Goal: Task Accomplishment & Management: Complete application form

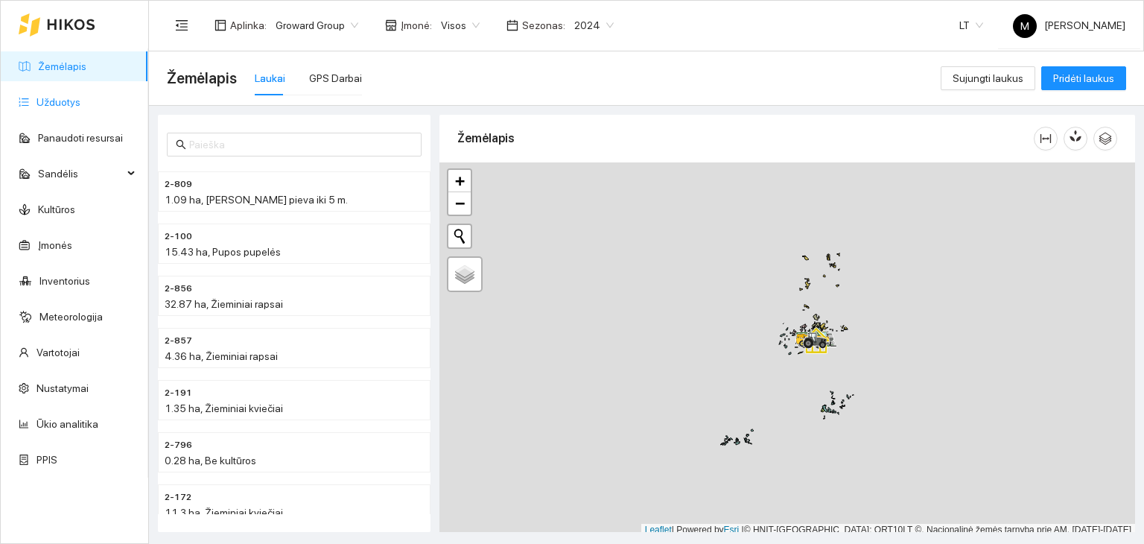
click at [67, 105] on link "Užduotys" at bounding box center [58, 102] width 44 height 12
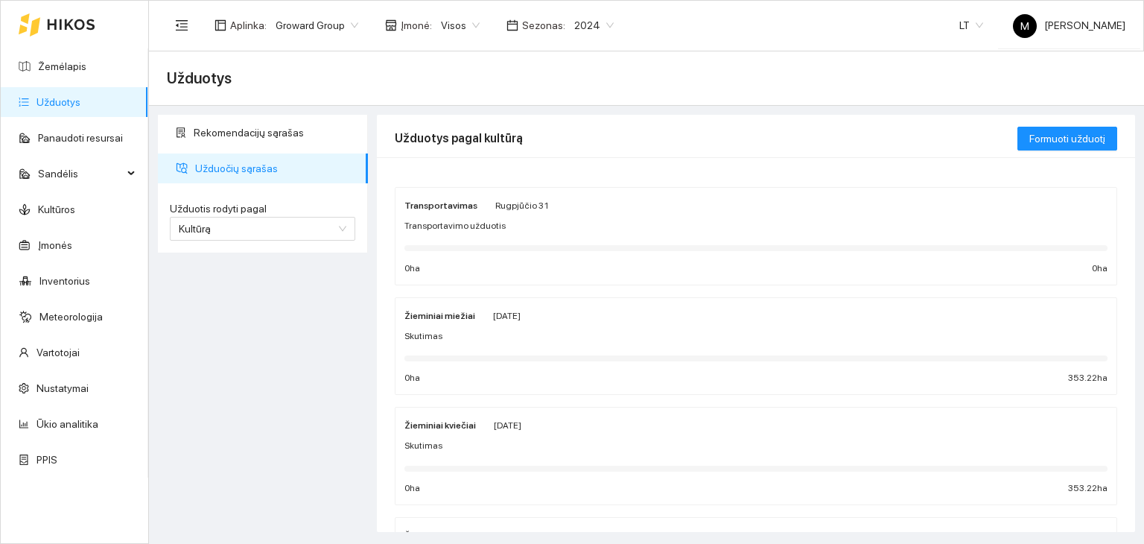
click at [591, 15] on span "2024" at bounding box center [593, 25] width 39 height 22
click at [577, 188] on div "2026" at bounding box center [581, 197] width 56 height 24
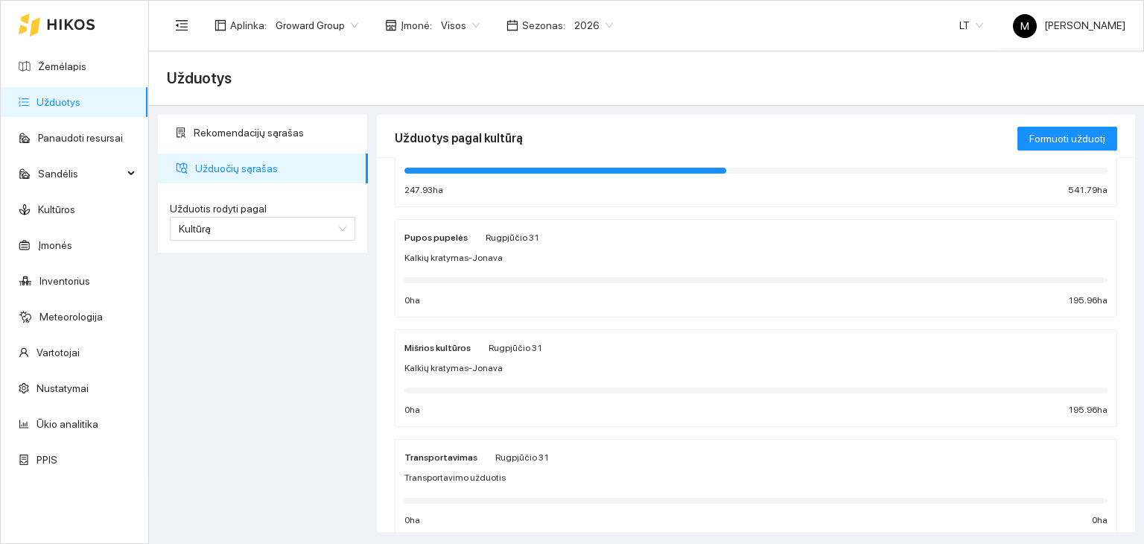
scroll to position [223, 0]
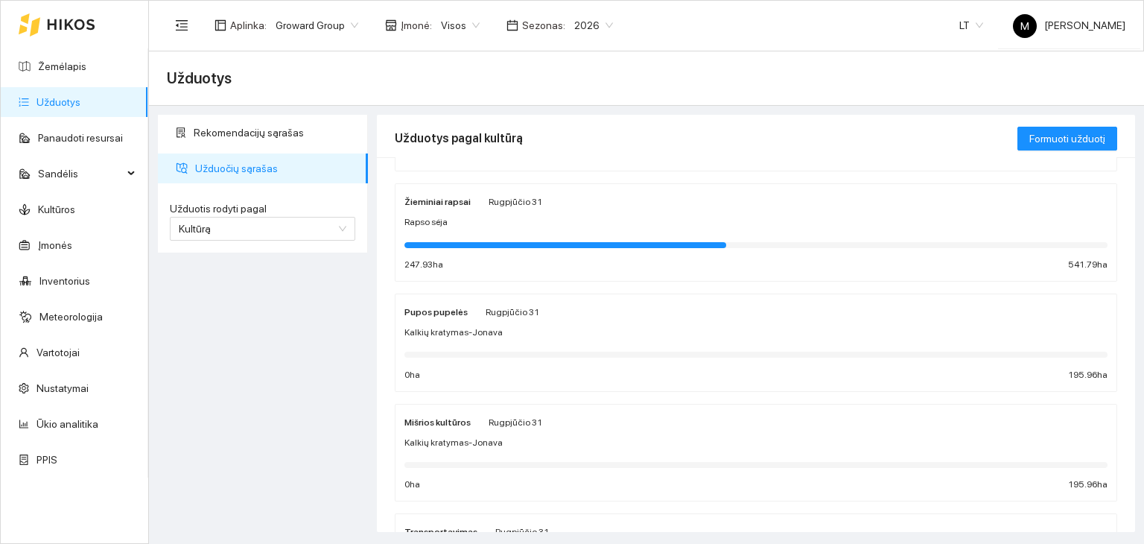
click at [496, 226] on div "Rapso sėja" at bounding box center [755, 222] width 703 height 14
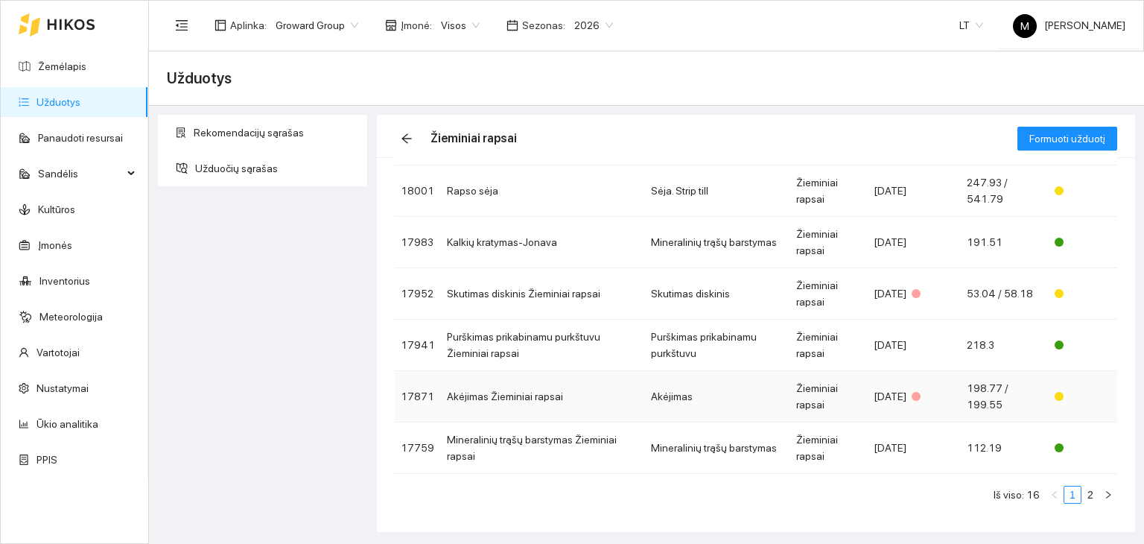
scroll to position [214, 0]
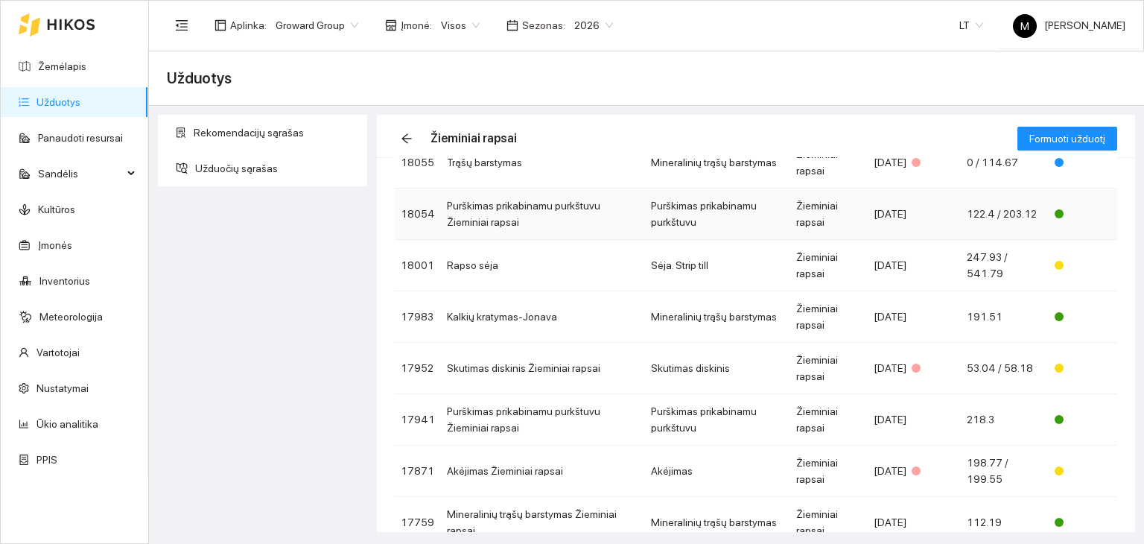
click at [506, 216] on td "Purškimas prikabinamu purkštuvu Žieminiai rapsai" at bounding box center [543, 213] width 204 height 51
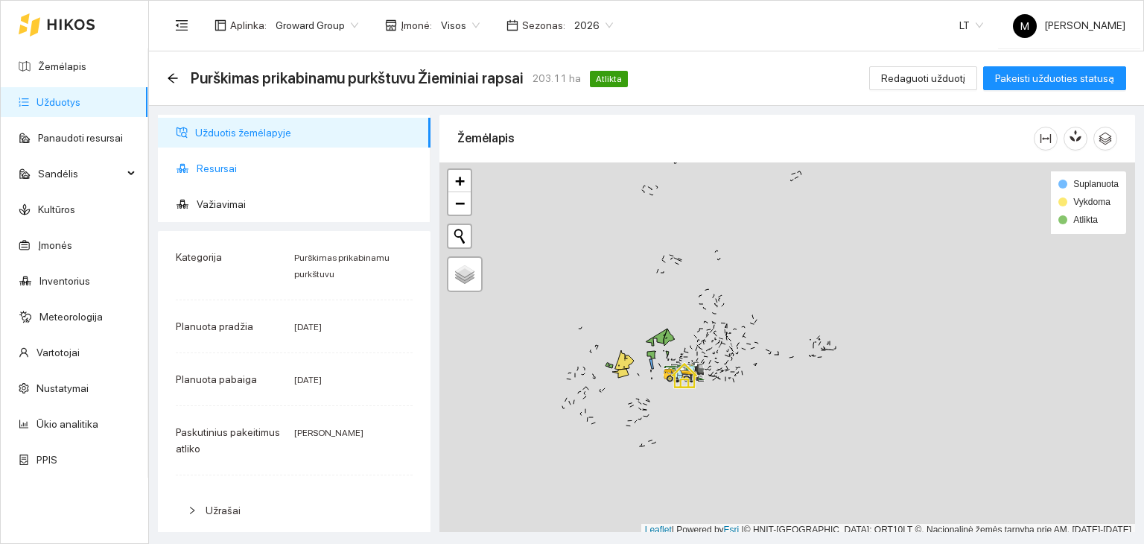
click at [223, 170] on span "Resursai" at bounding box center [308, 168] width 222 height 30
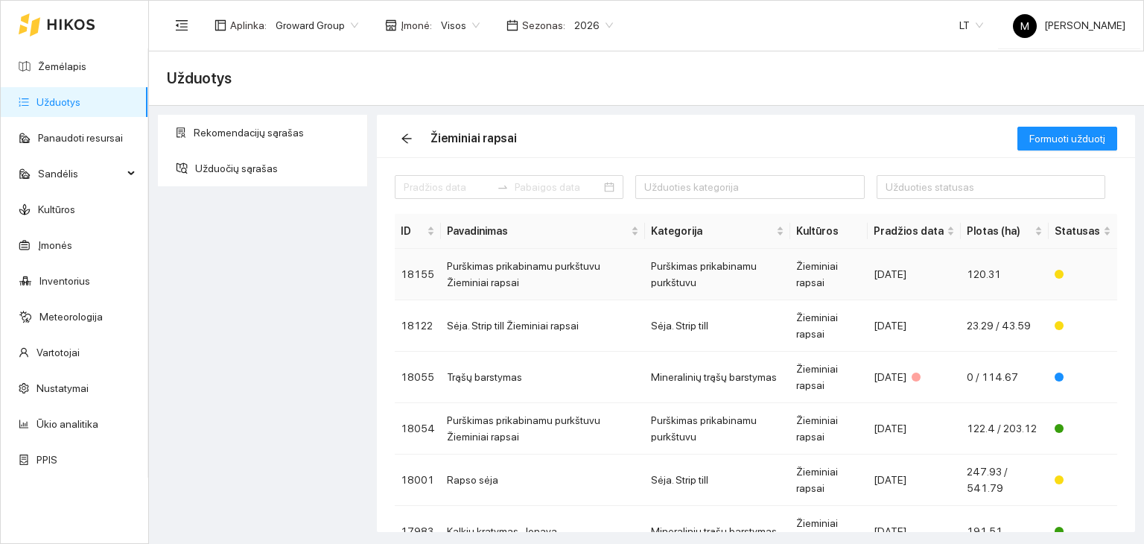
click at [528, 262] on td "Purškimas prikabinamu purkštuvu Žieminiai rapsai" at bounding box center [543, 274] width 204 height 51
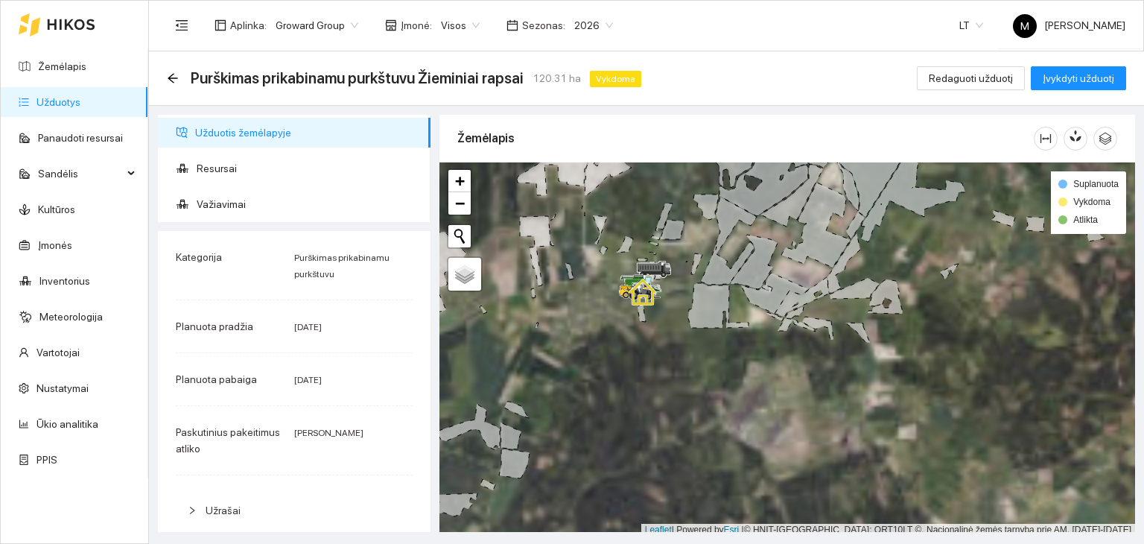
scroll to position [4, 0]
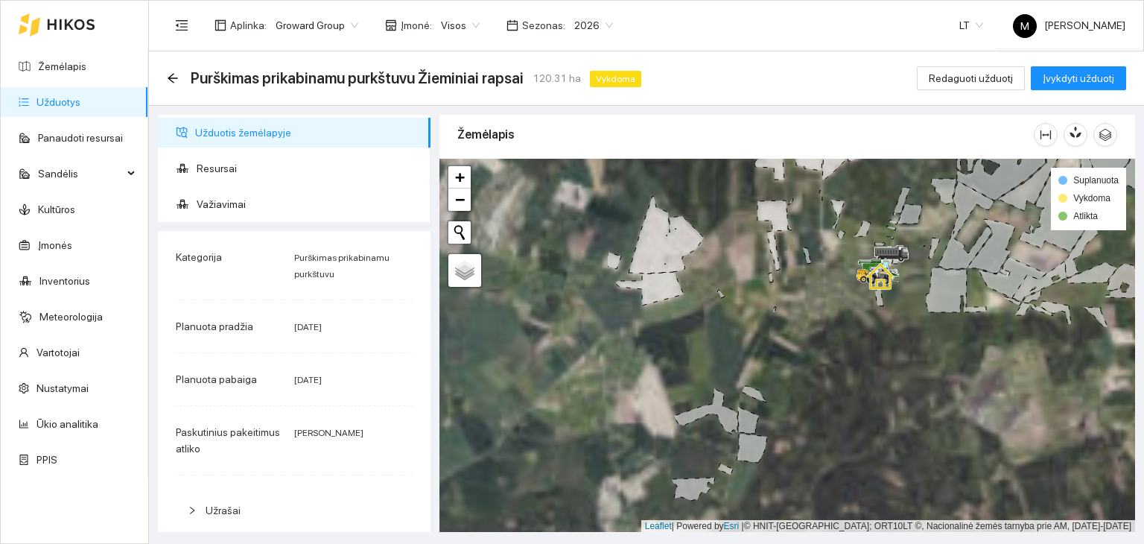
drag, startPoint x: 553, startPoint y: 362, endPoint x: 789, endPoint y: 349, distance: 236.4
click at [789, 349] on div at bounding box center [787, 346] width 696 height 374
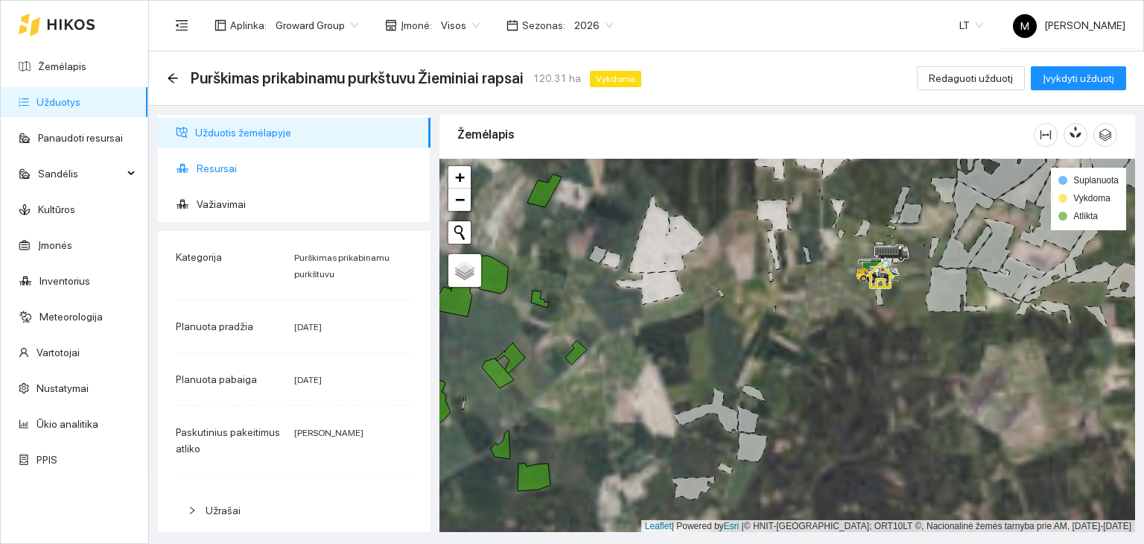
click at [245, 167] on span "Resursai" at bounding box center [308, 168] width 222 height 30
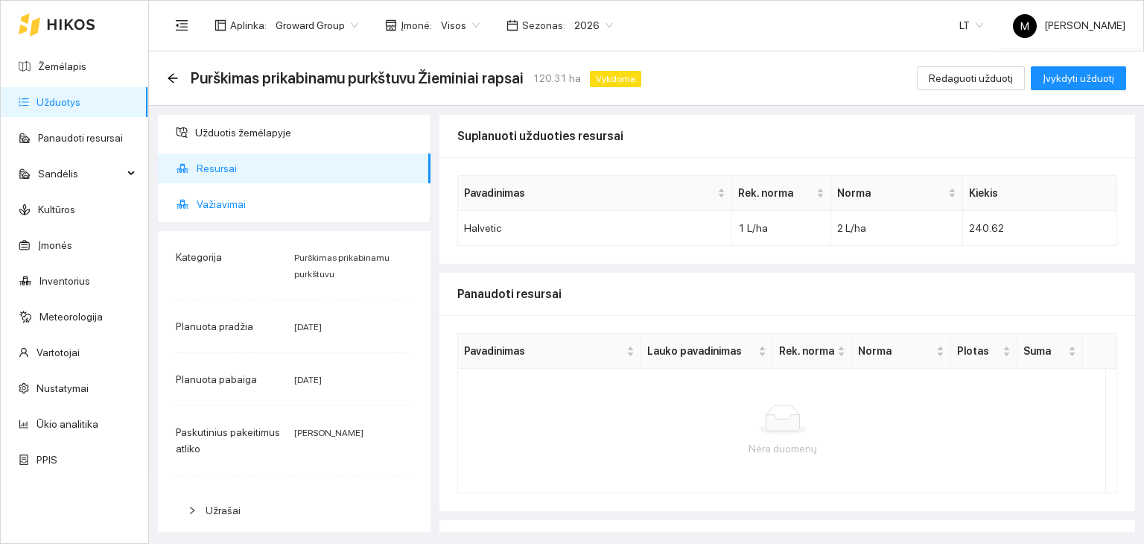
click at [214, 204] on span "Važiavimai" at bounding box center [308, 204] width 222 height 30
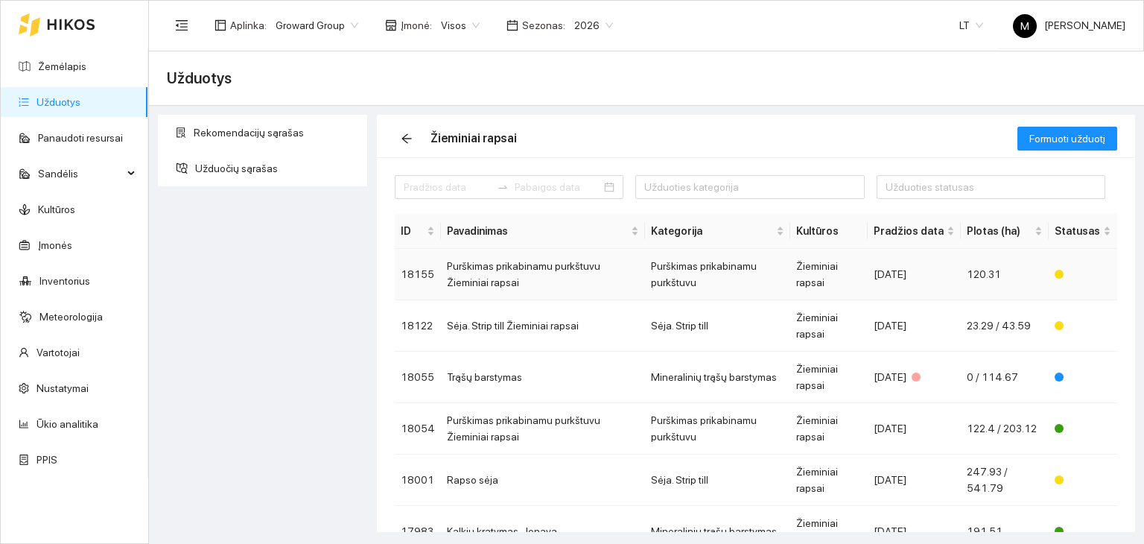
click at [548, 270] on td "Purškimas prikabinamu purkštuvu Žieminiai rapsai" at bounding box center [543, 274] width 204 height 51
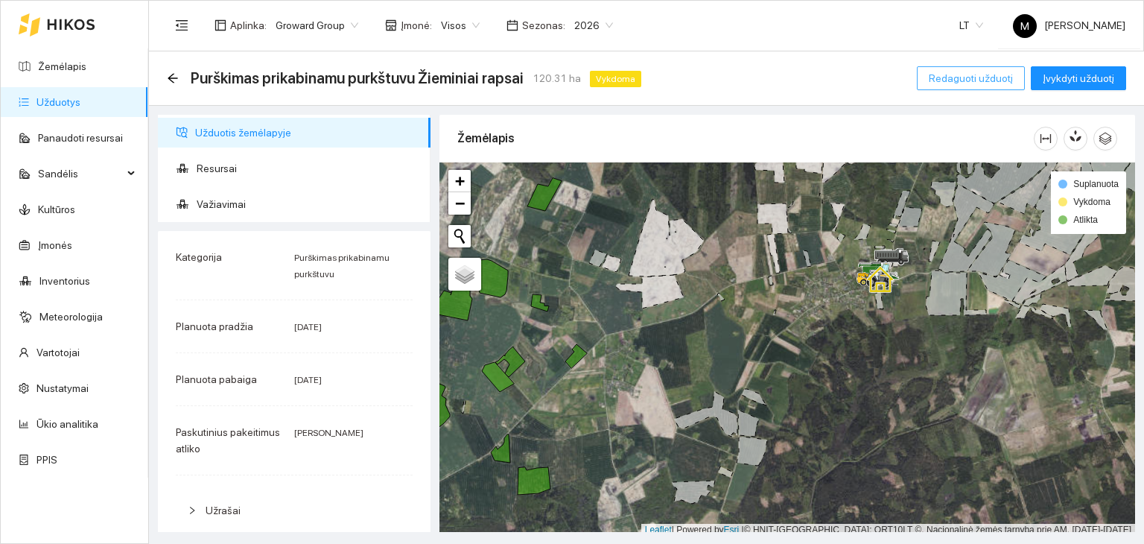
click at [983, 77] on span "Redaguoti užduotį" at bounding box center [971, 78] width 84 height 16
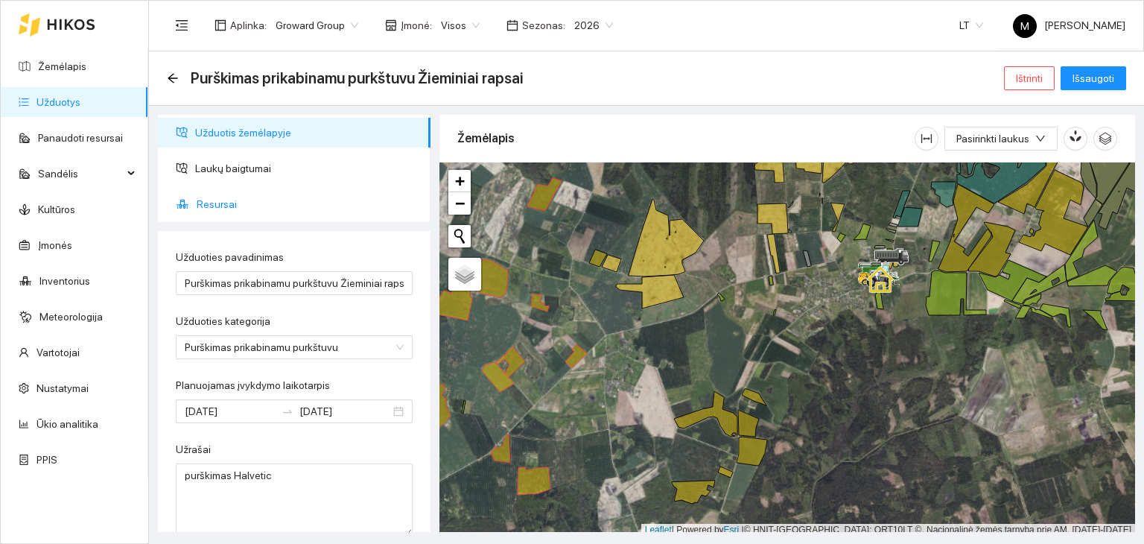
click at [211, 203] on span "Resursai" at bounding box center [308, 204] width 222 height 30
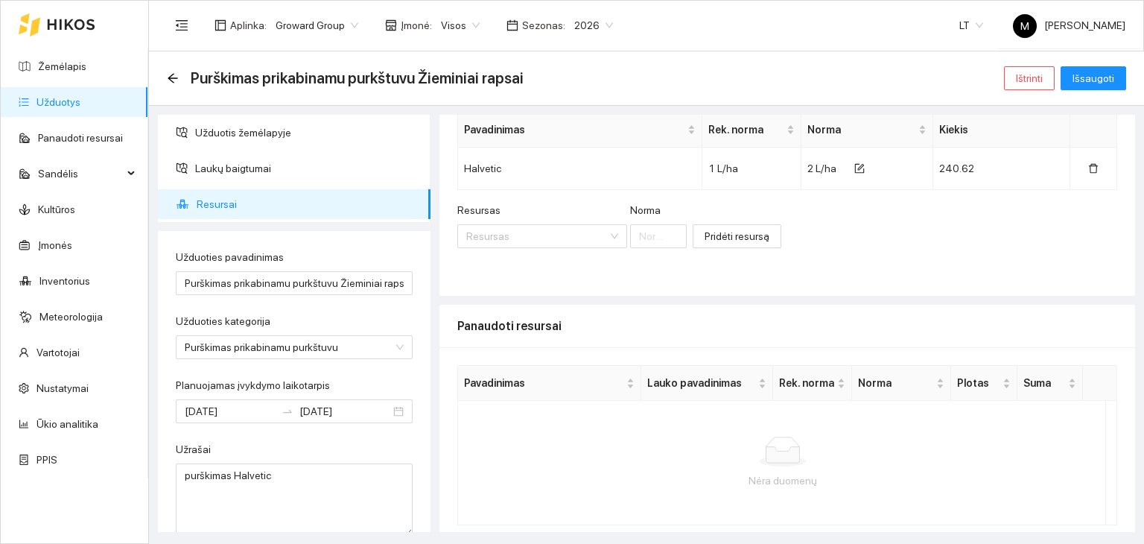
scroll to position [119, 0]
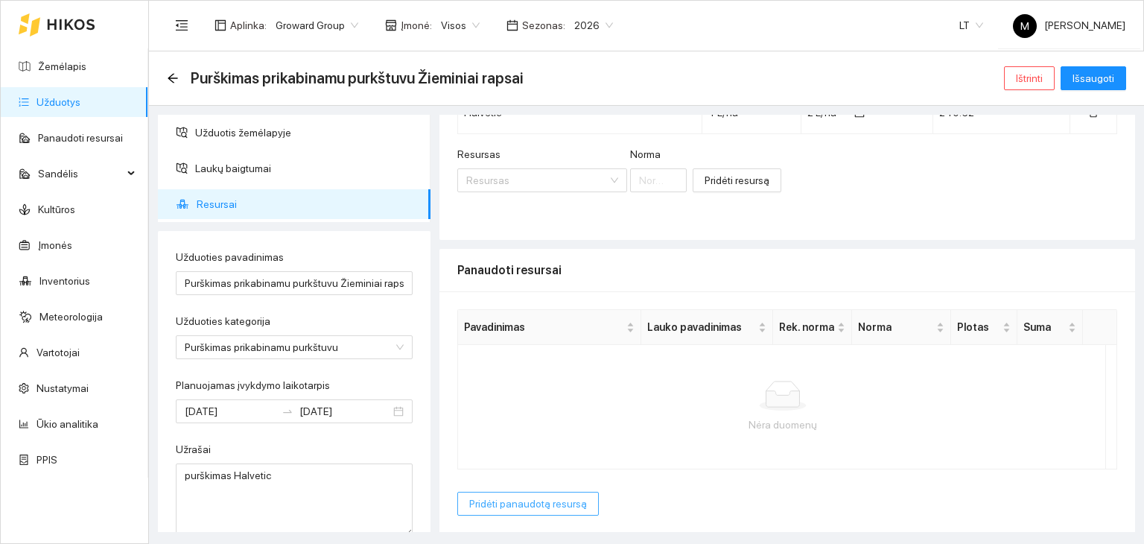
click at [524, 500] on span "Pridėti panaudotą resursą" at bounding box center [528, 503] width 118 height 16
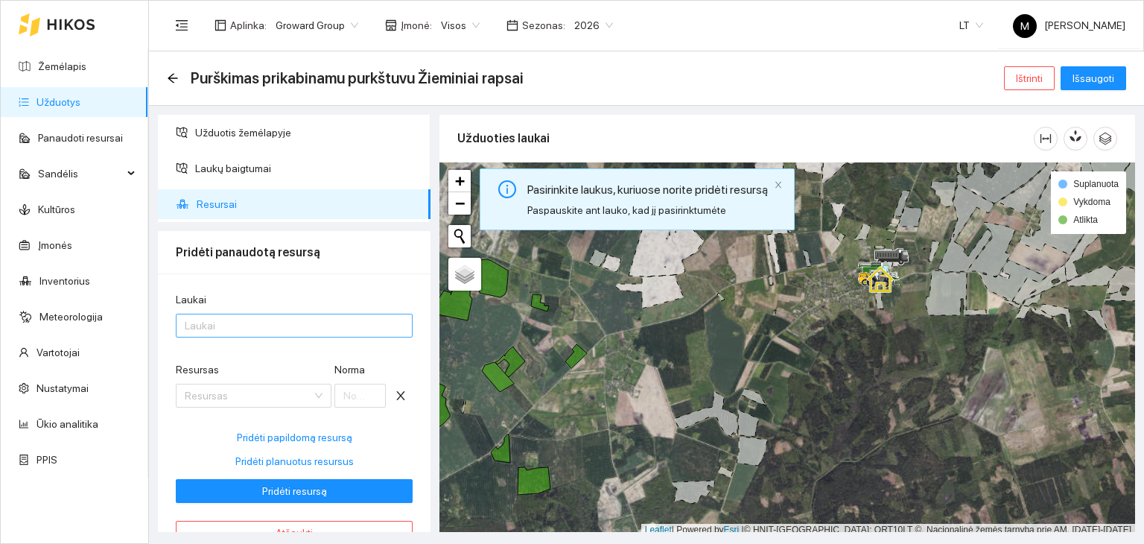
click at [296, 322] on div at bounding box center [286, 325] width 214 height 18
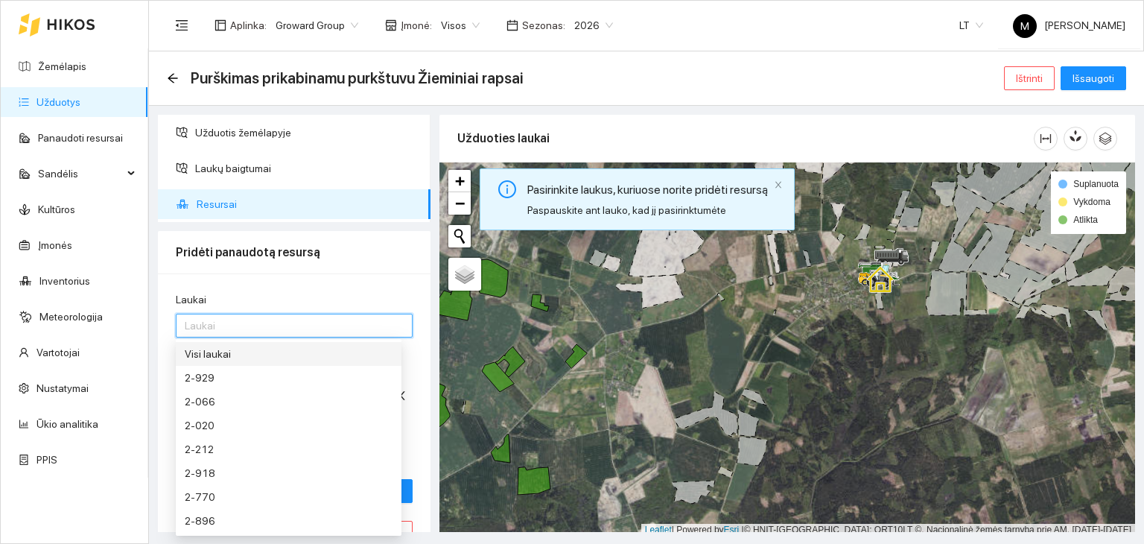
click at [312, 352] on div "Visi laukai" at bounding box center [289, 354] width 208 height 16
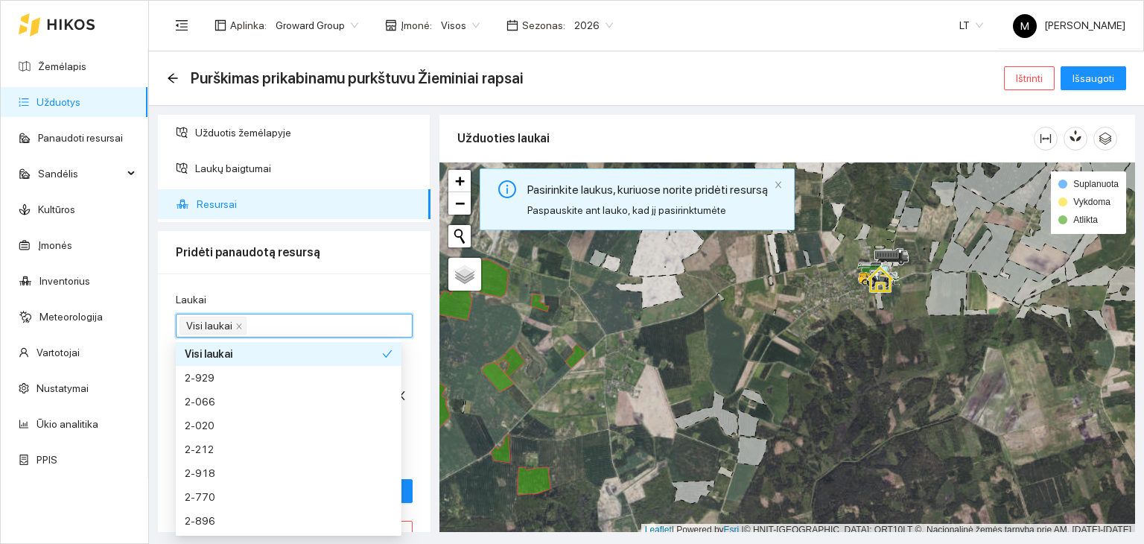
click at [361, 285] on div "Laukai Visi laukai Resursas Resursas Norma Pridėti papildomą resursą Pridėti pl…" at bounding box center [294, 417] width 273 height 289
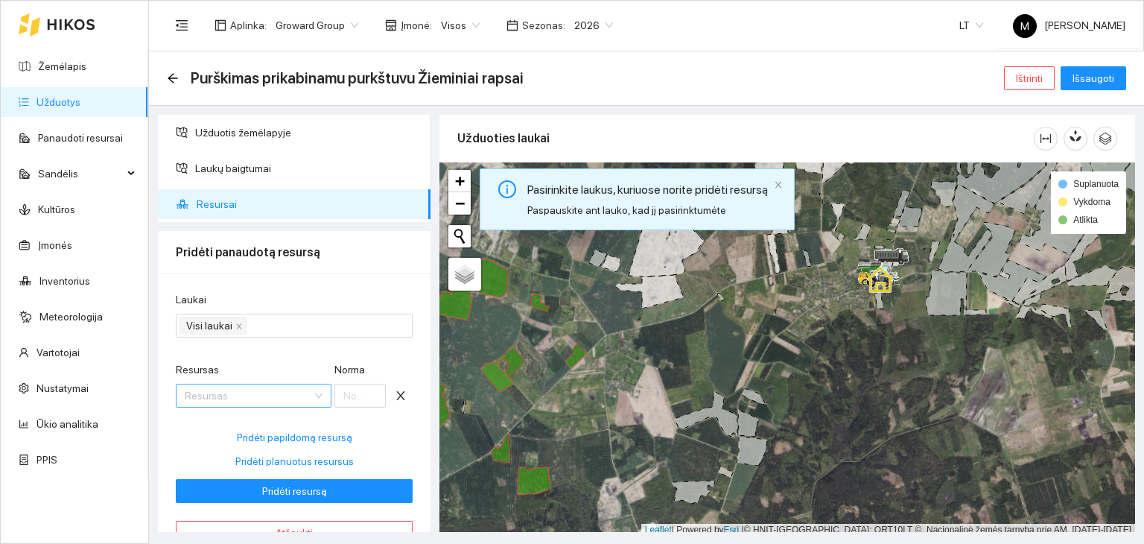
click at [276, 401] on input "Resursas" at bounding box center [248, 395] width 127 height 22
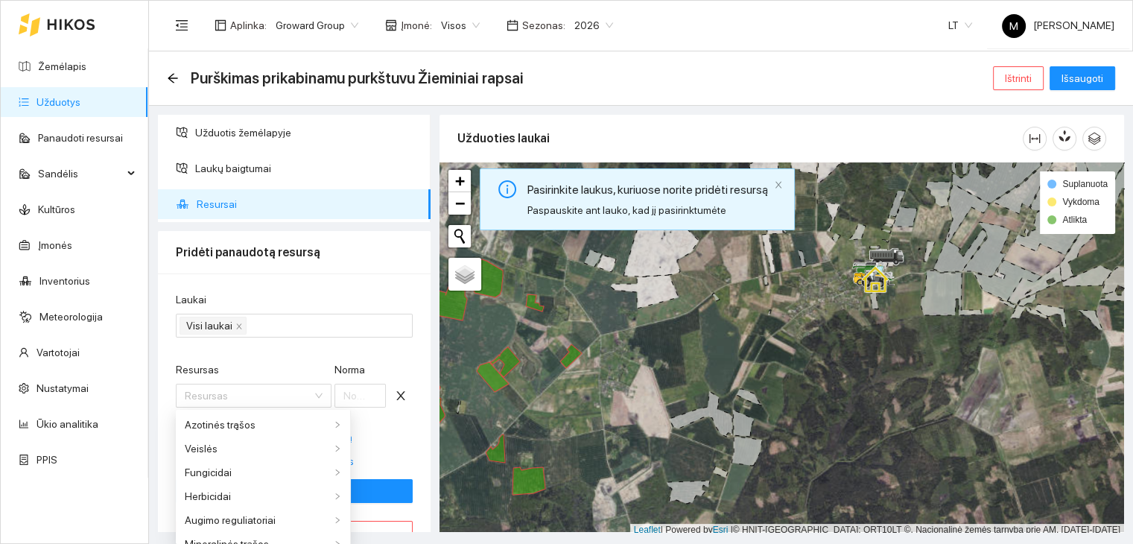
click at [282, 354] on form "Laukai Visi laukai Resursas Resursas Norma Pridėti papildomą resursą Pridėti pl…" at bounding box center [294, 396] width 237 height 211
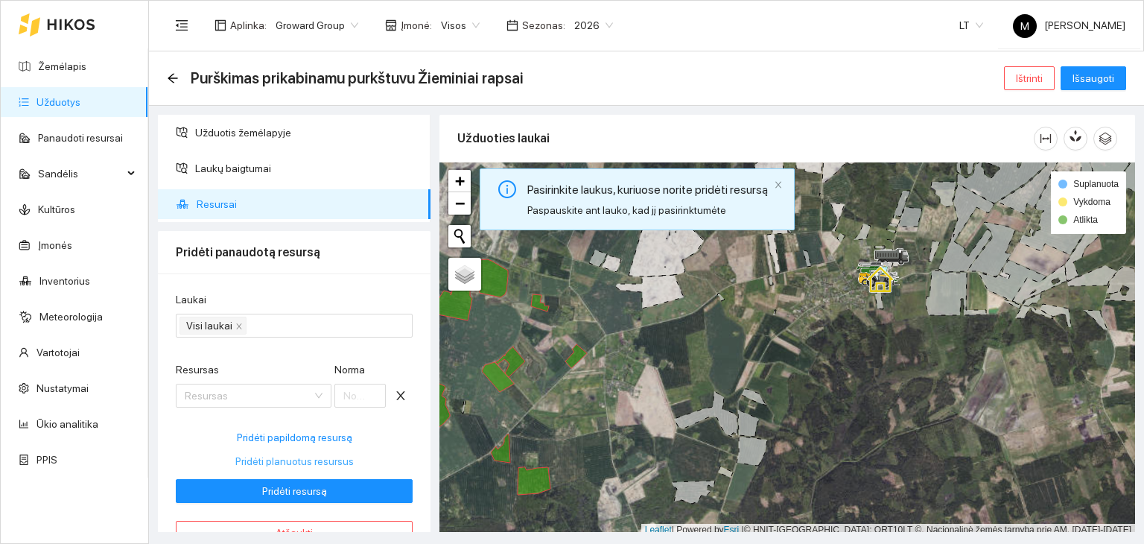
click at [280, 459] on span "Pridėti planuotus resursus" at bounding box center [294, 461] width 118 height 16
type input "2"
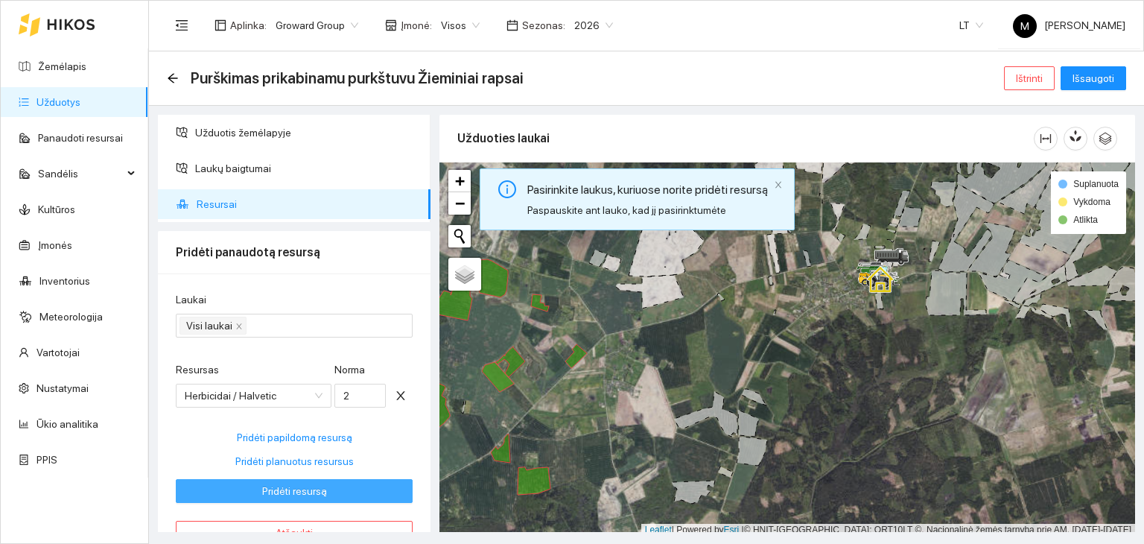
click at [295, 490] on span "Pridėti resursą" at bounding box center [294, 491] width 65 height 16
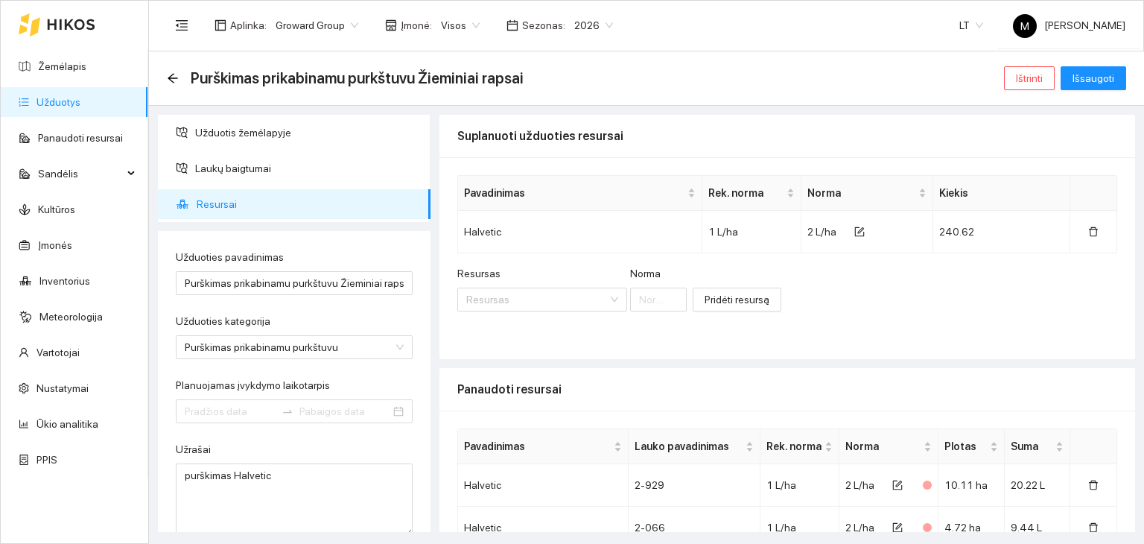
type input "[DATE]"
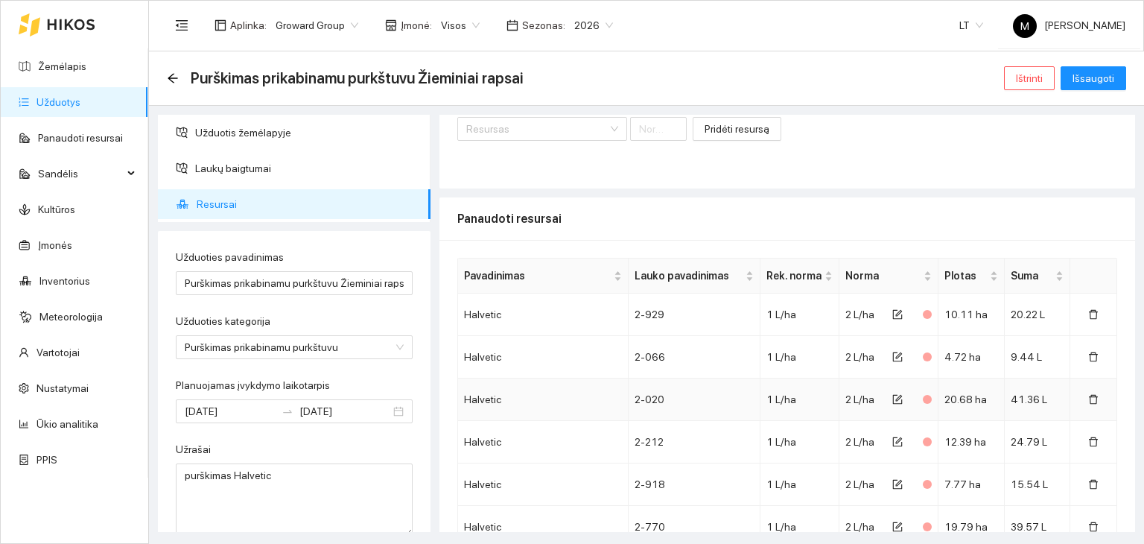
scroll to position [418, 0]
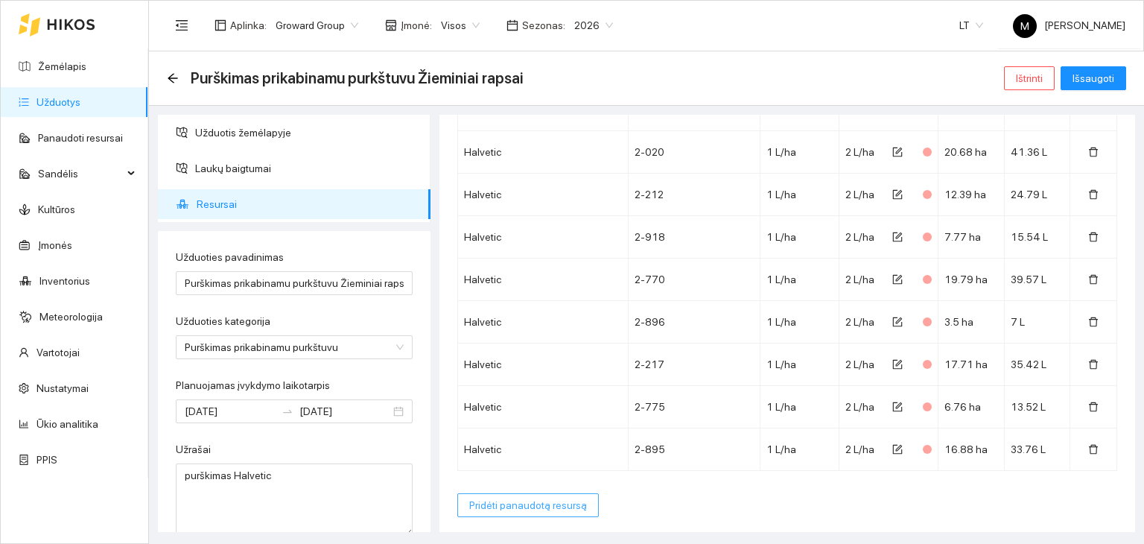
click at [509, 511] on button "Pridėti panaudotą resursą" at bounding box center [527, 505] width 141 height 24
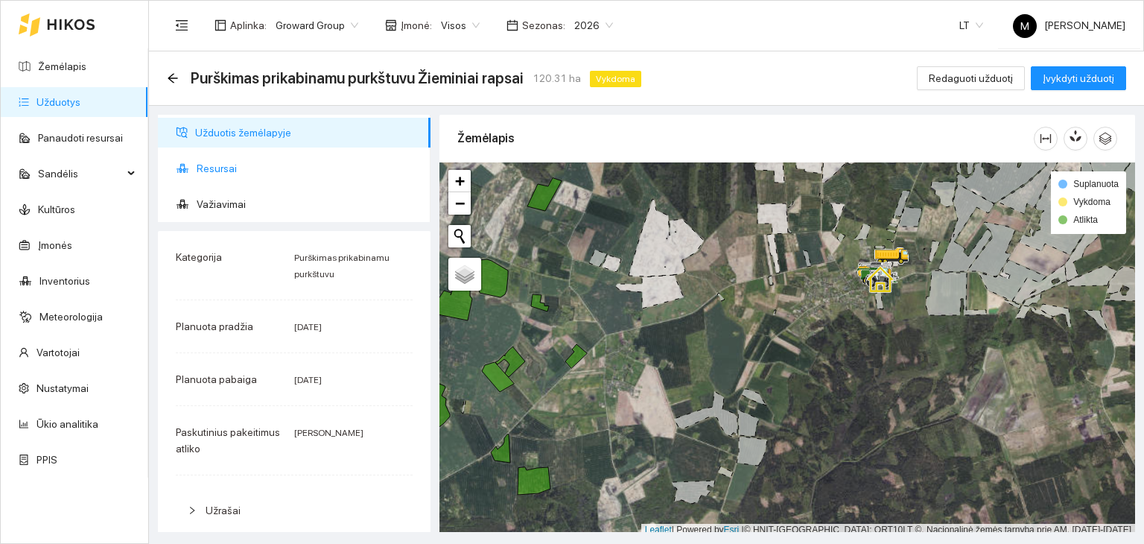
click at [239, 169] on span "Resursai" at bounding box center [308, 168] width 222 height 30
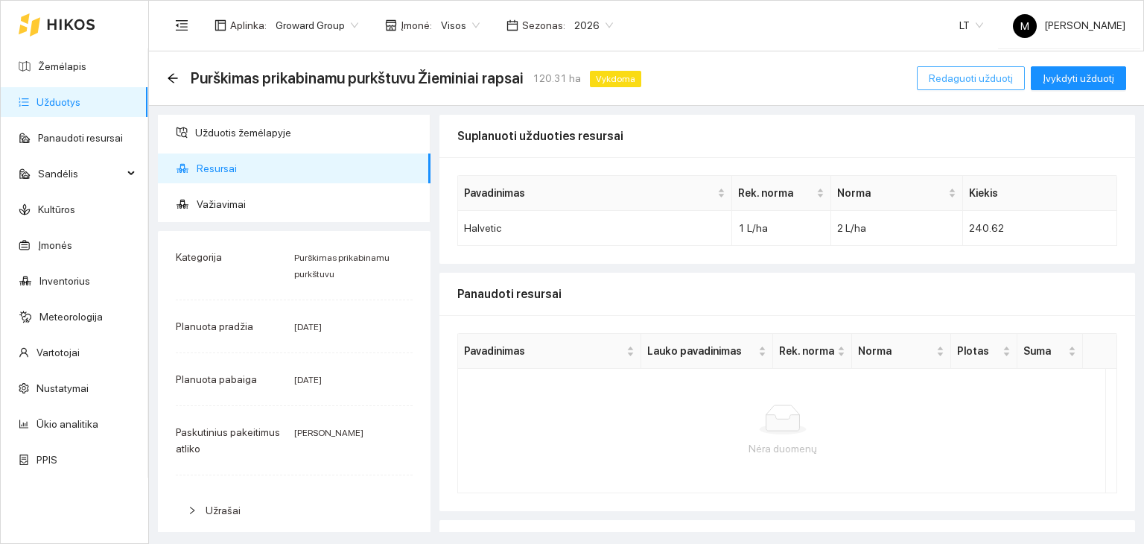
click at [989, 84] on span "Redaguoti užduotį" at bounding box center [971, 78] width 84 height 16
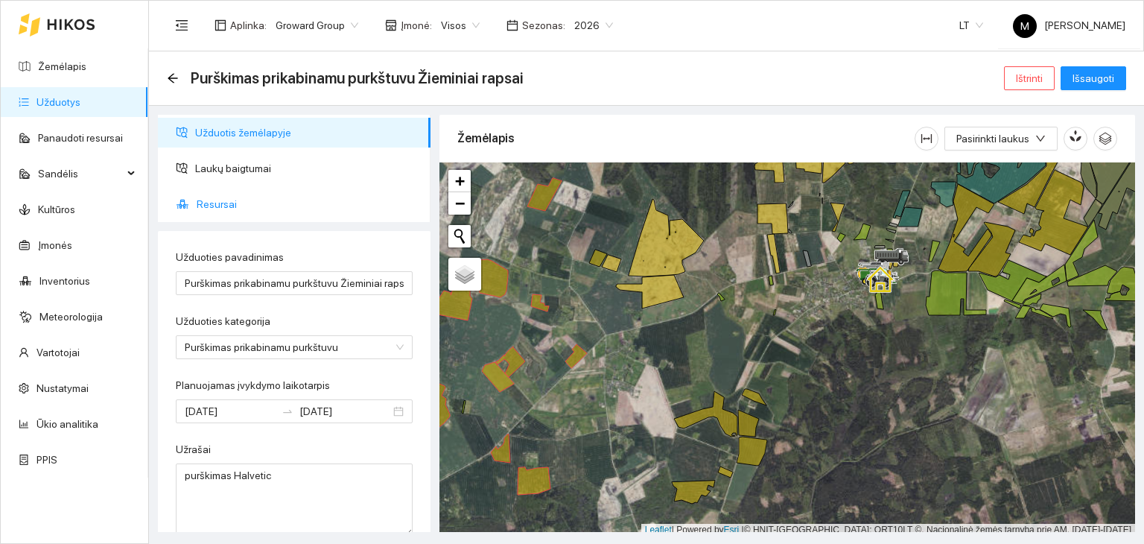
click at [228, 197] on span "Resursai" at bounding box center [308, 204] width 222 height 30
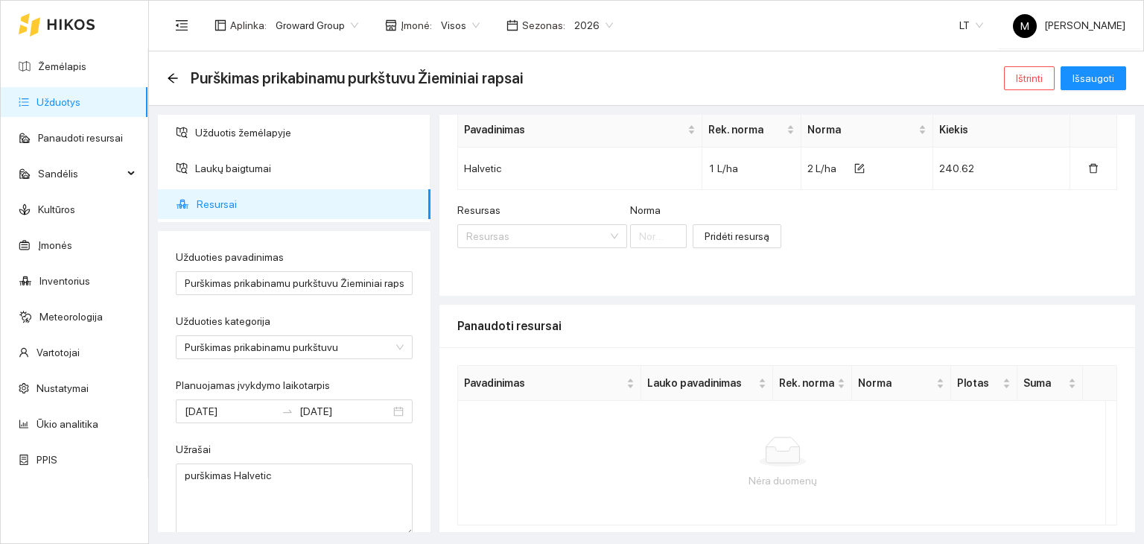
scroll to position [119, 0]
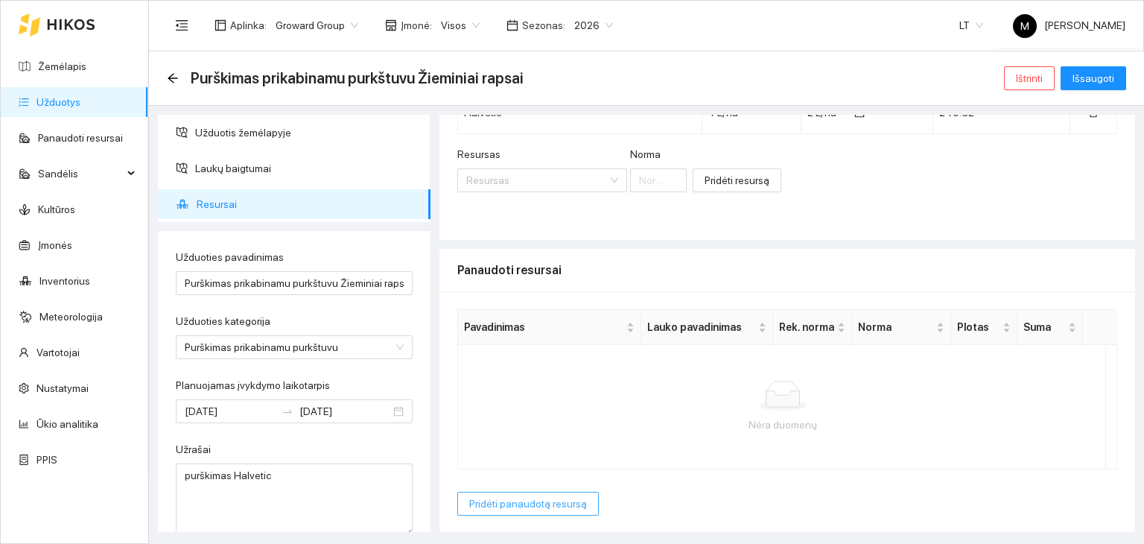
click at [522, 502] on span "Pridėti panaudotą resursą" at bounding box center [528, 503] width 118 height 16
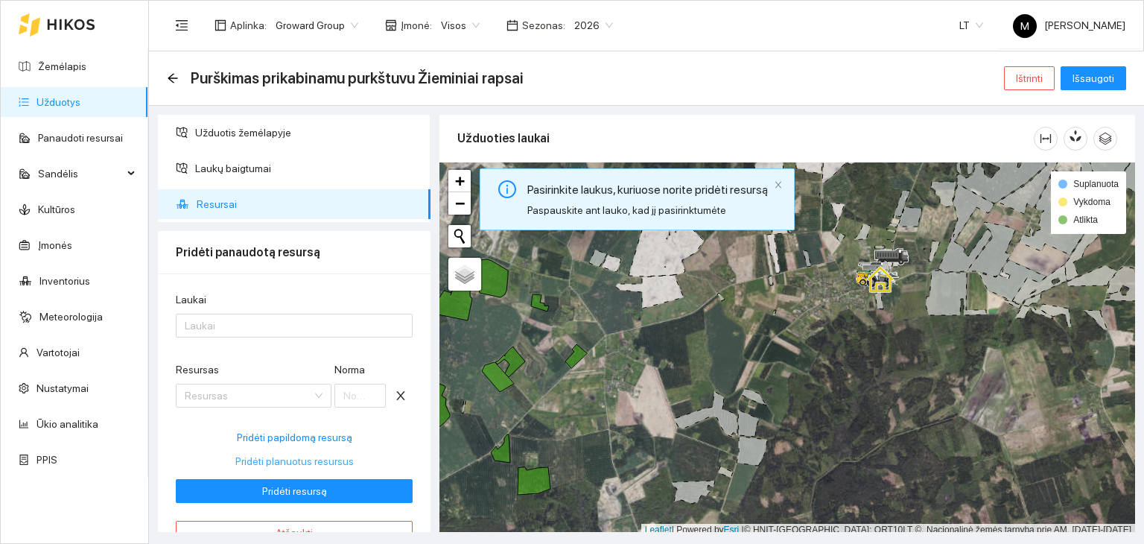
click at [283, 462] on span "Pridėti planuotus resursus" at bounding box center [294, 461] width 118 height 16
type input "2"
click at [251, 328] on div at bounding box center [286, 325] width 214 height 18
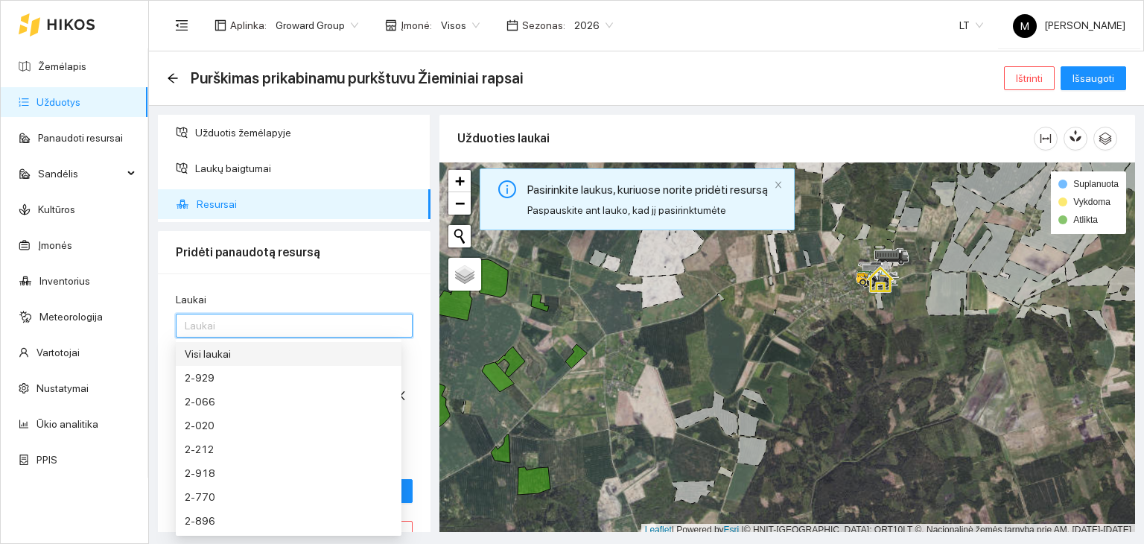
click at [248, 352] on div "Visi laukai" at bounding box center [289, 354] width 208 height 16
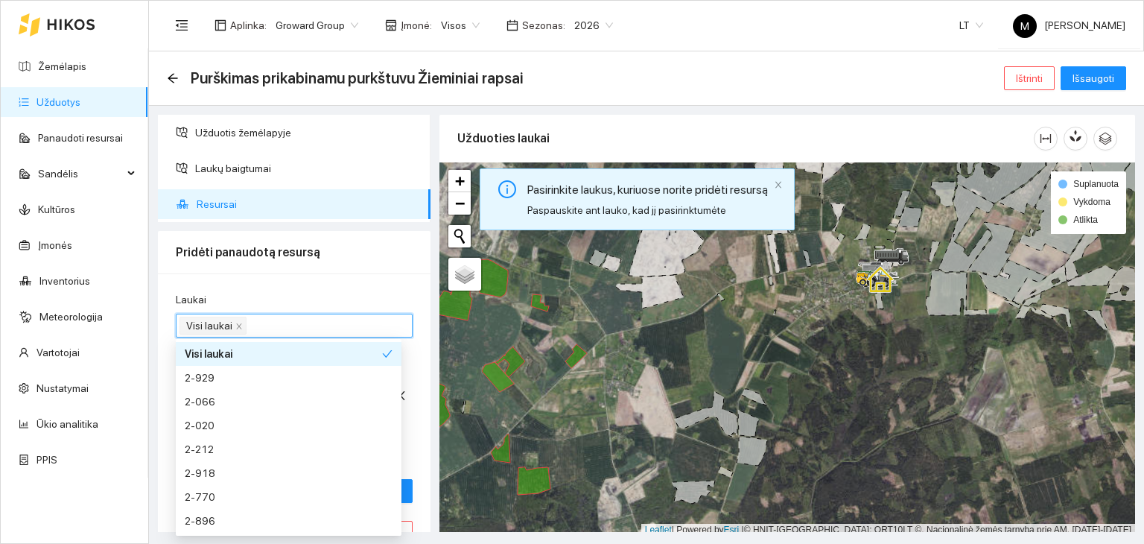
click at [279, 295] on div "Laukai" at bounding box center [294, 302] width 237 height 22
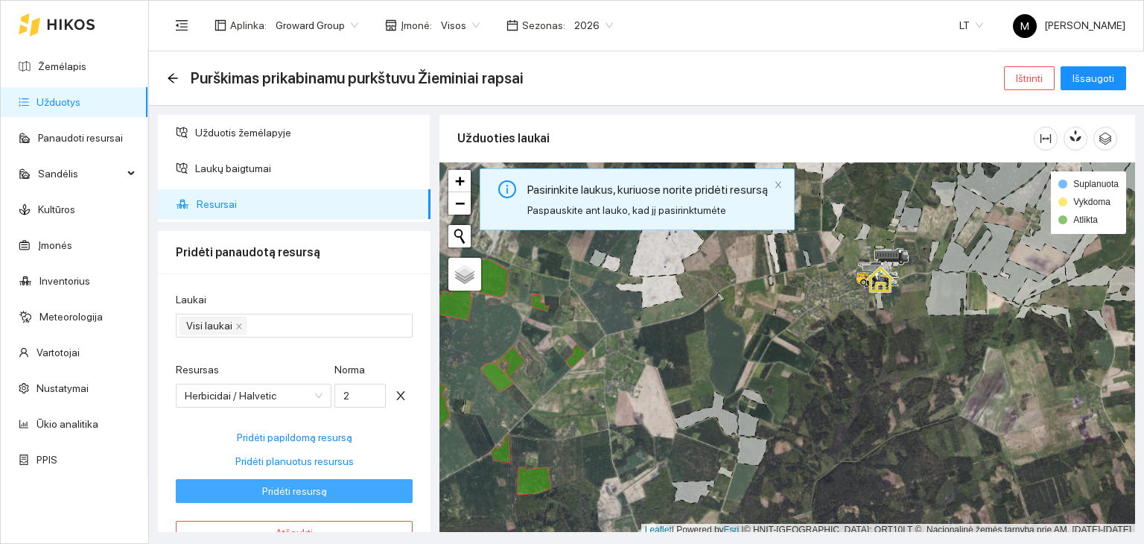
click at [304, 489] on span "Pridėti resursą" at bounding box center [294, 491] width 65 height 16
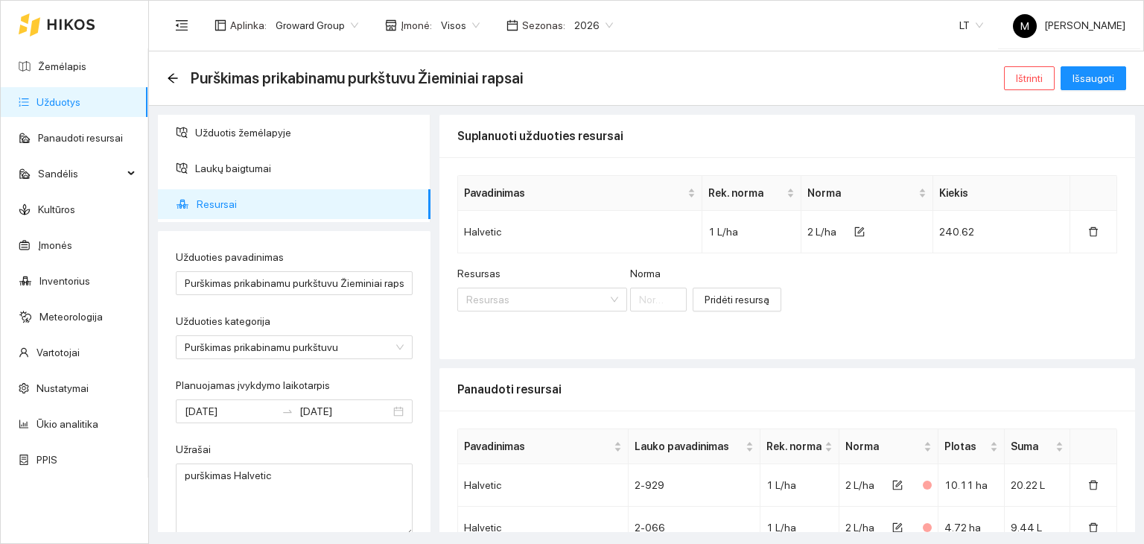
scroll to position [0, 0]
click at [1098, 76] on span "Išsaugoti" at bounding box center [1093, 78] width 42 height 16
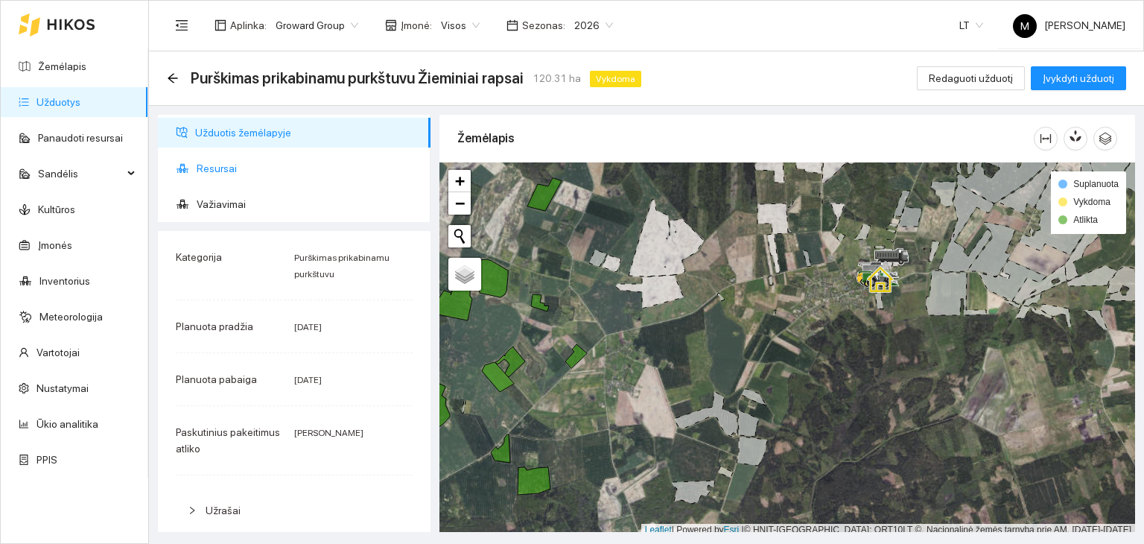
click at [265, 153] on span "Resursai" at bounding box center [308, 168] width 222 height 30
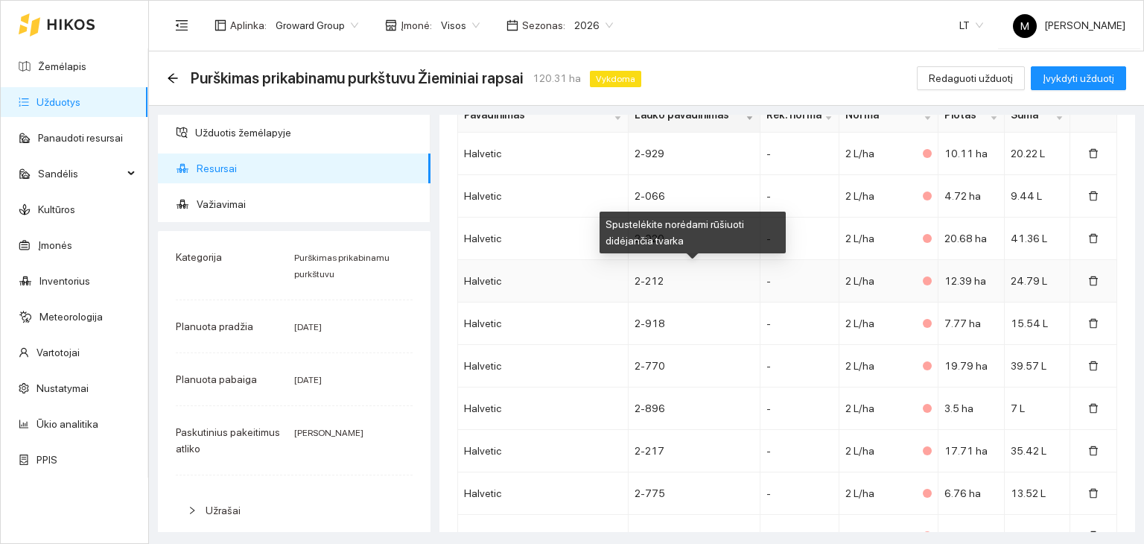
scroll to position [434, 0]
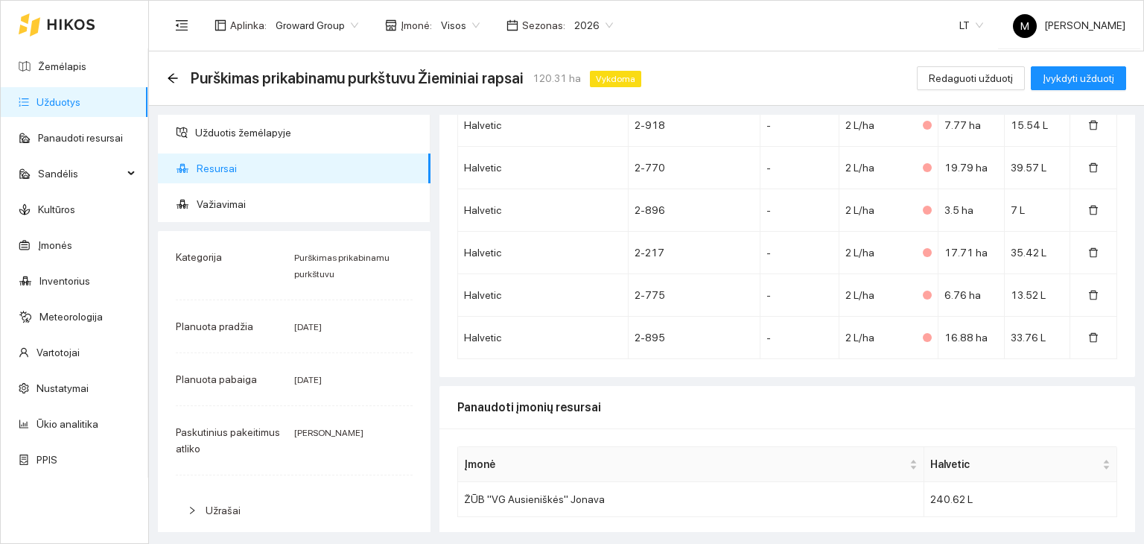
click at [80, 104] on link "Užduotys" at bounding box center [58, 102] width 44 height 12
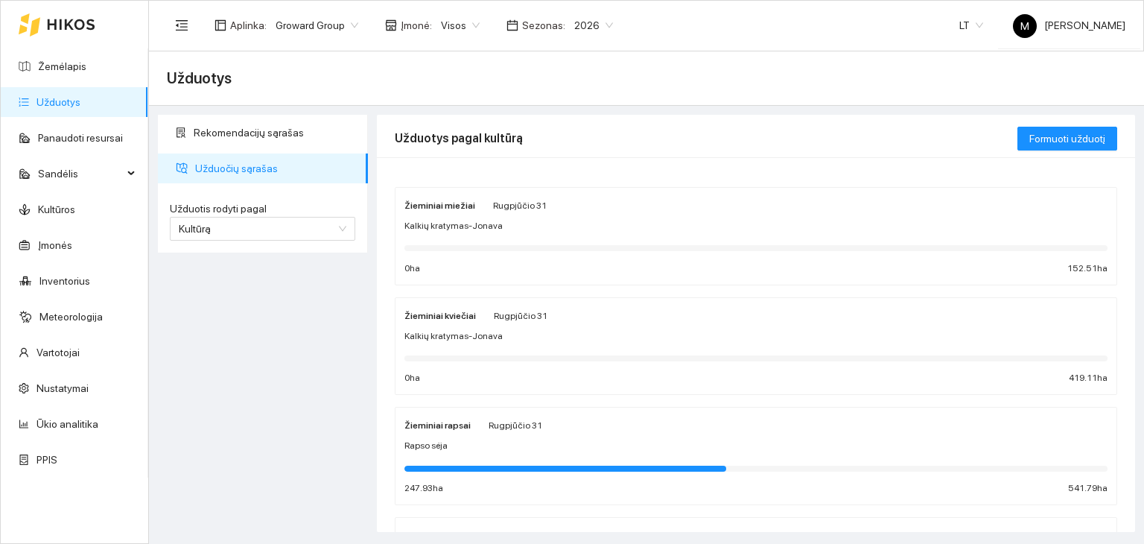
click at [462, 444] on div "Rapso sėja" at bounding box center [755, 446] width 703 height 14
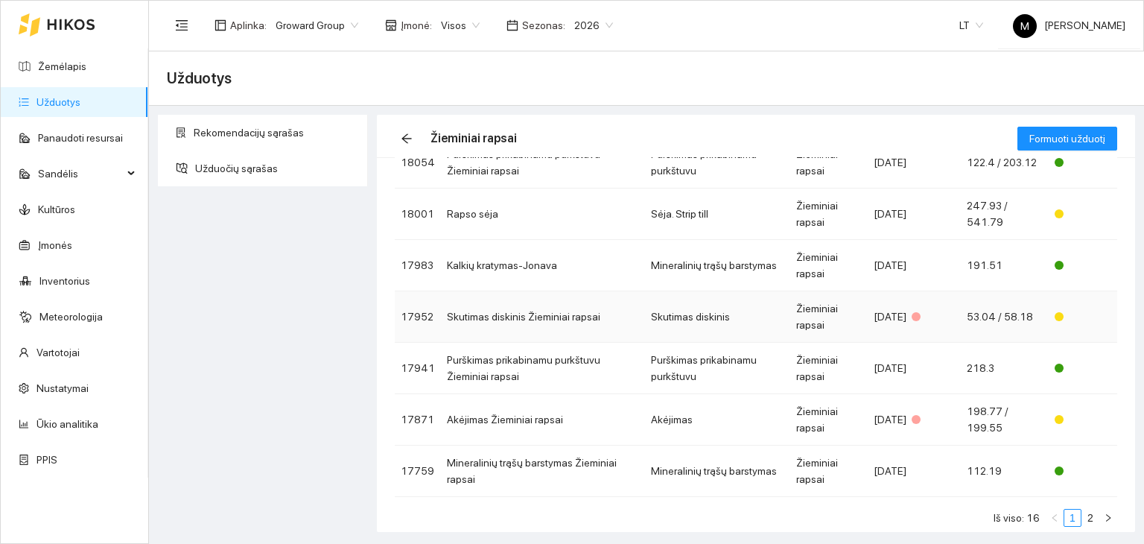
scroll to position [289, 0]
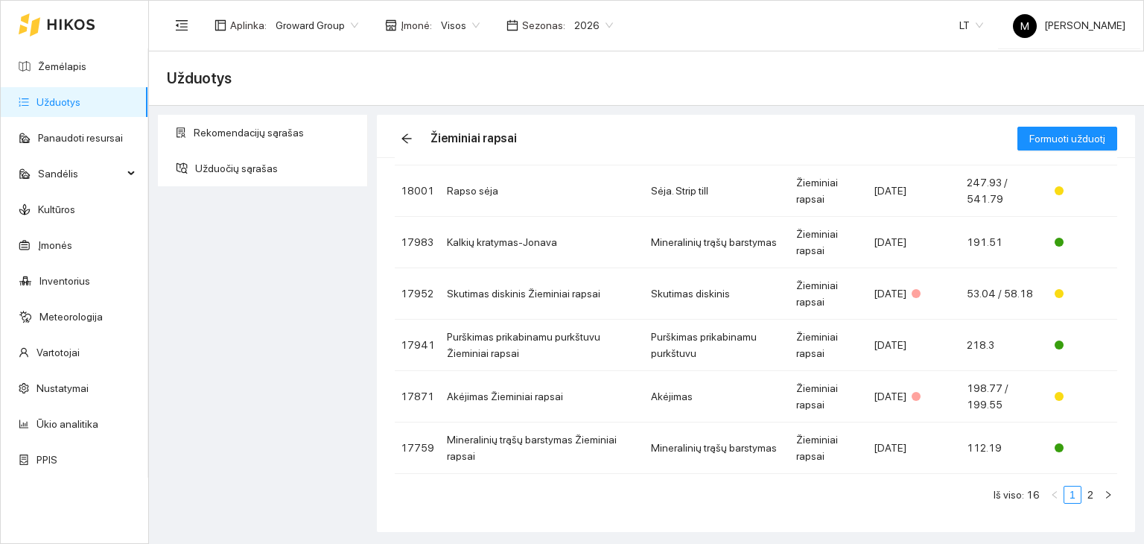
click at [80, 101] on link "Užduotys" at bounding box center [58, 102] width 44 height 12
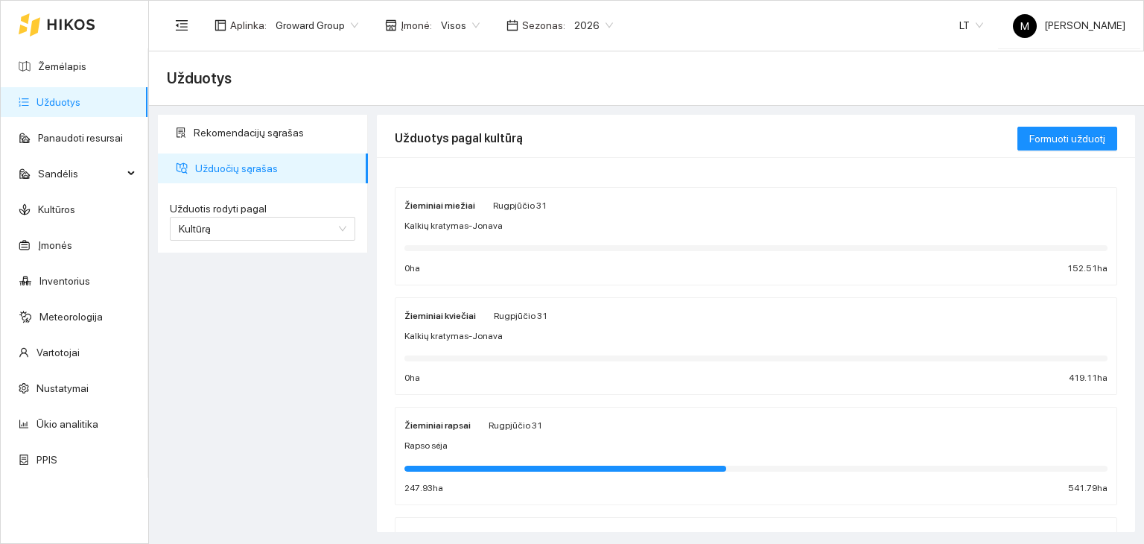
click at [521, 236] on div "Žieminiai miežiai Rugpjūčio 31 Kalkių kratymas-Jonava 0 ha 152.51 ha" at bounding box center [755, 236] width 703 height 79
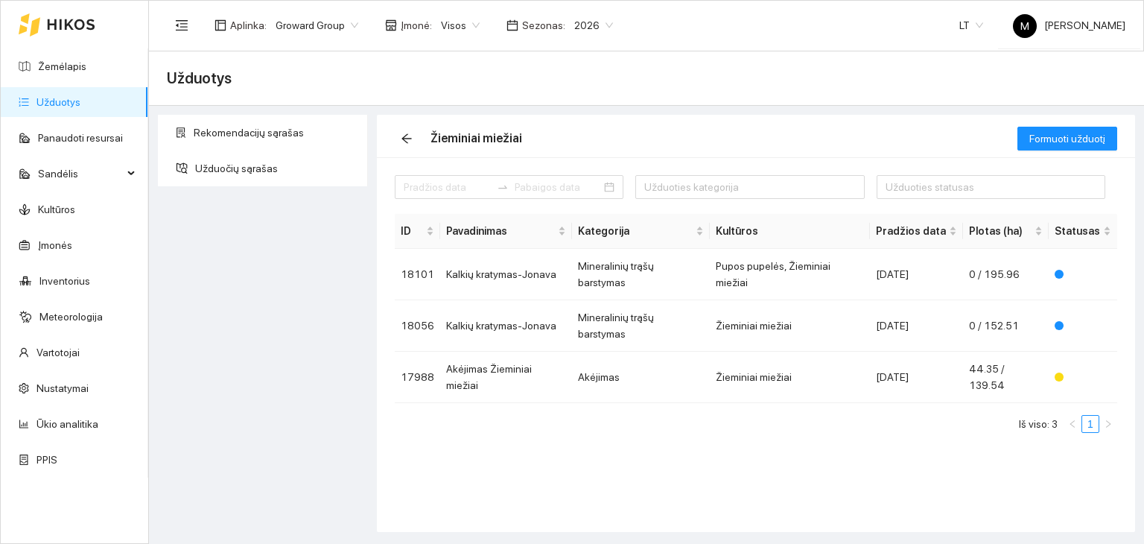
click at [66, 96] on link "Užduotys" at bounding box center [58, 102] width 44 height 12
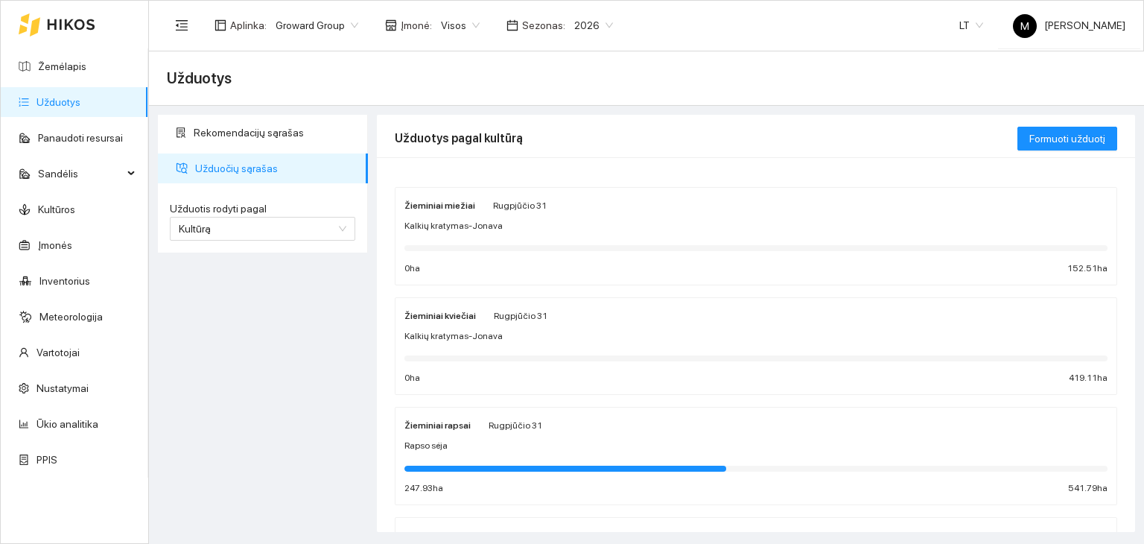
click at [458, 446] on div "Rapso sėja" at bounding box center [755, 446] width 703 height 14
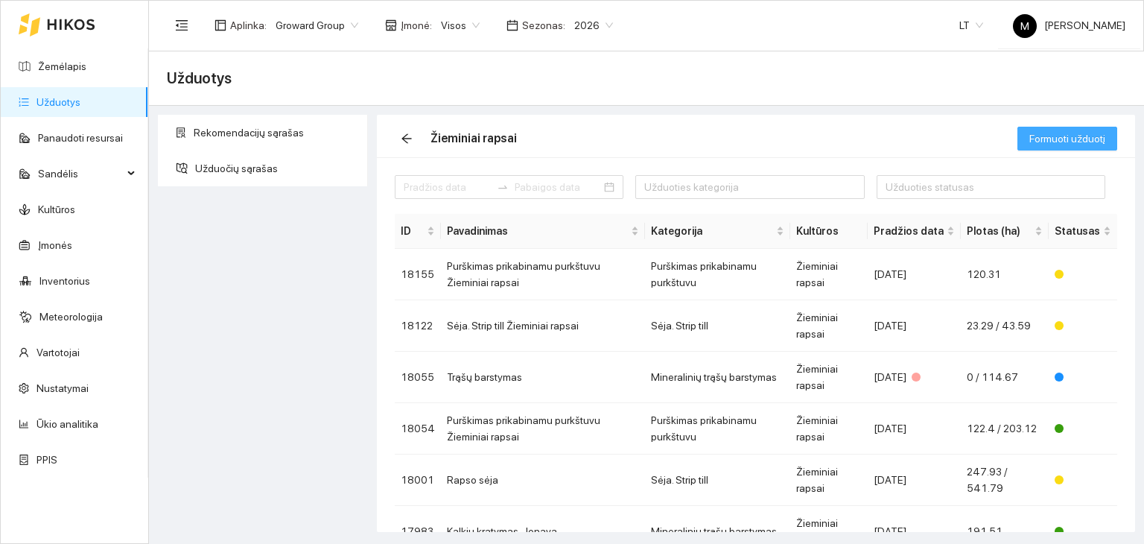
click at [1070, 141] on span "Formuoti užduotį" at bounding box center [1067, 138] width 76 height 16
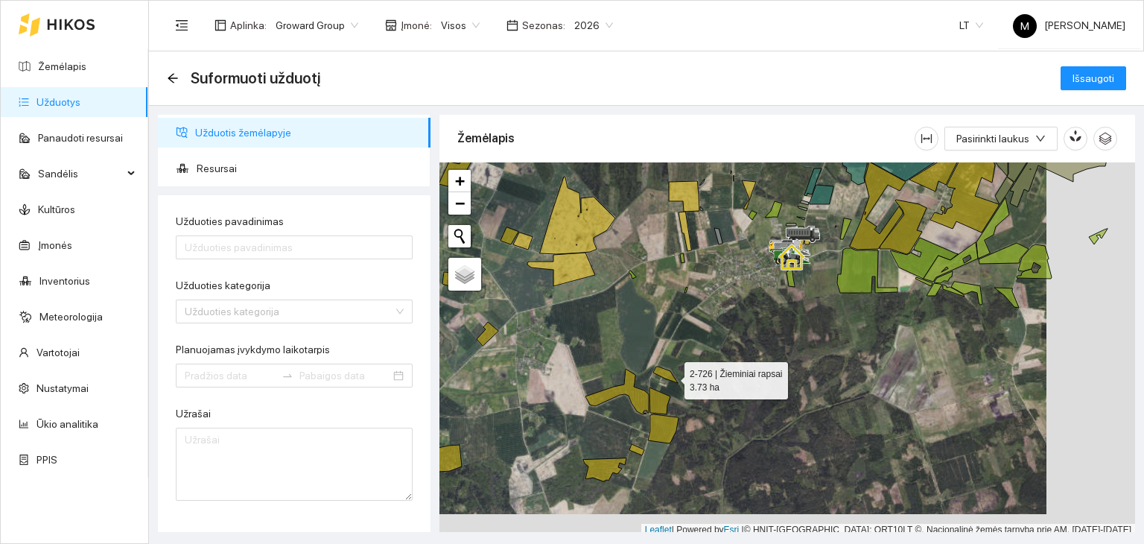
scroll to position [4, 0]
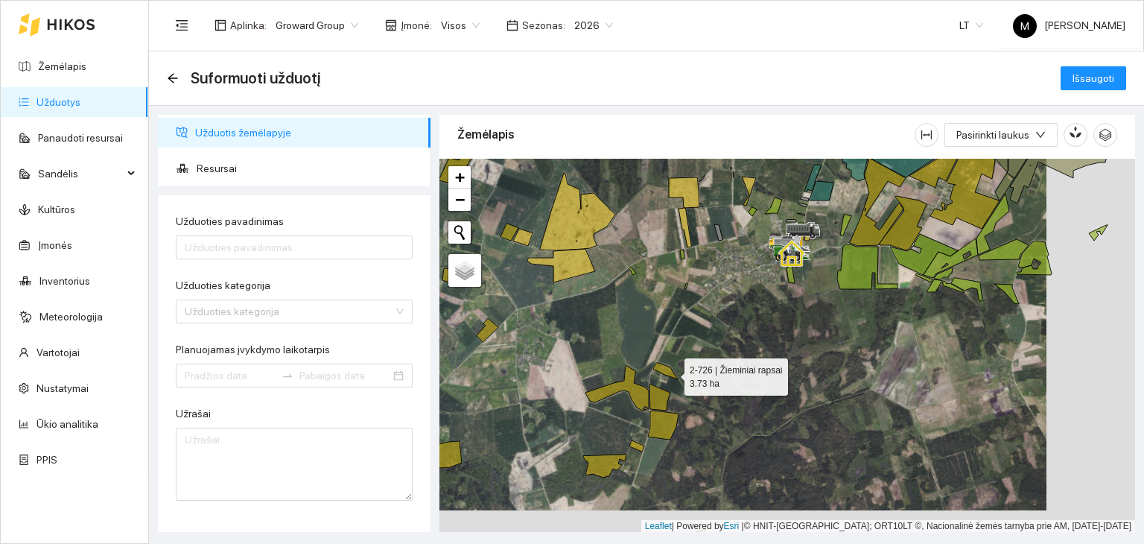
click at [671, 376] on icon at bounding box center [665, 371] width 25 height 16
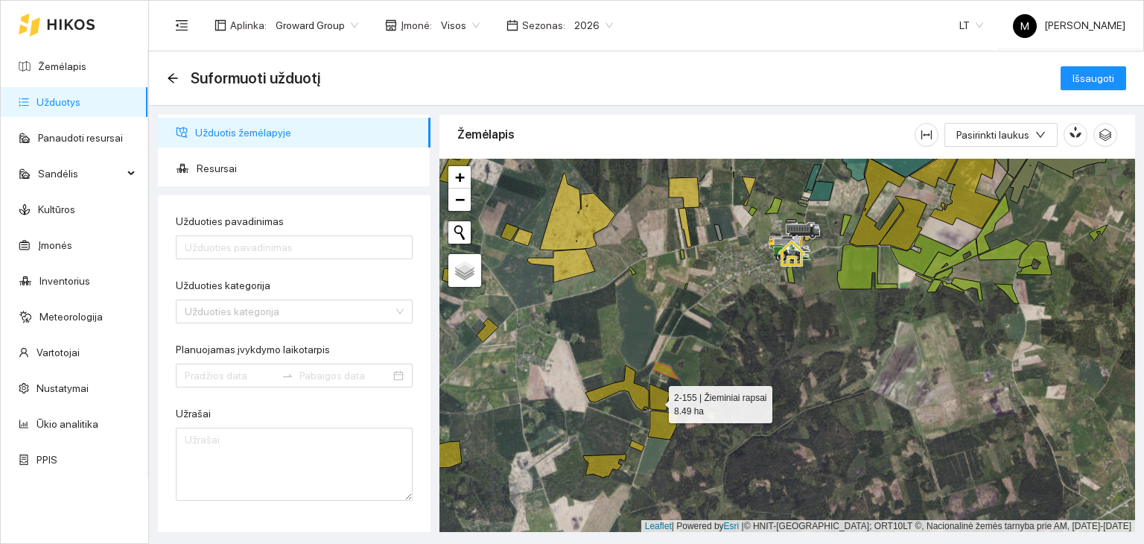
click at [655, 400] on icon at bounding box center [659, 397] width 21 height 27
click at [659, 421] on icon at bounding box center [663, 424] width 31 height 29
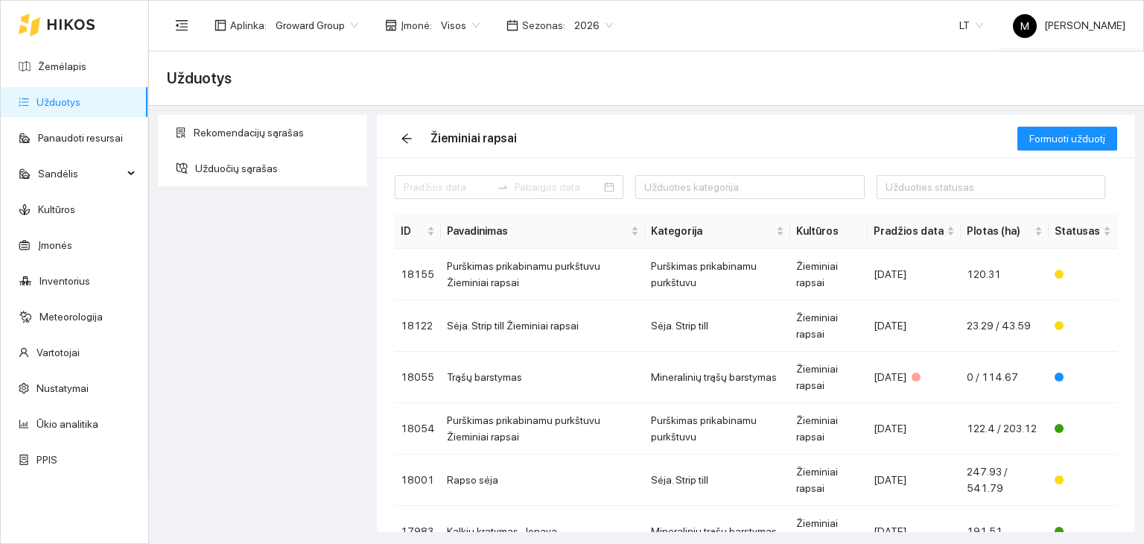
click at [64, 107] on link "Užduotys" at bounding box center [58, 102] width 44 height 12
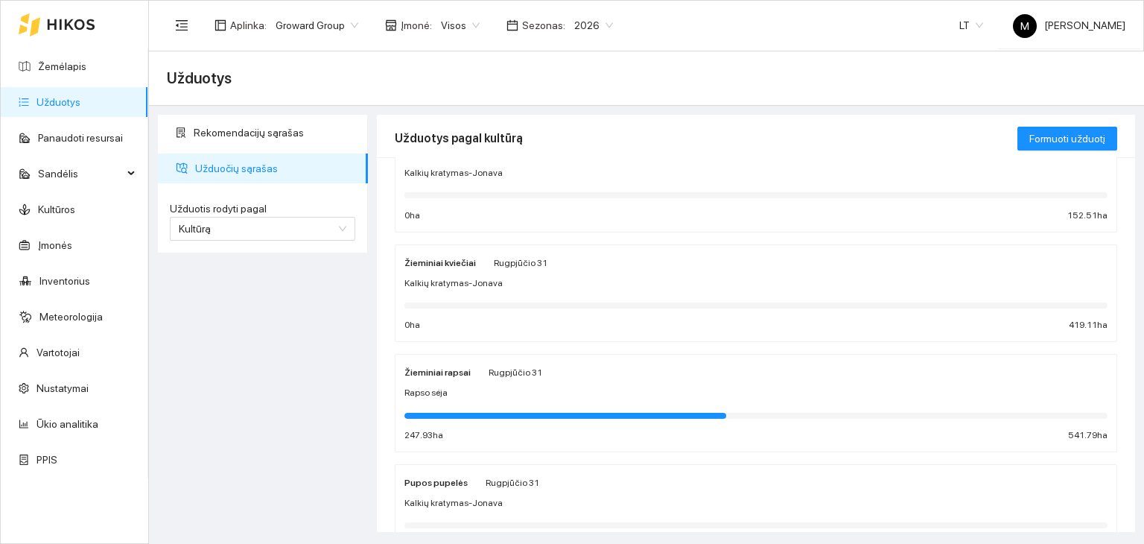
scroll to position [74, 0]
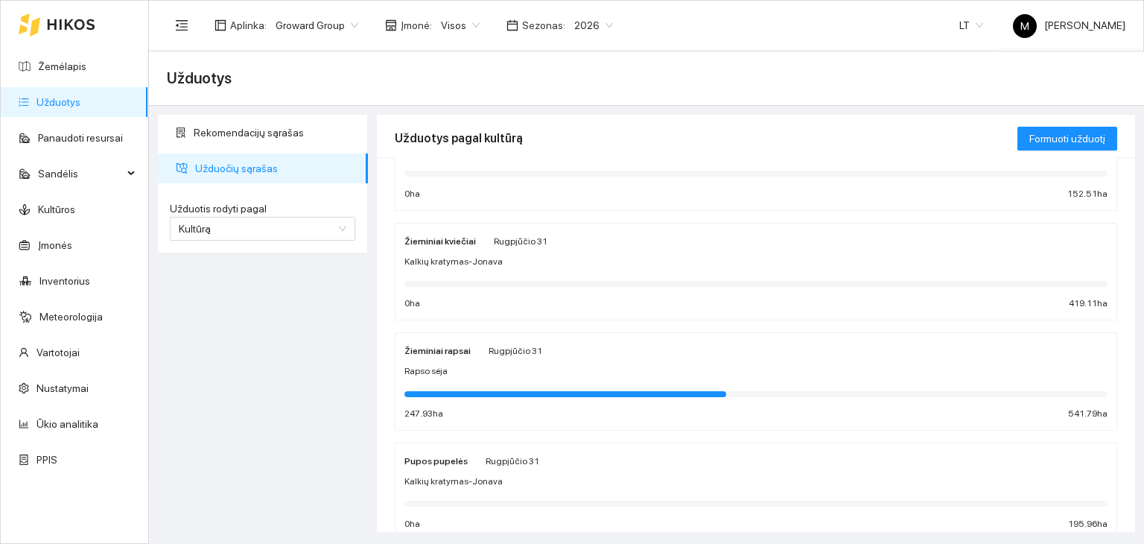
click at [443, 364] on span "Rapso sėja" at bounding box center [425, 371] width 43 height 14
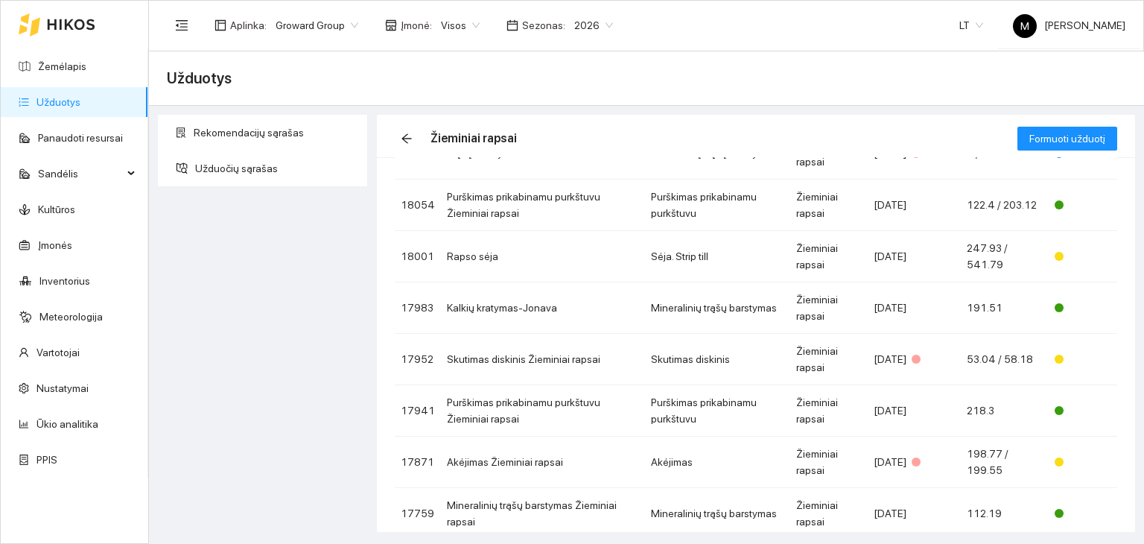
scroll to position [289, 0]
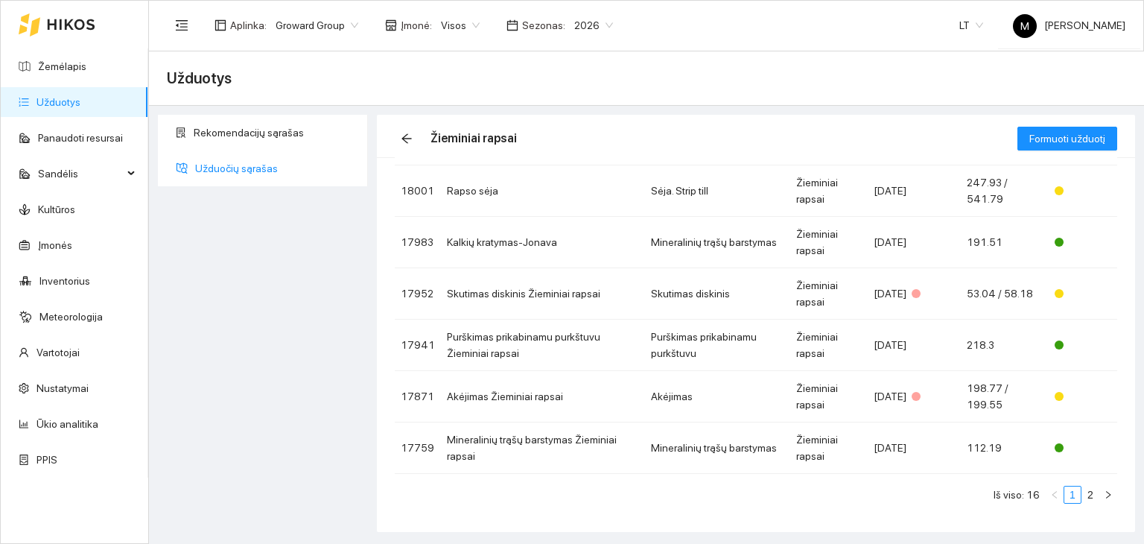
click at [238, 179] on span "Užduočių sąrašas" at bounding box center [275, 168] width 161 height 30
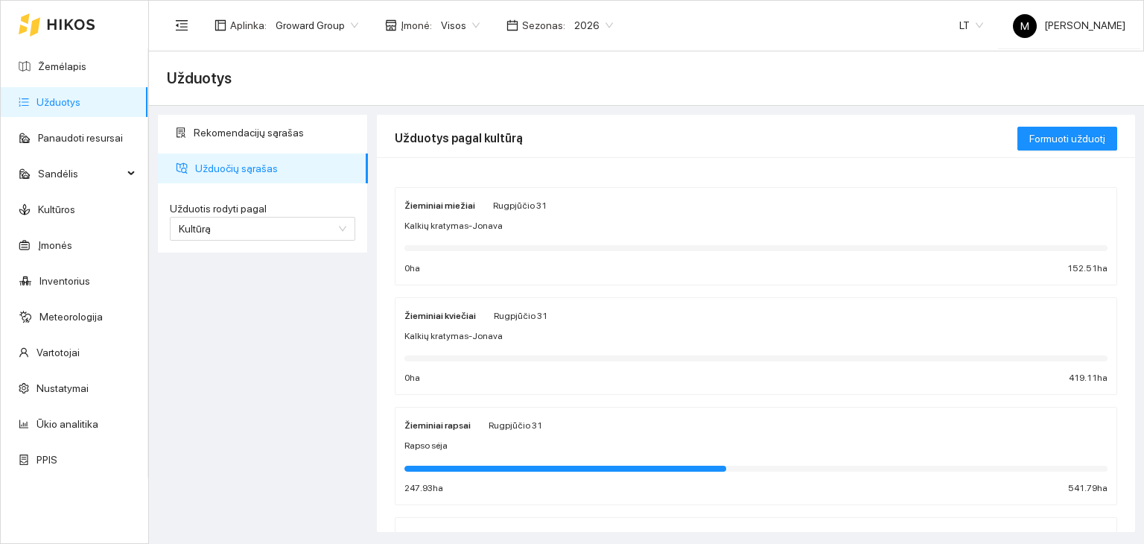
click at [577, 27] on span "2026" at bounding box center [593, 25] width 39 height 22
click at [572, 171] on div "2025" at bounding box center [581, 173] width 38 height 16
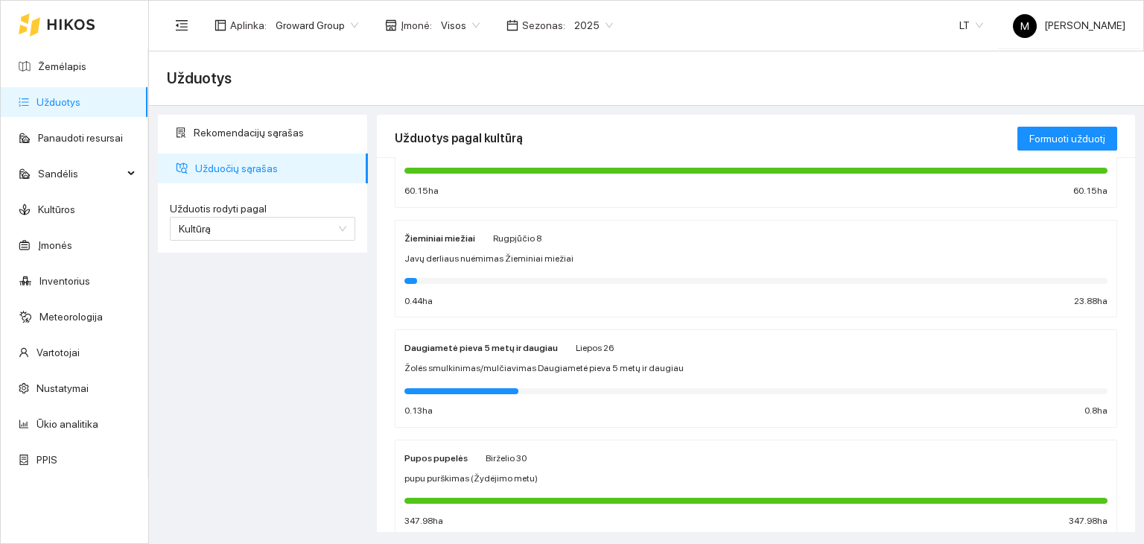
scroll to position [668, 0]
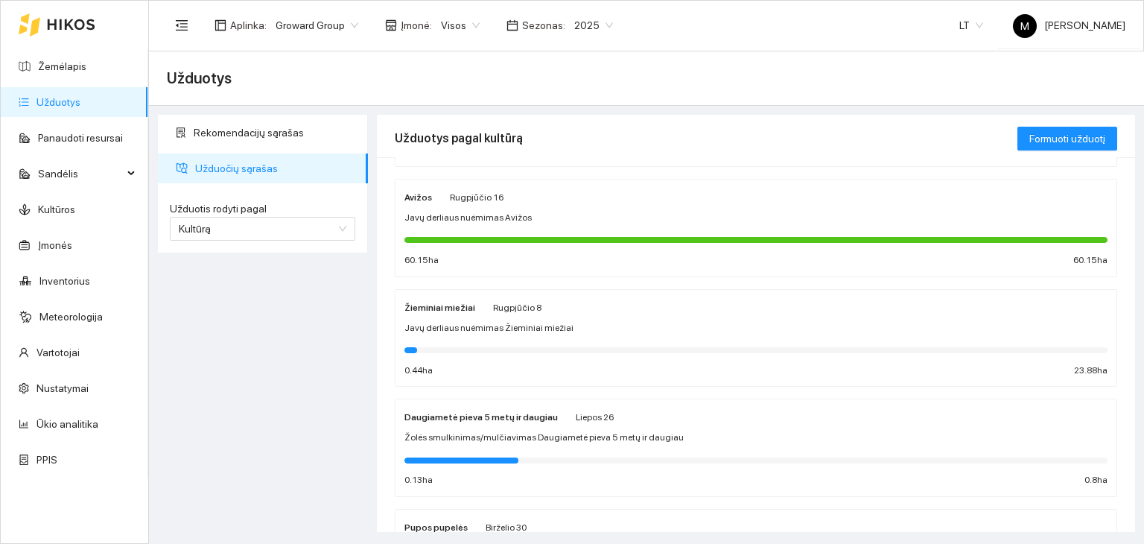
click at [491, 321] on span "Javų derliaus nuėmimas Žieminiai miežiai" at bounding box center [488, 328] width 169 height 14
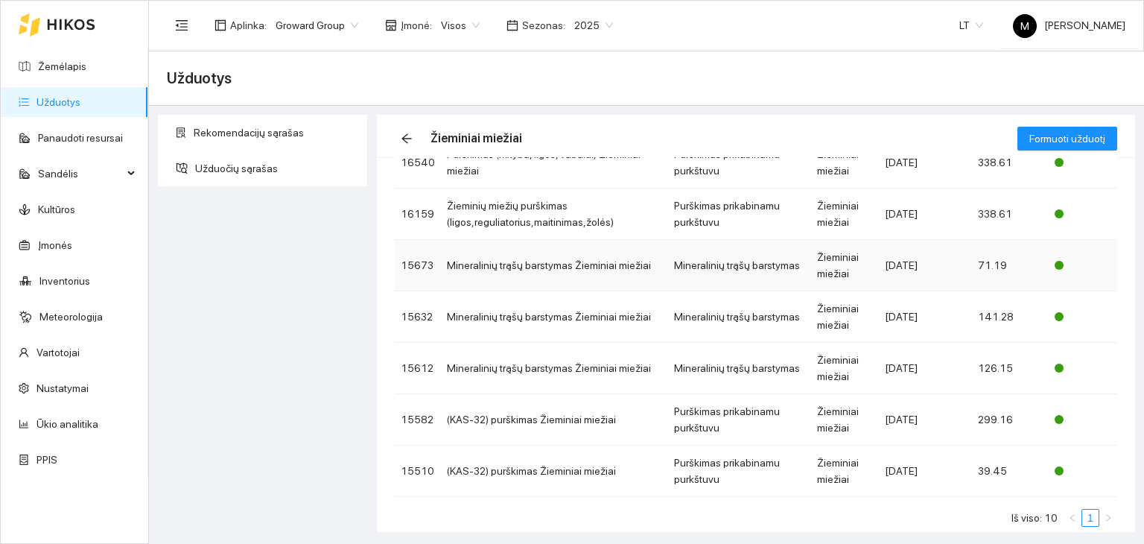
scroll to position [289, 0]
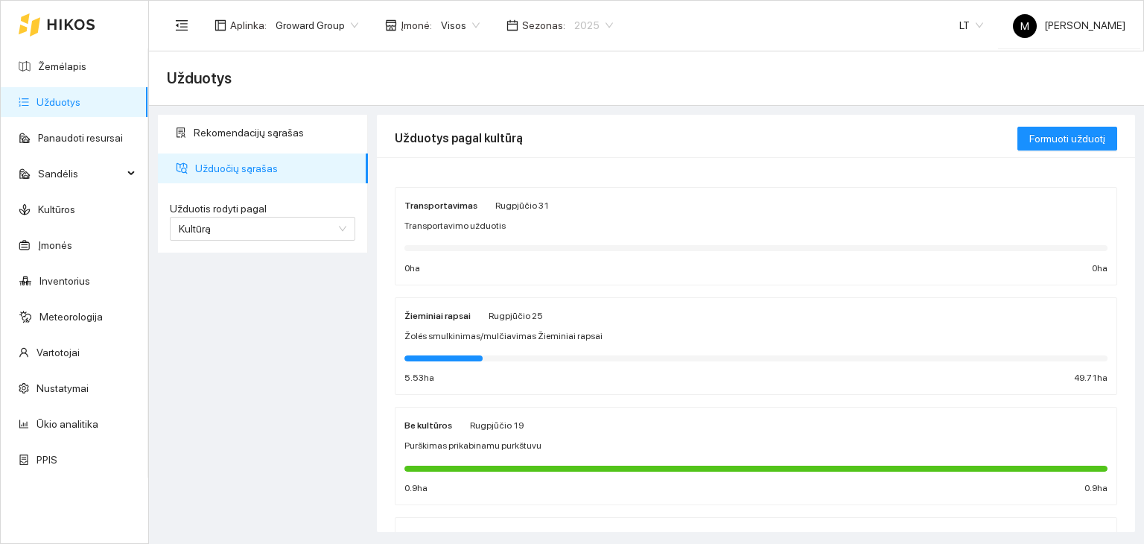
click at [578, 24] on span "2025" at bounding box center [593, 25] width 39 height 22
click at [582, 197] on div "2026" at bounding box center [581, 197] width 38 height 16
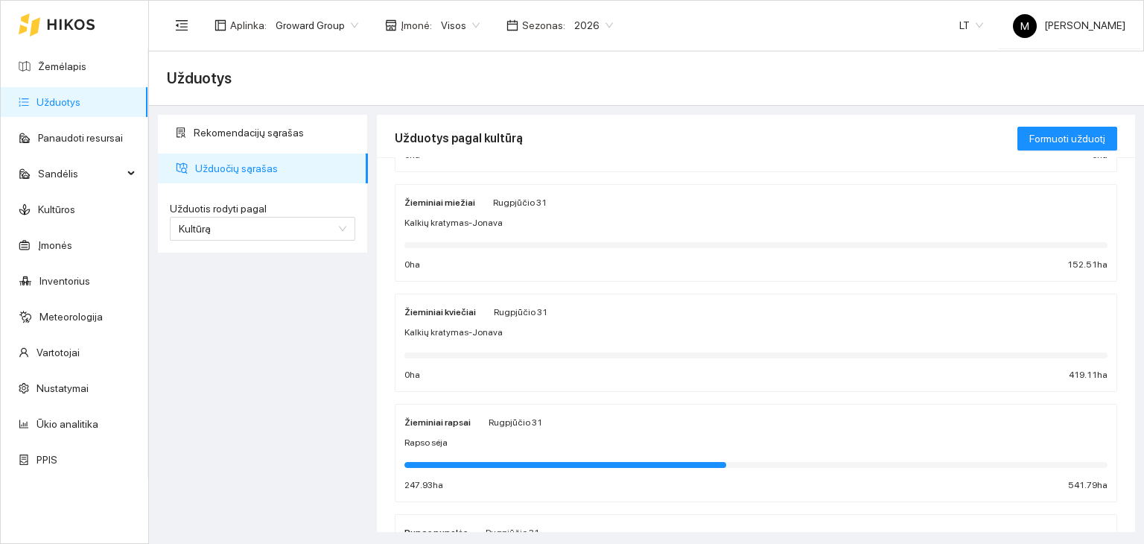
scroll to position [149, 0]
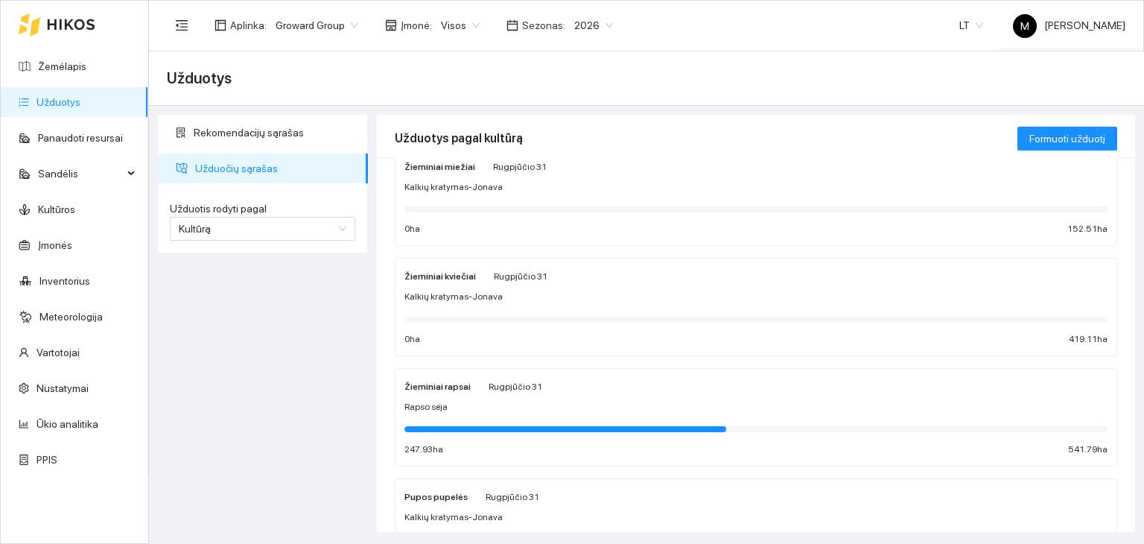
click at [506, 188] on div "Kalkių kratymas-Jonava" at bounding box center [755, 187] width 703 height 14
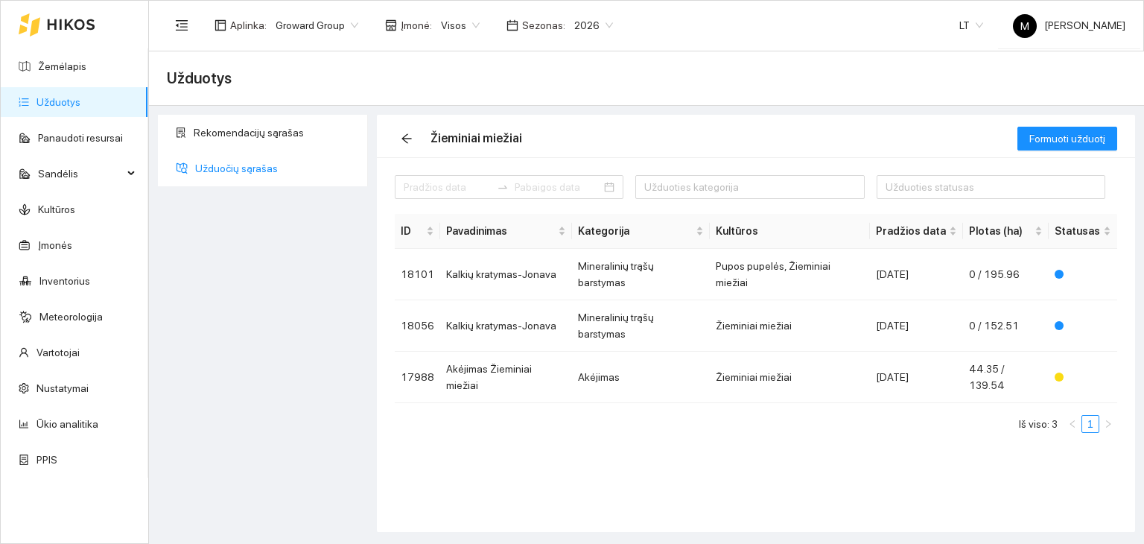
click at [241, 162] on span "Užduočių sąrašas" at bounding box center [275, 168] width 161 height 30
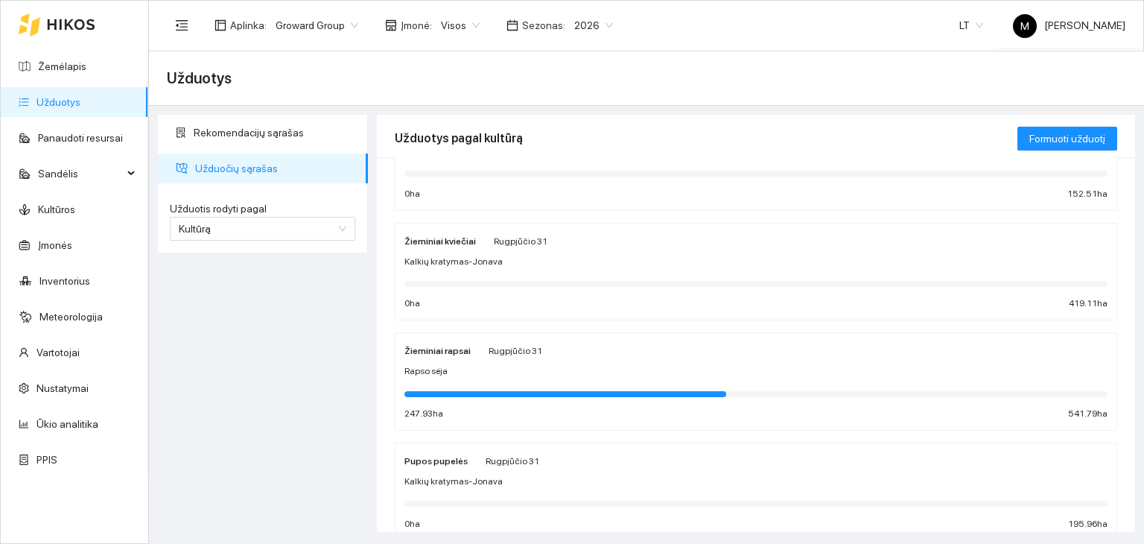
scroll to position [149, 0]
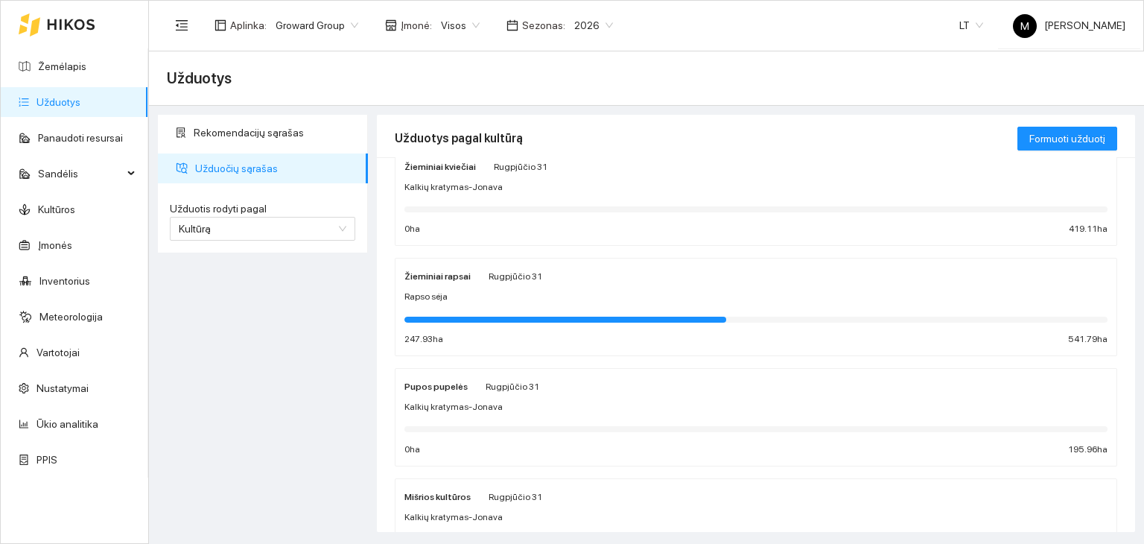
click at [447, 299] on div "Rapso sėja" at bounding box center [755, 297] width 703 height 14
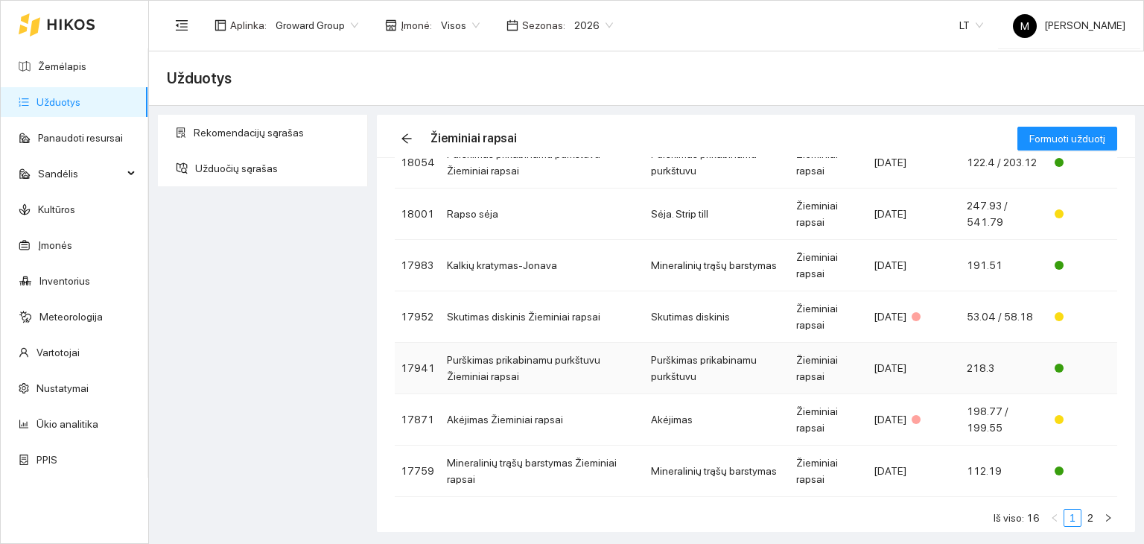
scroll to position [289, 0]
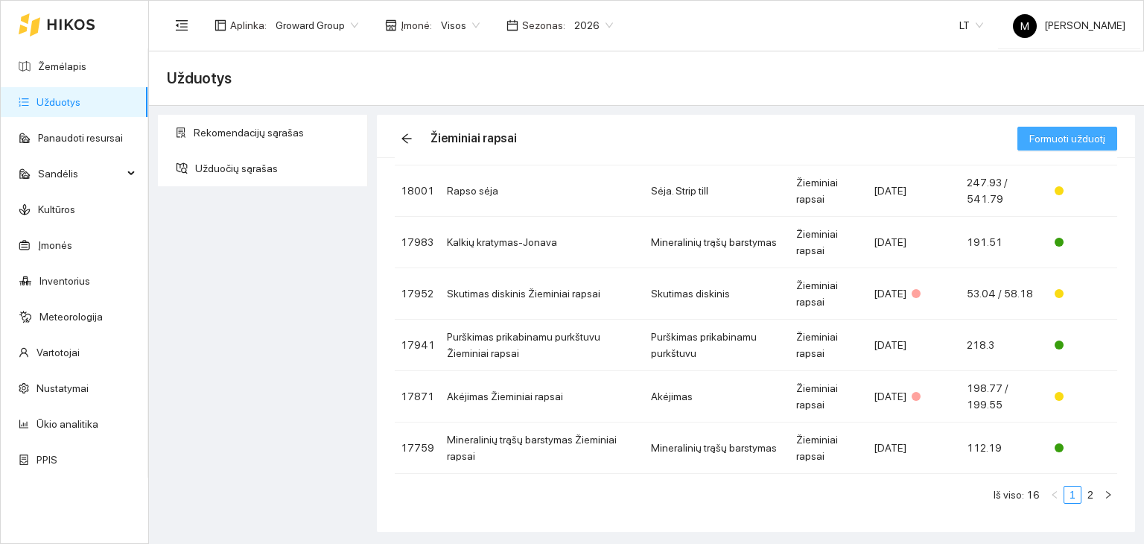
click at [1070, 136] on span "Formuoti užduotį" at bounding box center [1067, 138] width 76 height 16
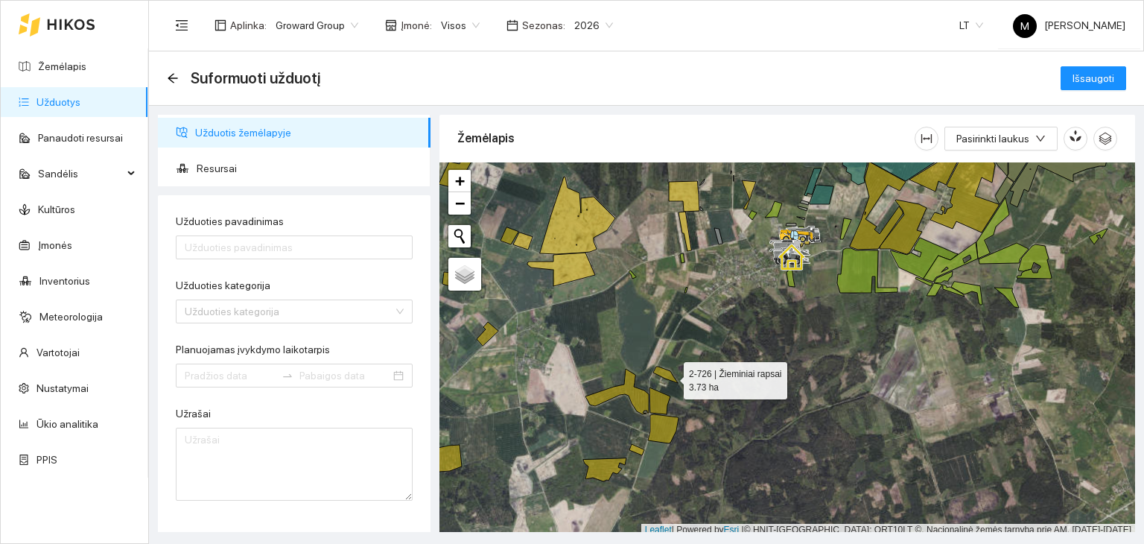
click at [670, 376] on icon at bounding box center [665, 374] width 25 height 16
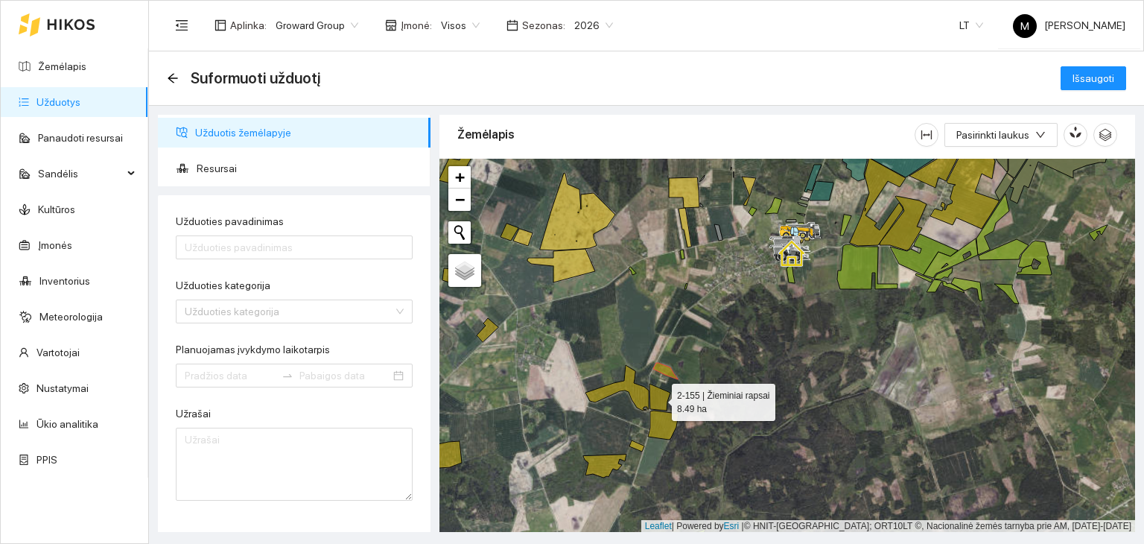
click at [655, 398] on icon at bounding box center [659, 397] width 21 height 27
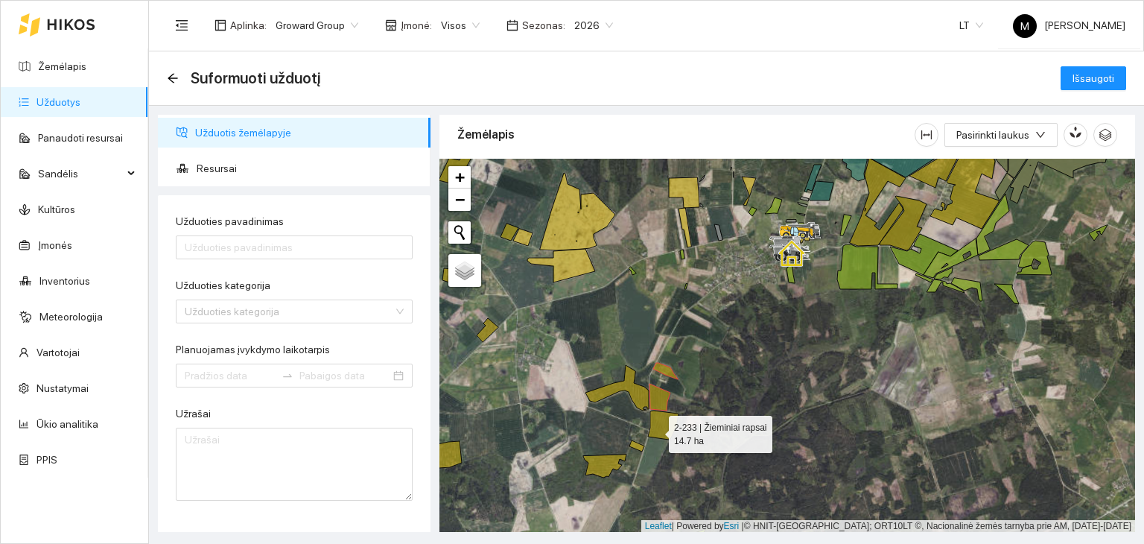
click at [655, 430] on icon at bounding box center [663, 424] width 31 height 29
click at [637, 448] on icon at bounding box center [636, 445] width 15 height 11
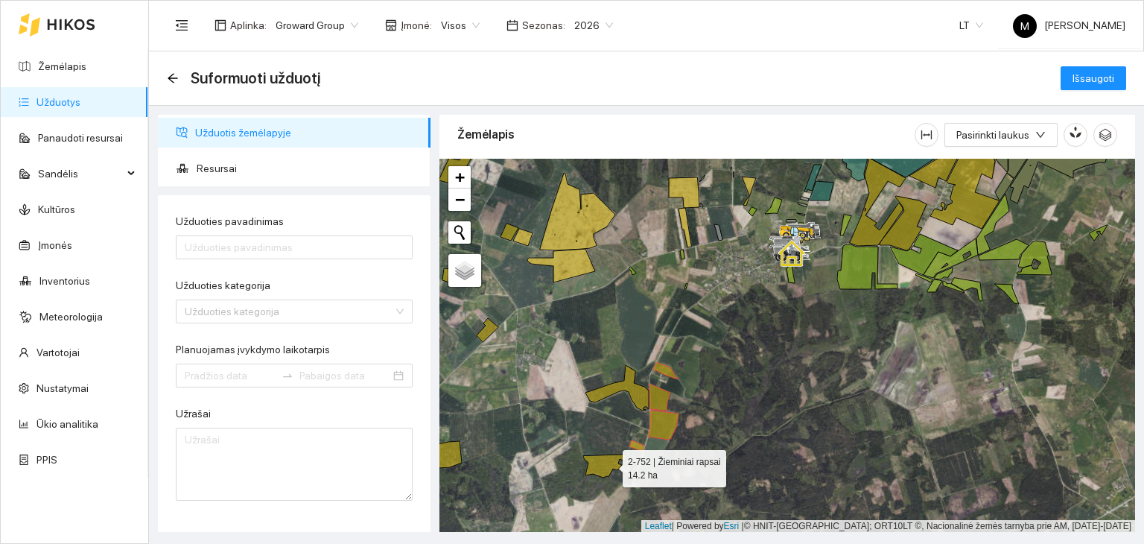
click at [609, 465] on icon at bounding box center [604, 465] width 43 height 23
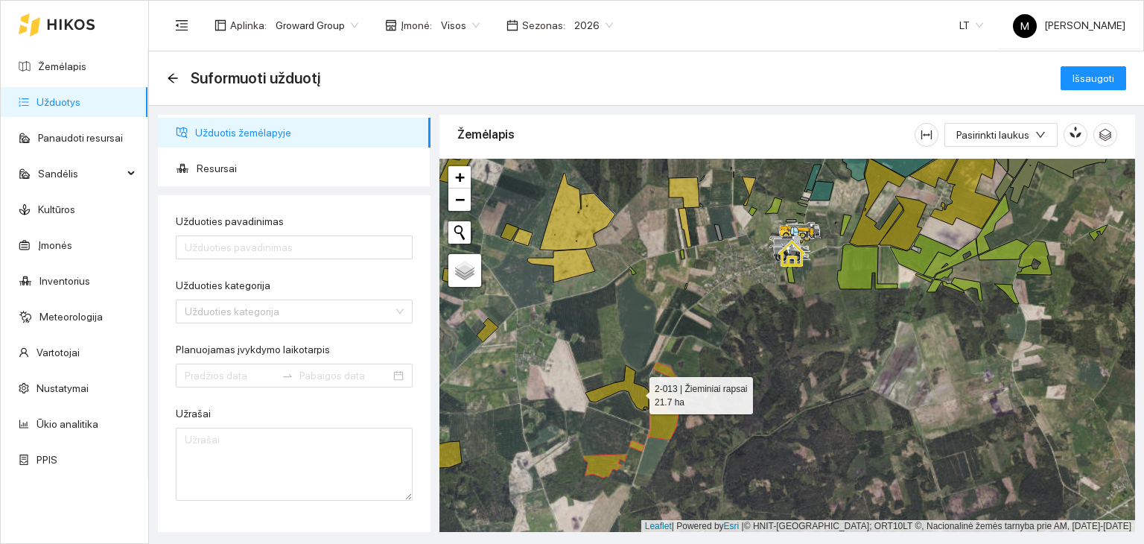
click at [635, 391] on icon at bounding box center [616, 387] width 63 height 45
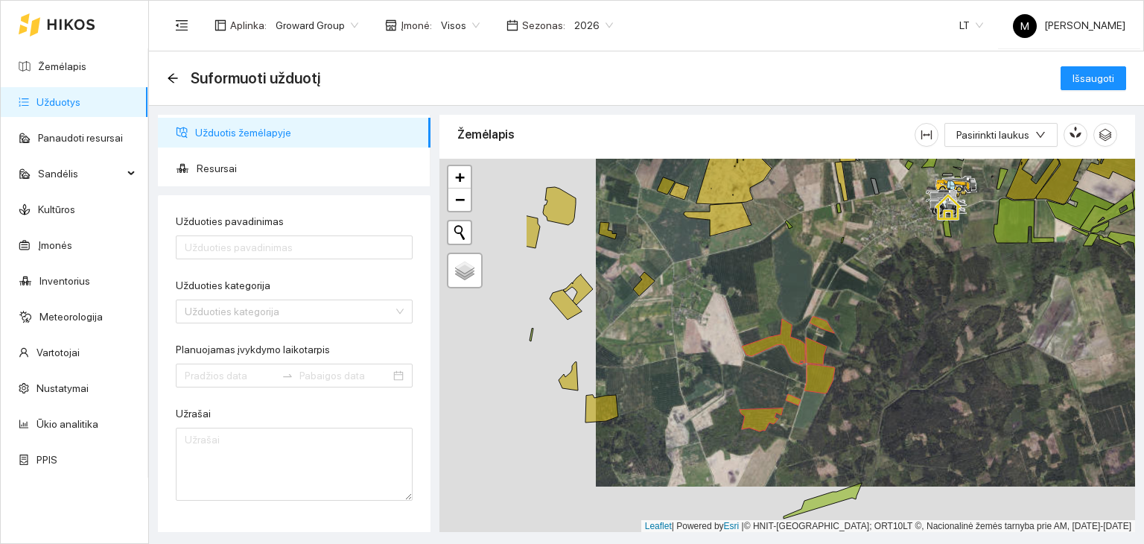
drag, startPoint x: 513, startPoint y: 383, endPoint x: 623, endPoint y: 391, distance: 109.8
click at [661, 339] on div at bounding box center [787, 346] width 696 height 374
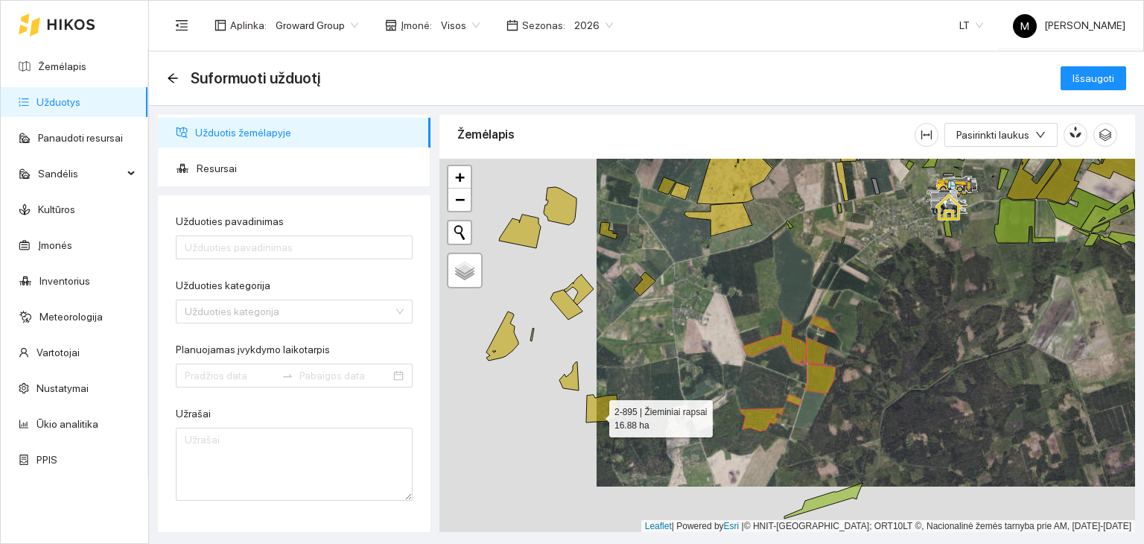
click at [596, 413] on icon at bounding box center [602, 409] width 33 height 28
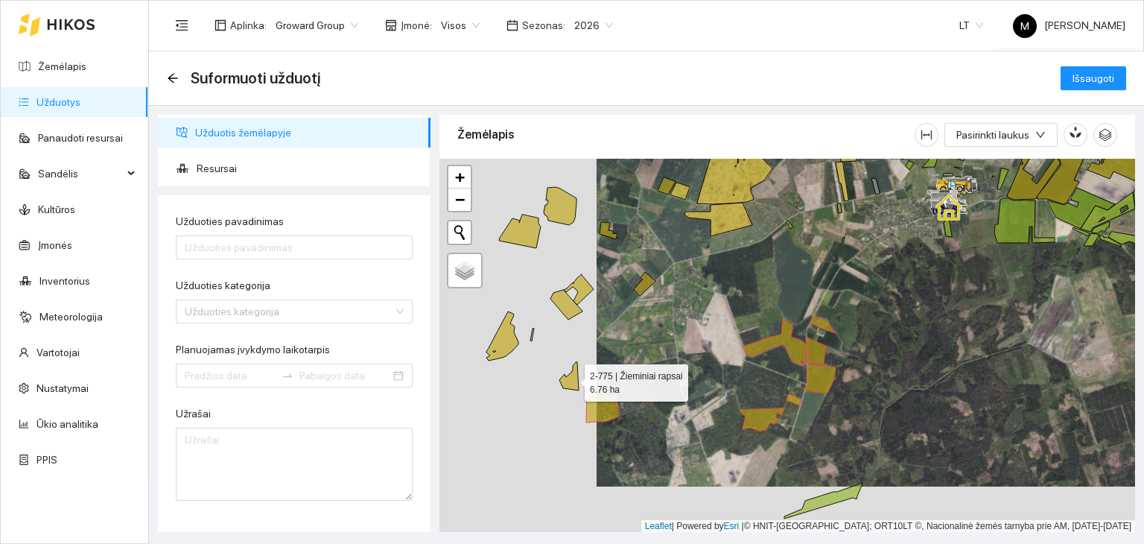
click at [567, 379] on icon at bounding box center [568, 376] width 19 height 28
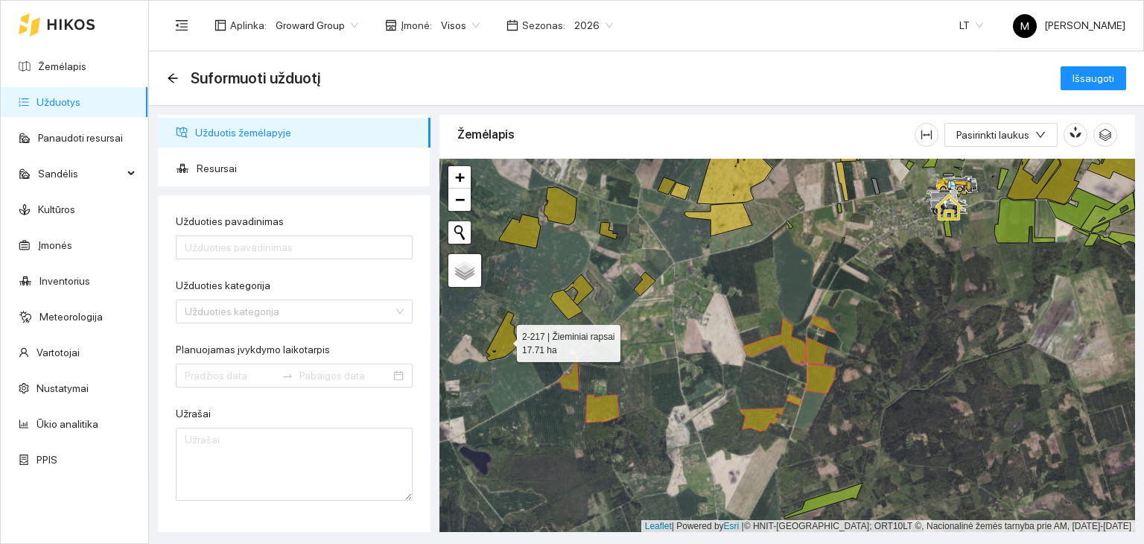
click at [500, 341] on icon at bounding box center [502, 335] width 32 height 49
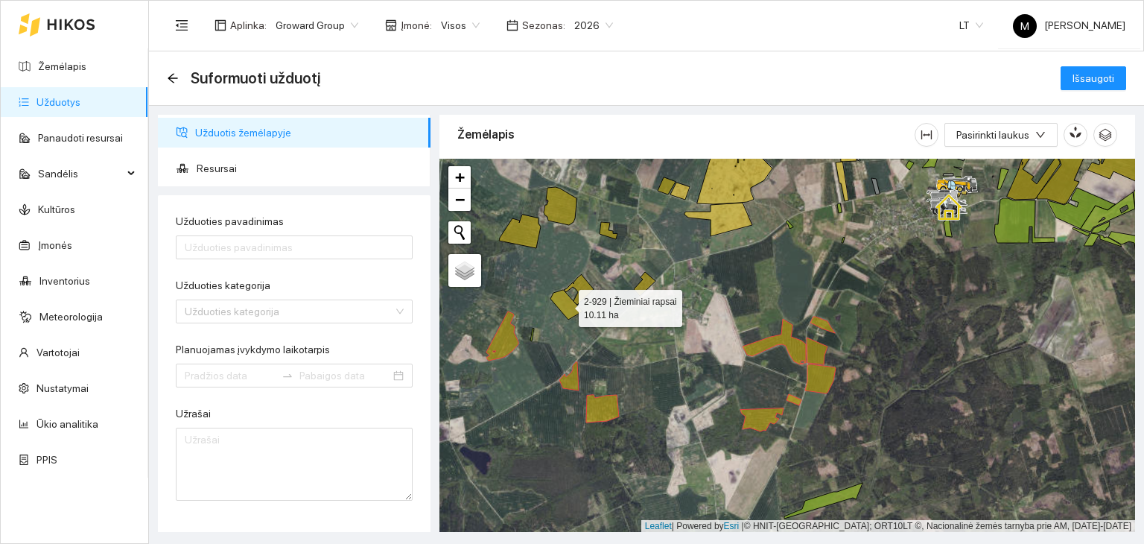
click at [563, 303] on icon at bounding box center [566, 305] width 32 height 30
click at [585, 289] on icon at bounding box center [579, 289] width 30 height 31
click at [648, 291] on div at bounding box center [787, 346] width 696 height 374
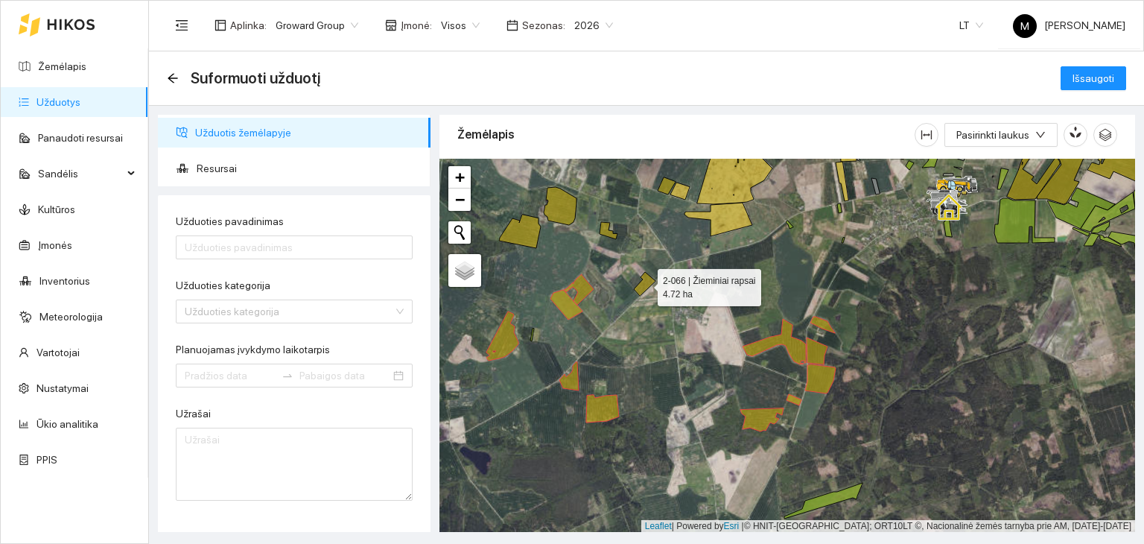
click at [647, 286] on icon at bounding box center [645, 284] width 22 height 24
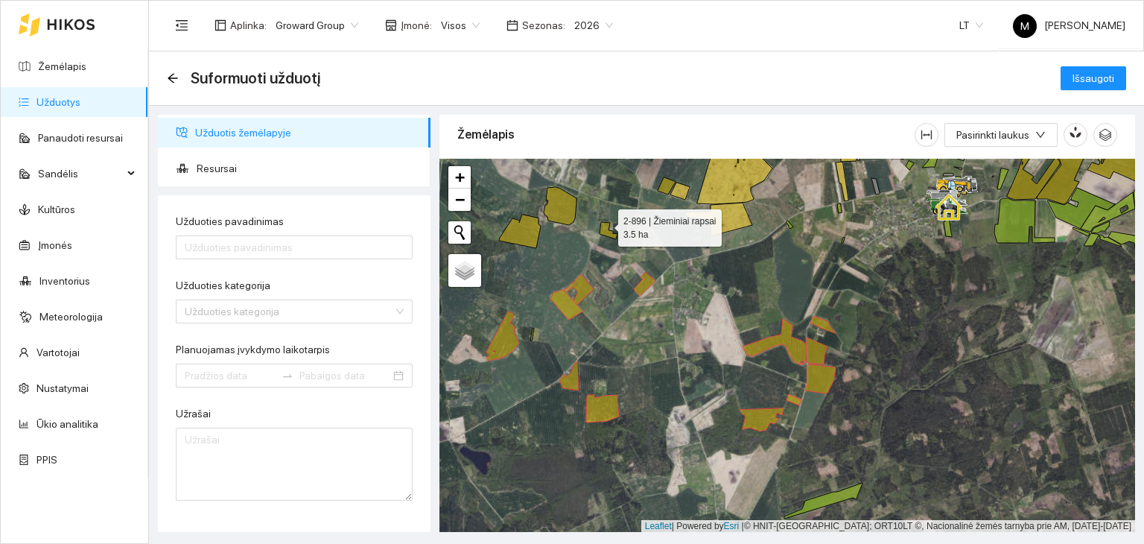
click at [605, 225] on icon at bounding box center [608, 230] width 18 height 17
click at [562, 207] on icon at bounding box center [560, 206] width 33 height 38
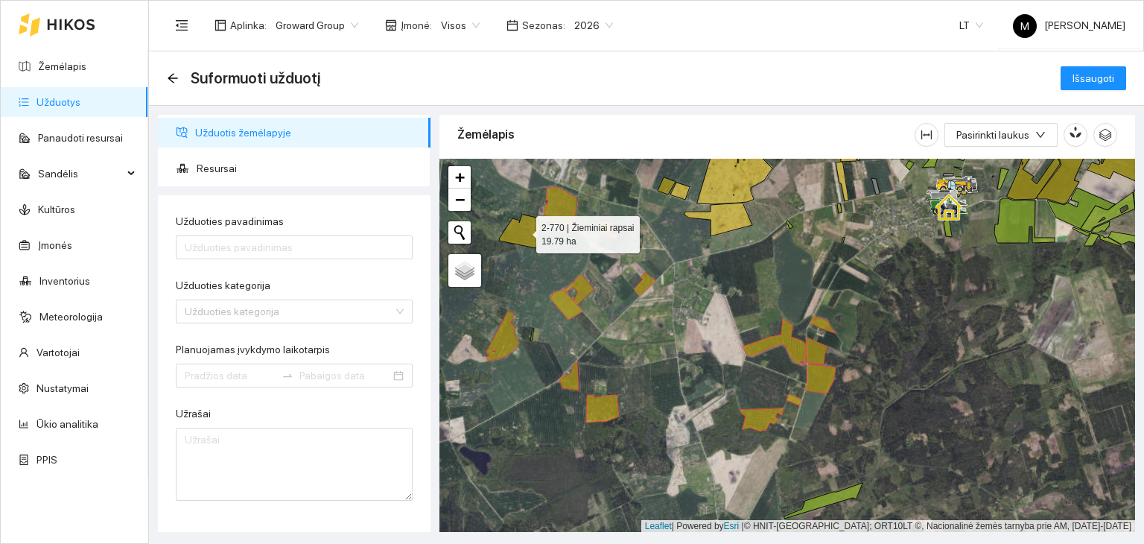
click at [523, 230] on icon at bounding box center [520, 231] width 42 height 34
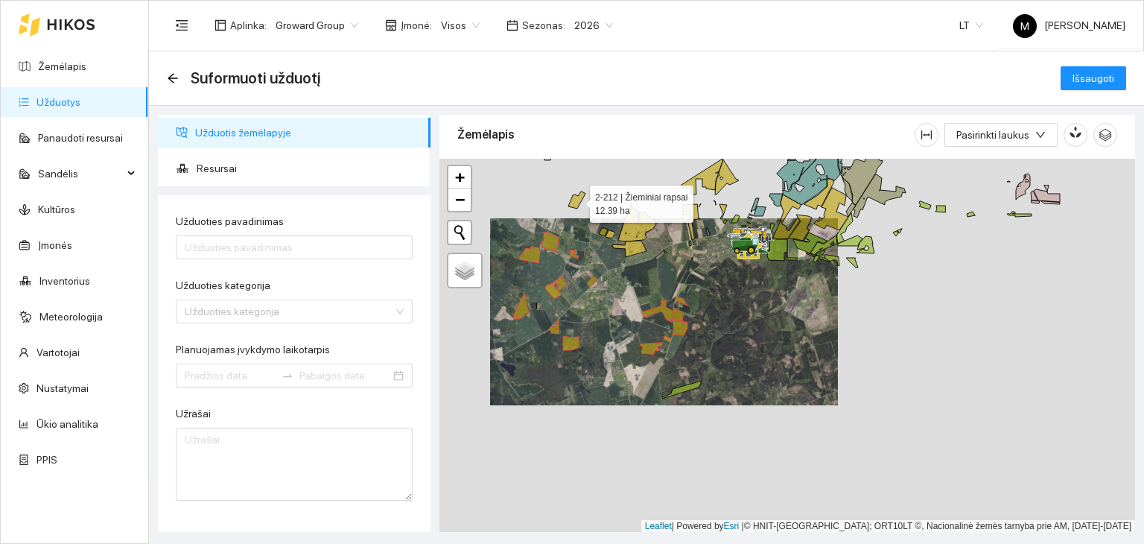
click at [578, 203] on icon at bounding box center [576, 199] width 17 height 17
click at [1098, 69] on button "Išsaugoti" at bounding box center [1093, 78] width 66 height 24
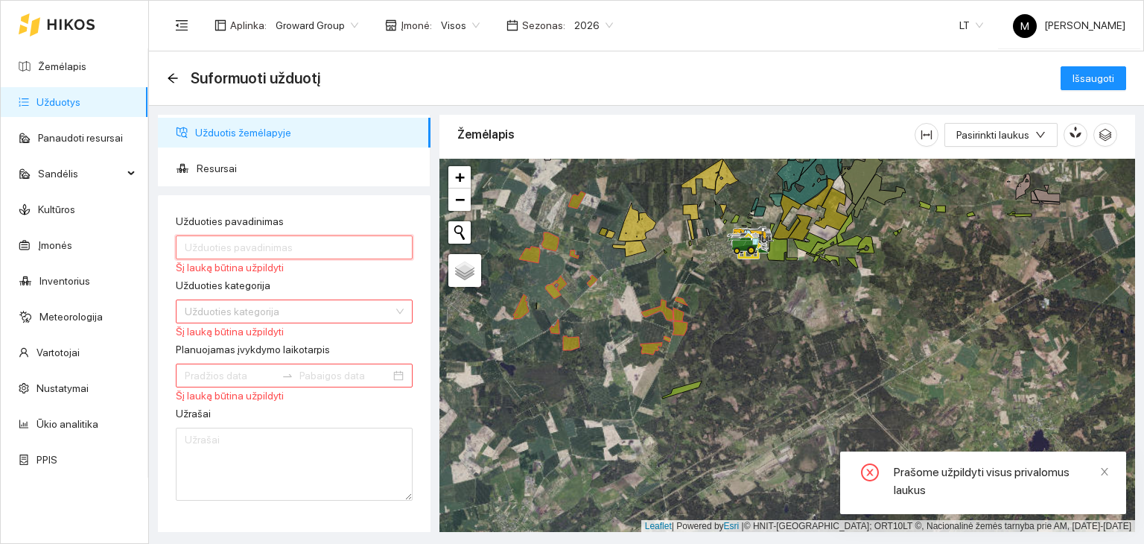
click at [248, 252] on input "Užduoties pavadinimas" at bounding box center [294, 247] width 237 height 24
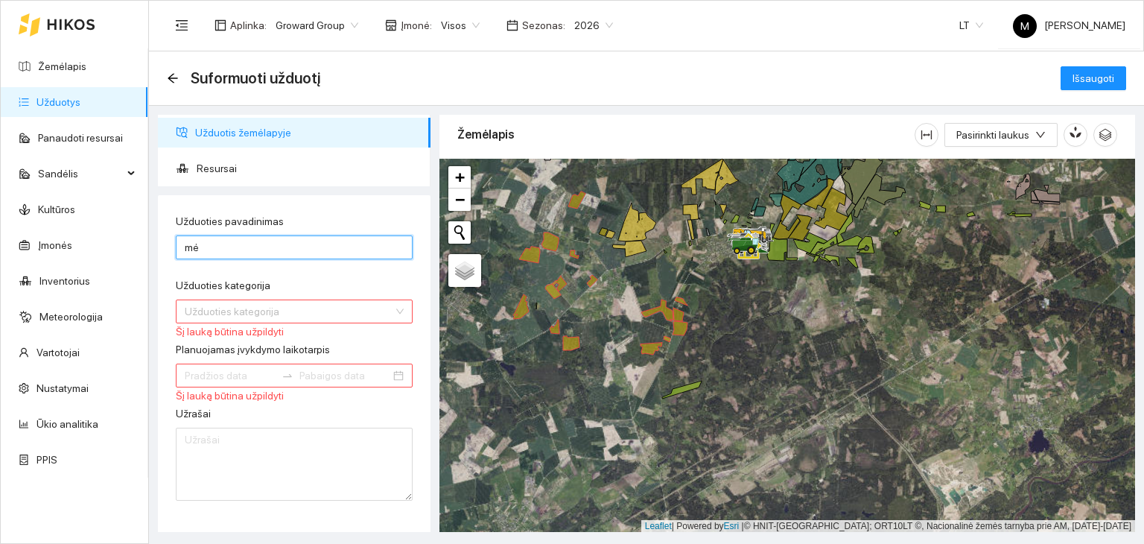
type input "Mėšlo kratymas-Jonava"
click at [267, 314] on input "Užduoties kategorija" at bounding box center [289, 311] width 209 height 22
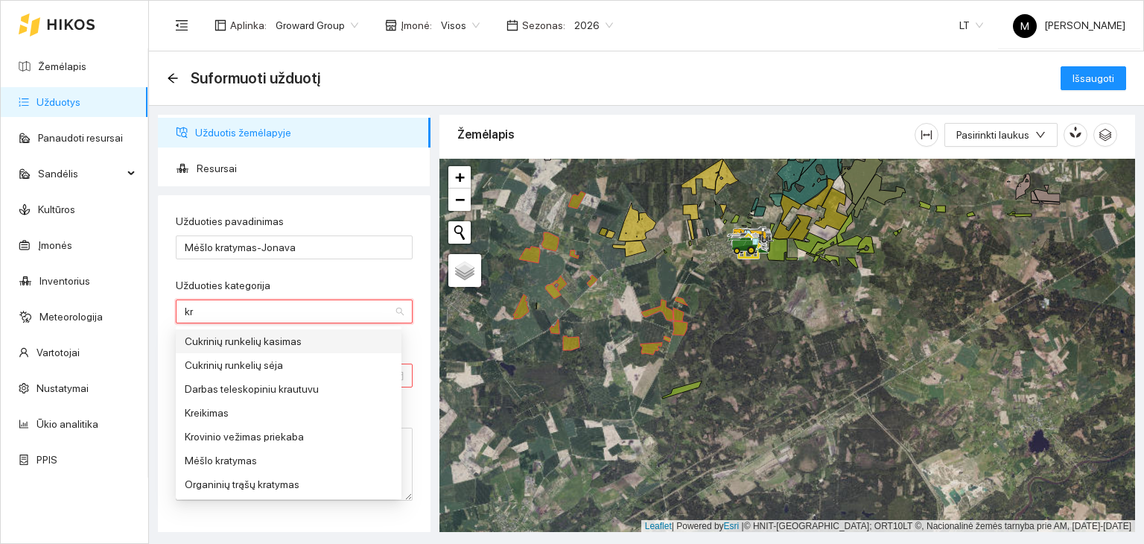
type input "kra"
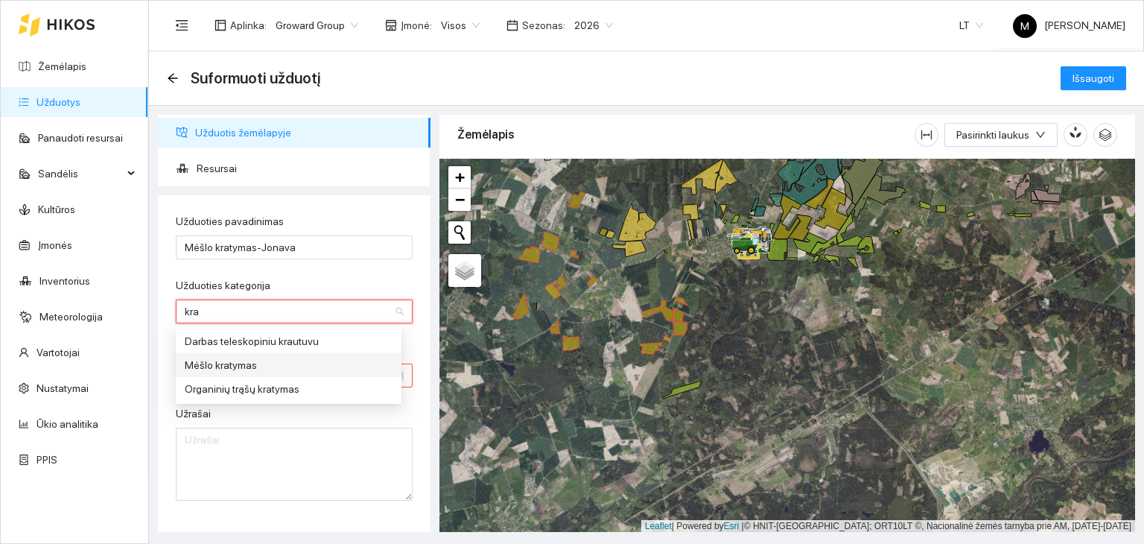
click at [252, 358] on div "Mėšlo kratymas" at bounding box center [289, 365] width 208 height 16
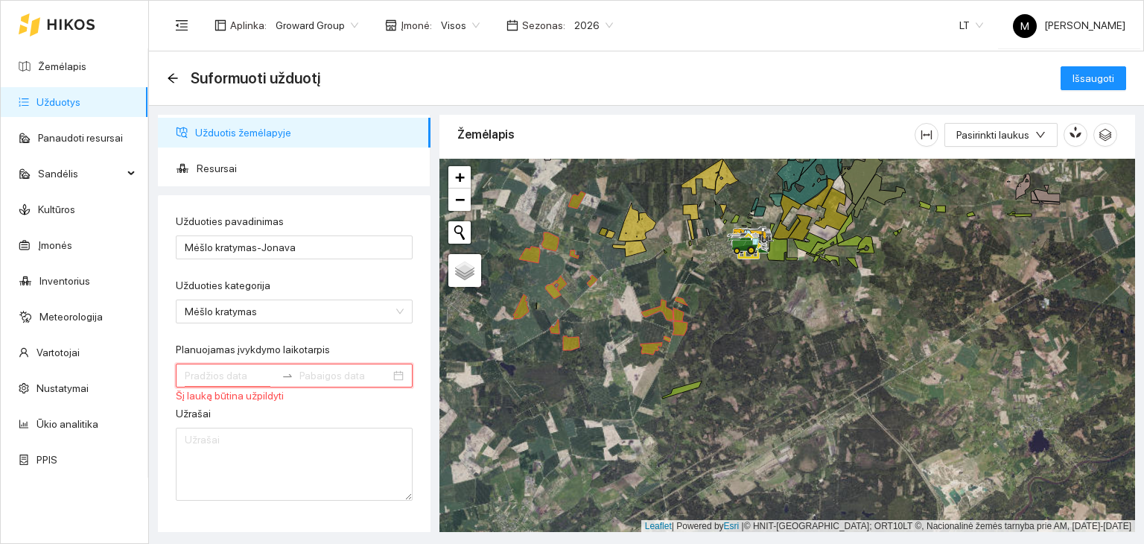
click at [235, 368] on input "Planuojamas įvykdymo laikotarpis" at bounding box center [230, 375] width 91 height 16
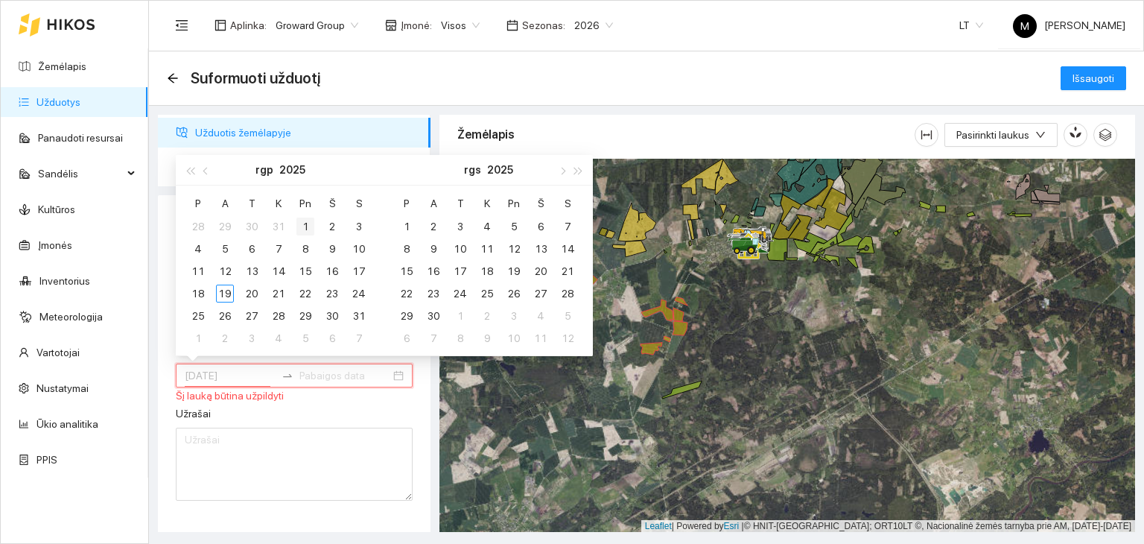
type input "[DATE]"
click at [308, 218] on div "1" at bounding box center [305, 226] width 18 height 18
type input "[DATE]"
click at [351, 314] on div "31" at bounding box center [359, 316] width 18 height 18
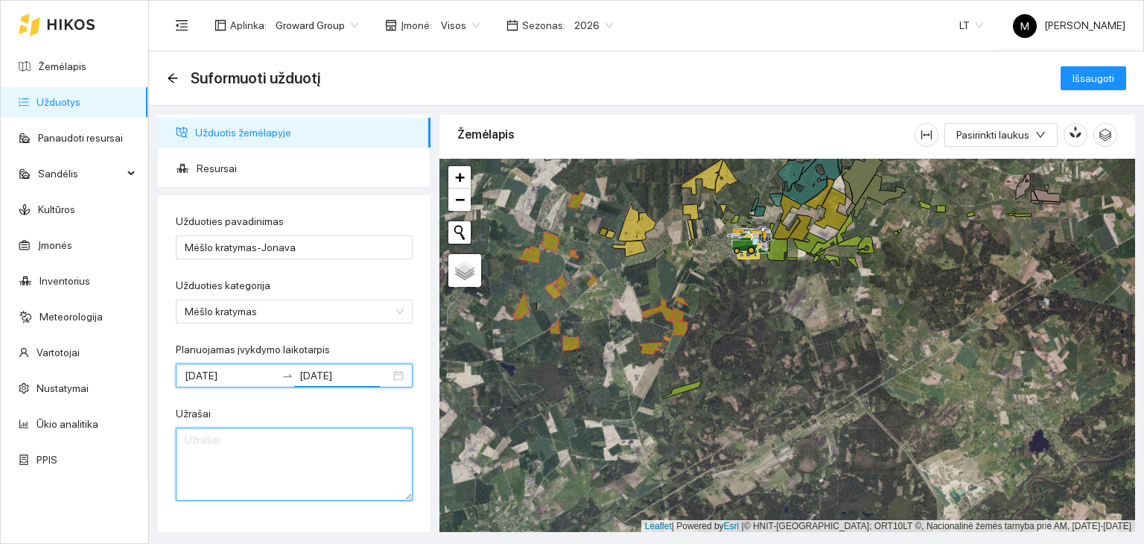
click at [238, 473] on textarea "Užrašai" at bounding box center [294, 463] width 237 height 73
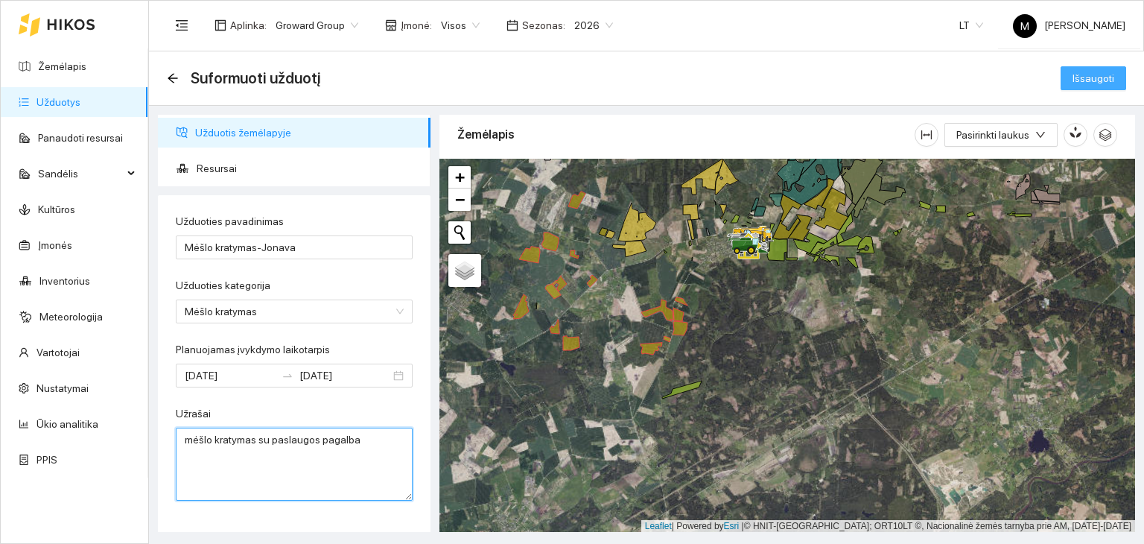
type textarea "mėšlo kratymas su paslaugos pagalba"
click at [1114, 83] on span "Išsaugoti" at bounding box center [1093, 78] width 42 height 16
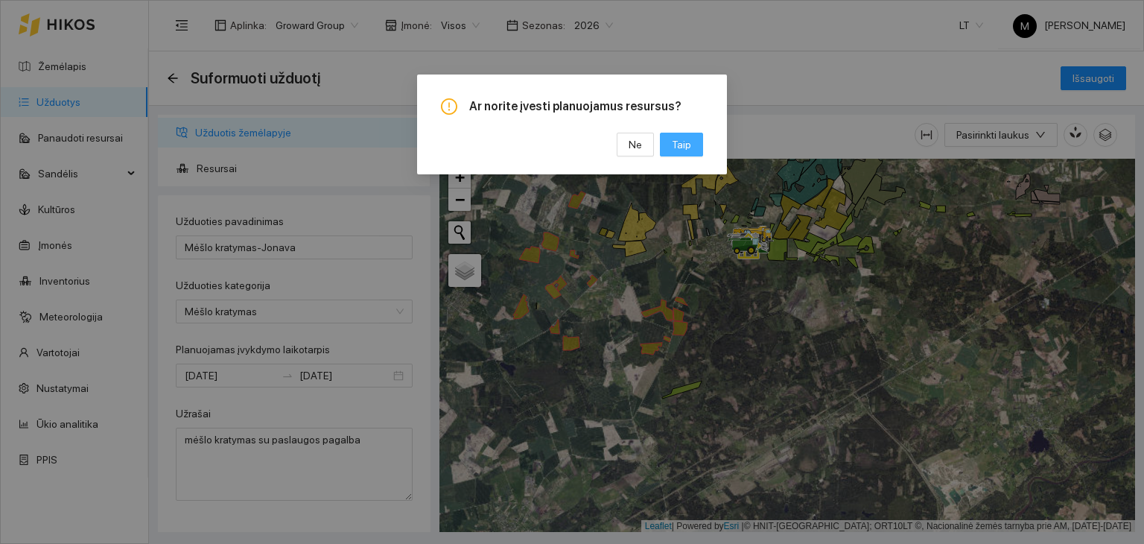
click at [686, 153] on button "Taip" at bounding box center [681, 145] width 43 height 24
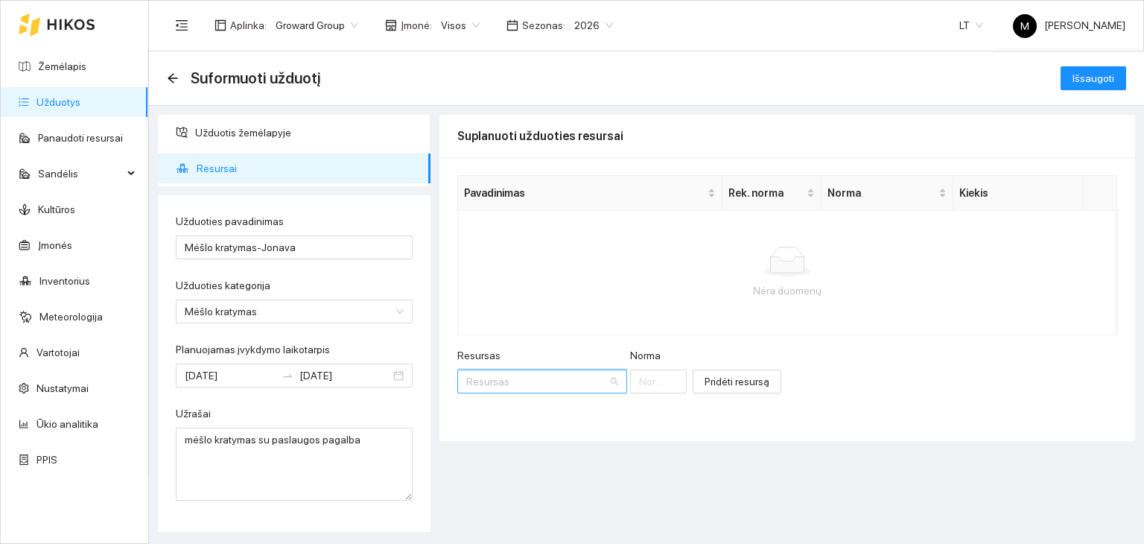
click at [493, 378] on input "Resursas" at bounding box center [536, 381] width 141 height 22
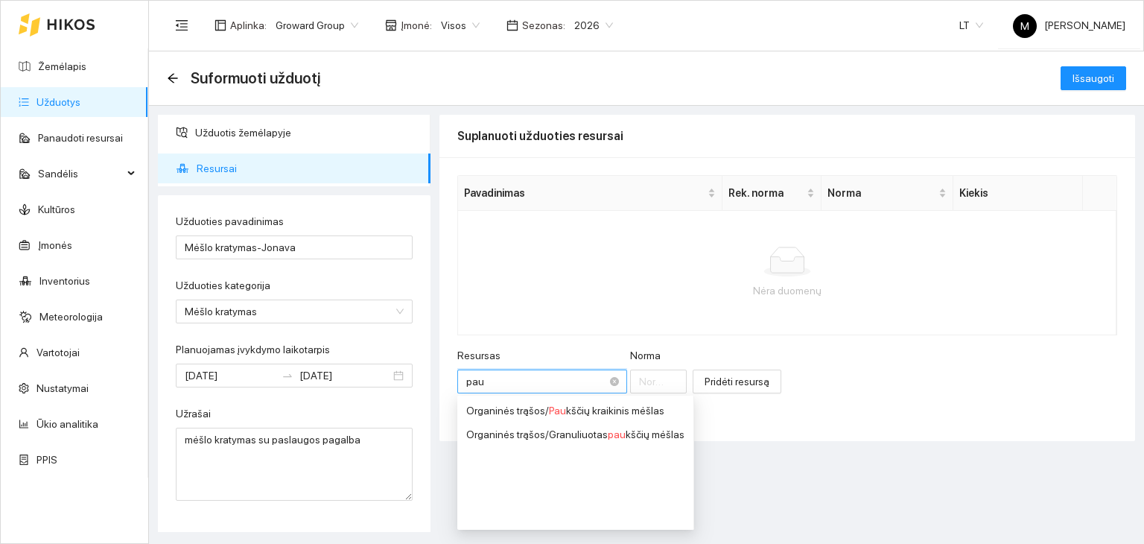
type input "pauk"
click at [515, 409] on div "Organinės trąšos / Pauk ščių kraikinis mėšlas" at bounding box center [575, 410] width 218 height 16
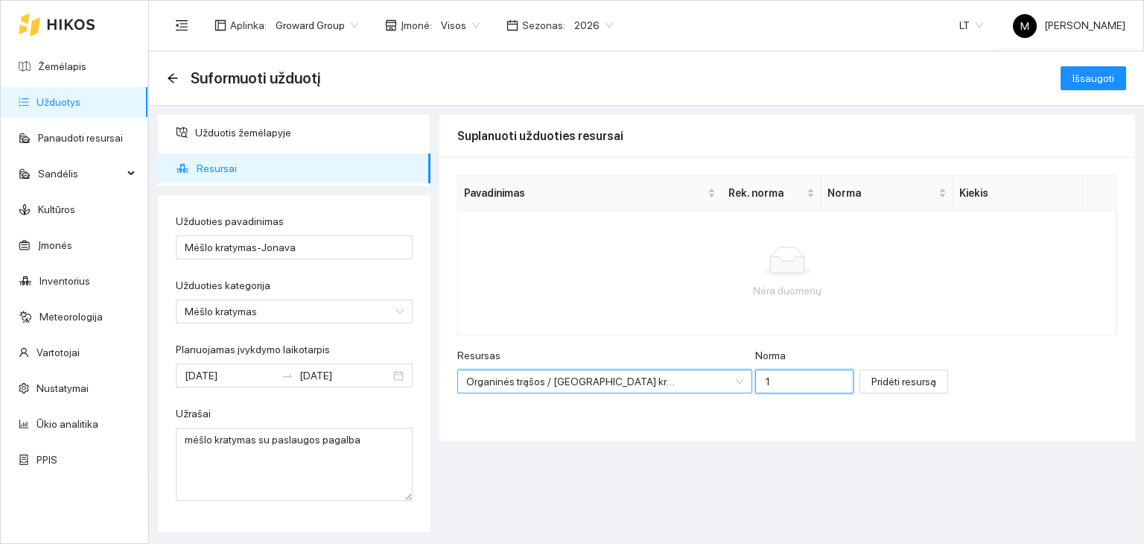
click at [755, 382] on input "1" at bounding box center [804, 381] width 98 height 24
type input "12000"
click at [871, 373] on span "Pridėti resursą" at bounding box center [903, 381] width 65 height 16
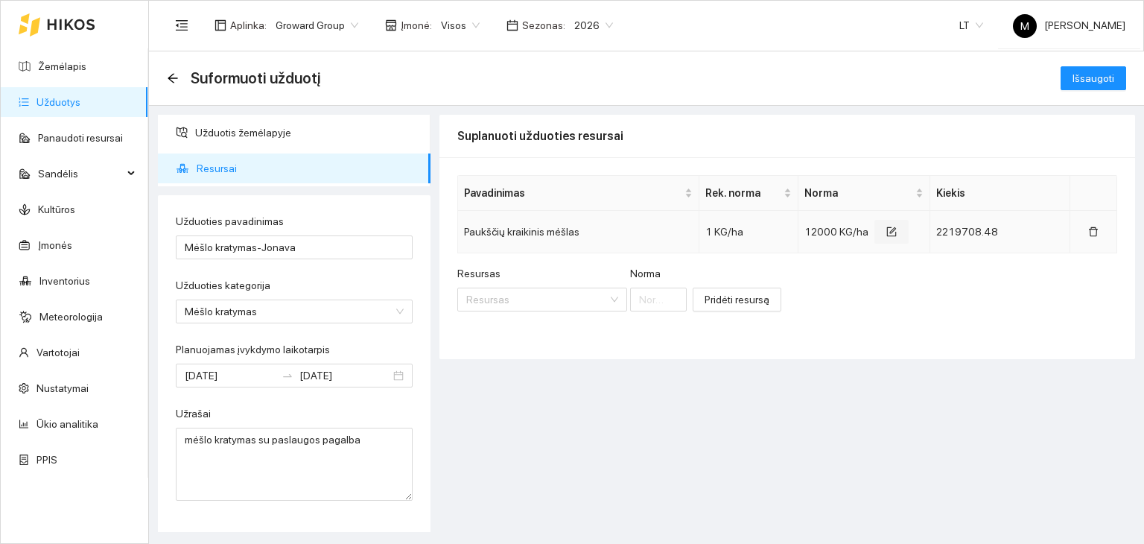
click at [886, 234] on icon "form" at bounding box center [891, 231] width 10 height 10
click at [849, 234] on input "12000" at bounding box center [845, 235] width 64 height 24
type input "12195"
click at [1033, 288] on div "Resursas Resursas [PERSON_NAME] resursą" at bounding box center [787, 305] width 660 height 64
click at [1086, 70] on span "Išsaugoti" at bounding box center [1093, 78] width 42 height 16
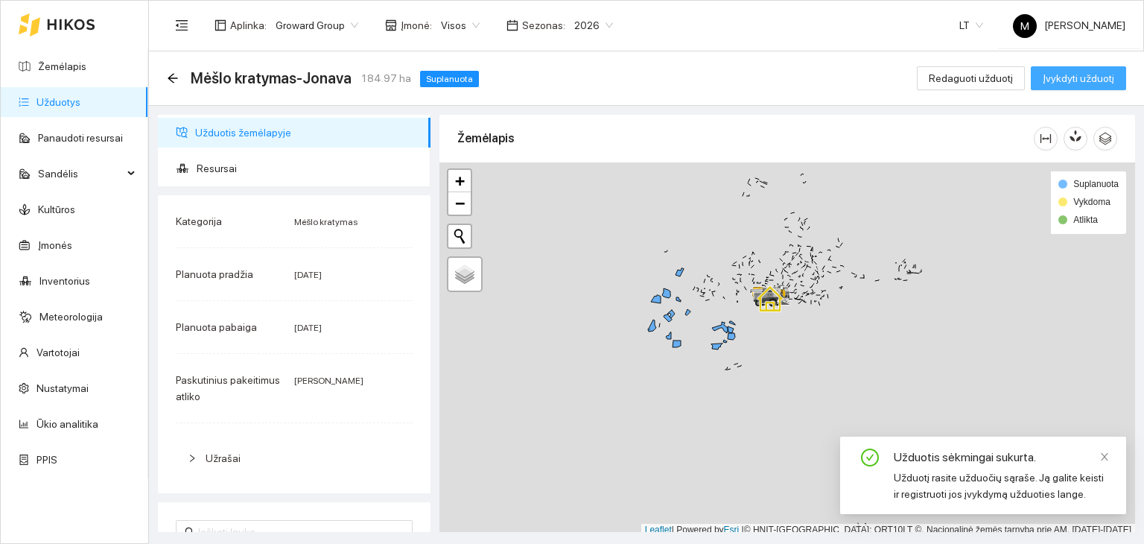
click at [1075, 82] on span "Įvykdyti užduotį" at bounding box center [1078, 78] width 71 height 16
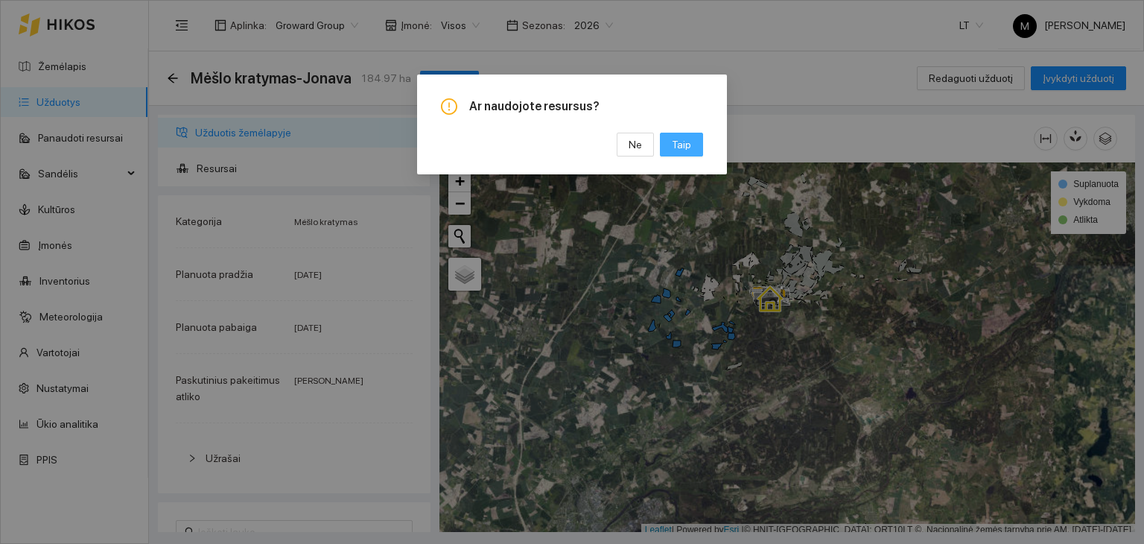
click at [676, 148] on span "Taip" at bounding box center [681, 144] width 19 height 16
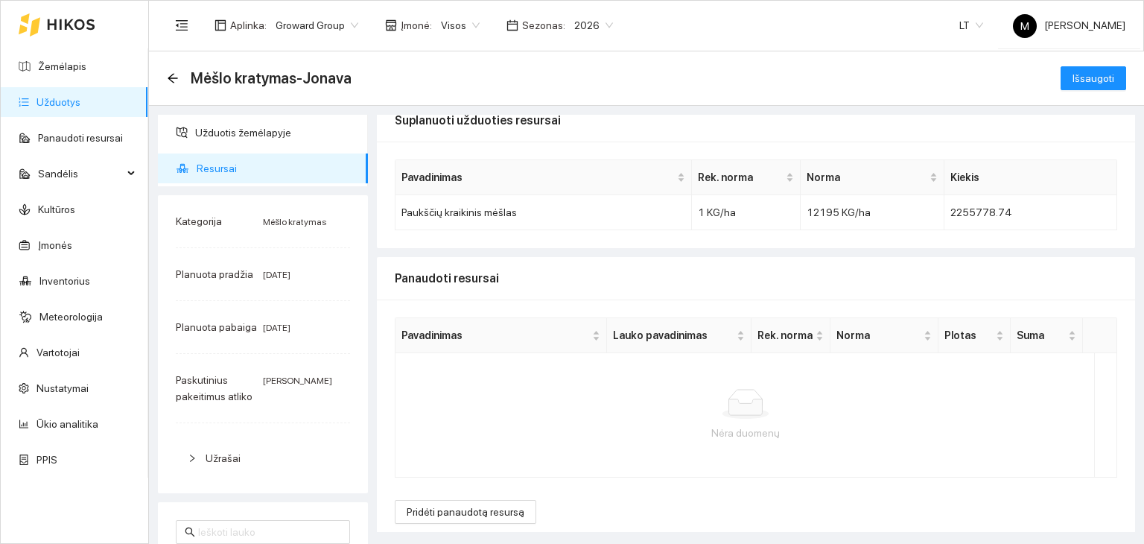
scroll to position [24, 0]
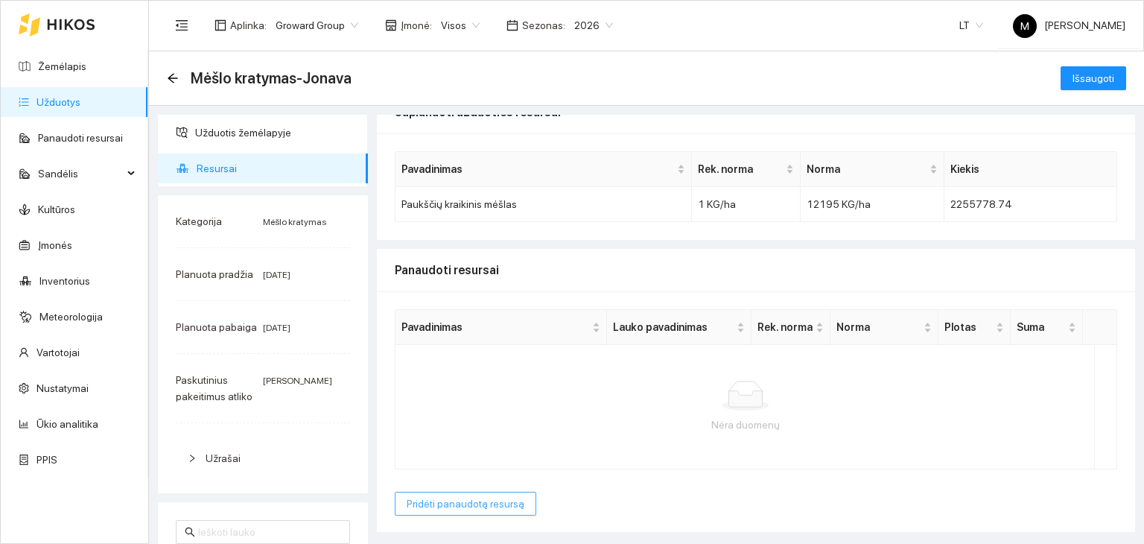
click at [506, 506] on span "Pridėti panaudotą resursą" at bounding box center [466, 503] width 118 height 16
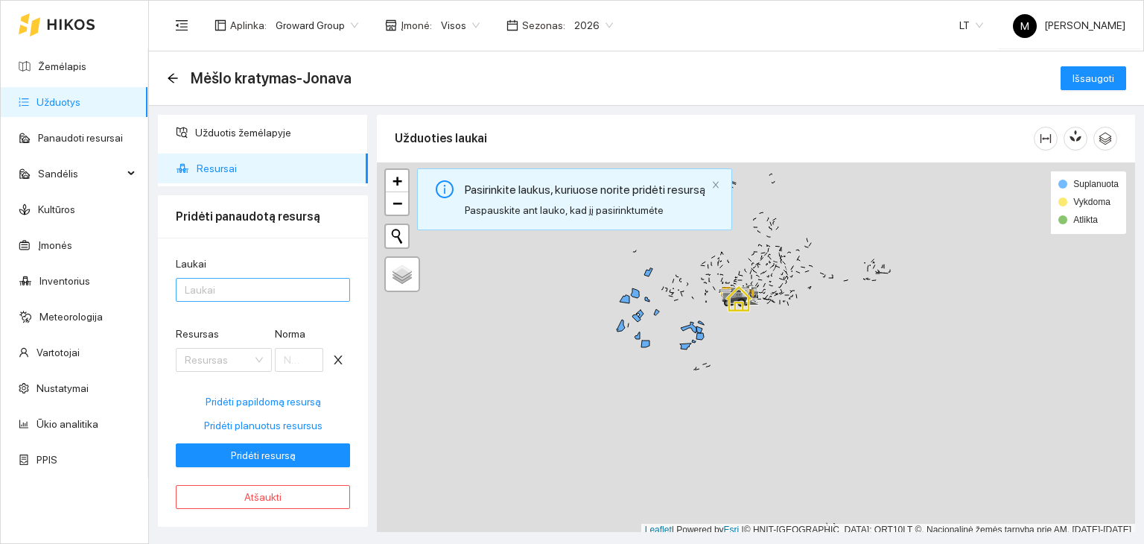
click at [260, 293] on div at bounding box center [255, 290] width 152 height 18
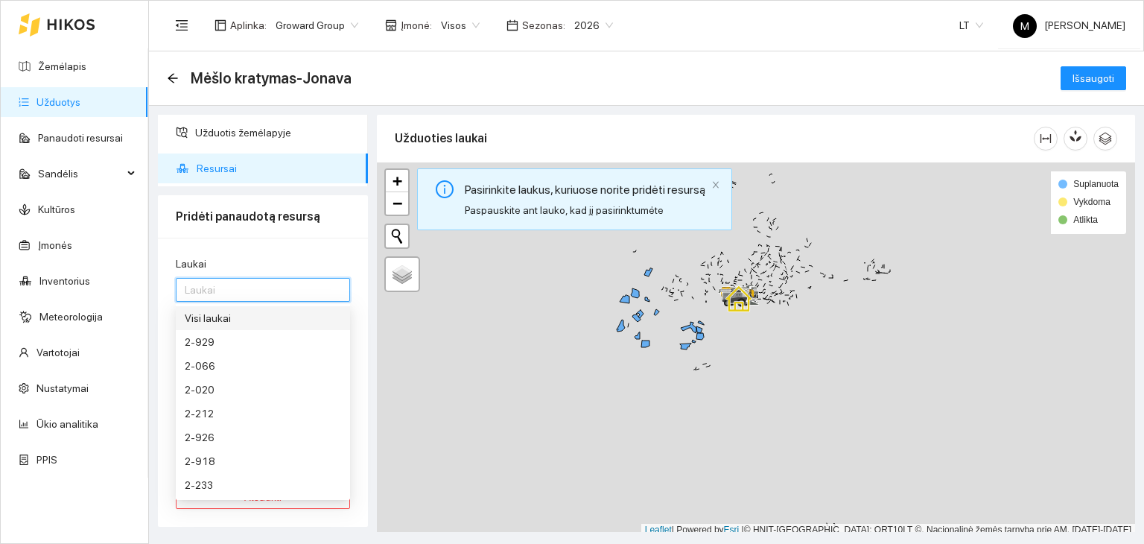
click at [249, 315] on div "Visi laukai" at bounding box center [263, 318] width 156 height 16
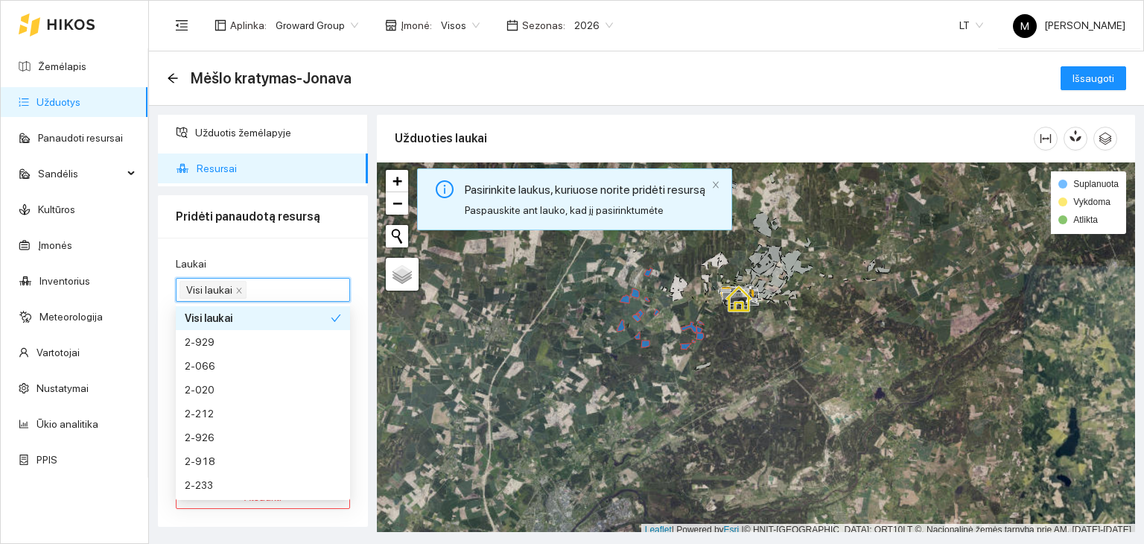
click at [274, 257] on div "Laukai" at bounding box center [263, 266] width 174 height 22
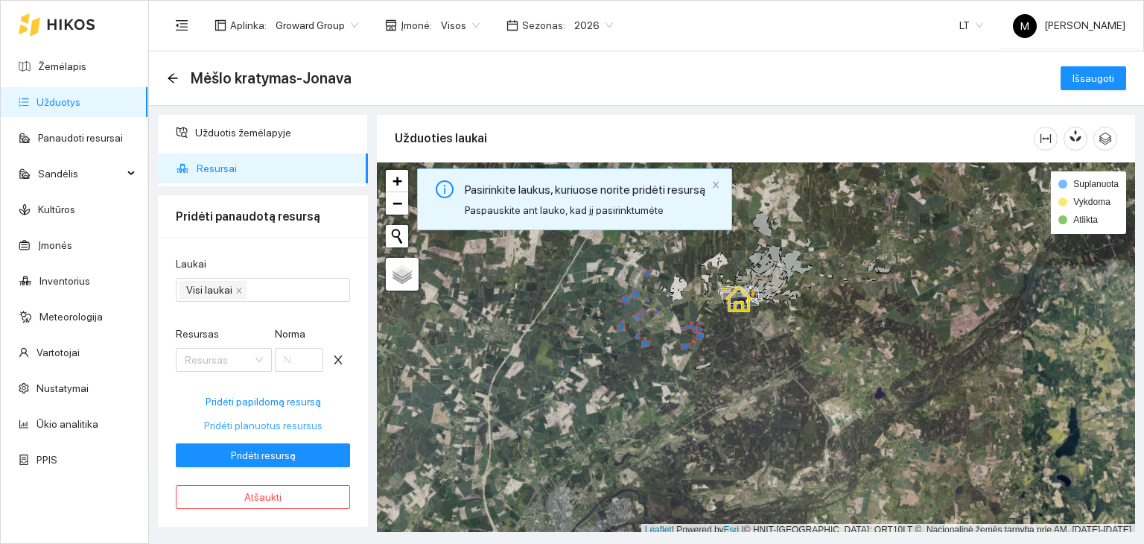
click at [252, 425] on span "Pridėti planuotus resursus" at bounding box center [263, 425] width 118 height 16
type input "12195"
click at [265, 459] on span "Pridėti resursą" at bounding box center [263, 455] width 65 height 16
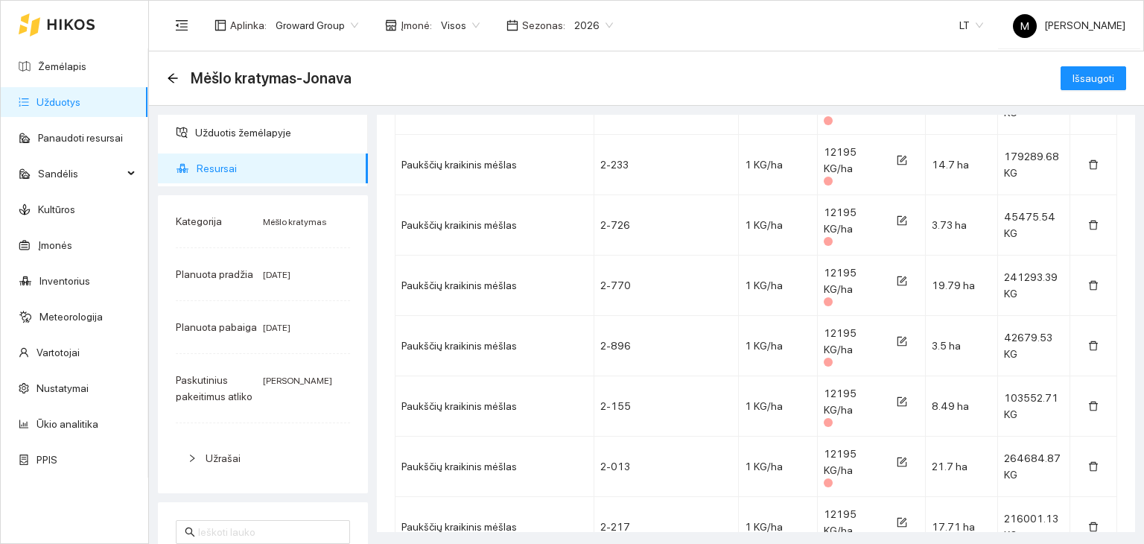
scroll to position [862, 0]
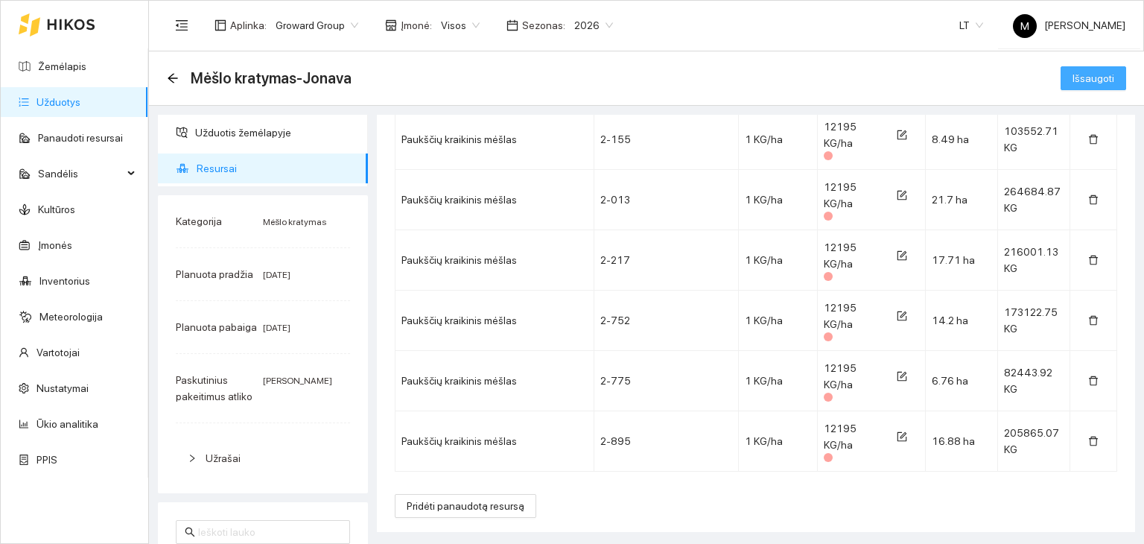
click at [1078, 87] on button "Išsaugoti" at bounding box center [1093, 78] width 66 height 24
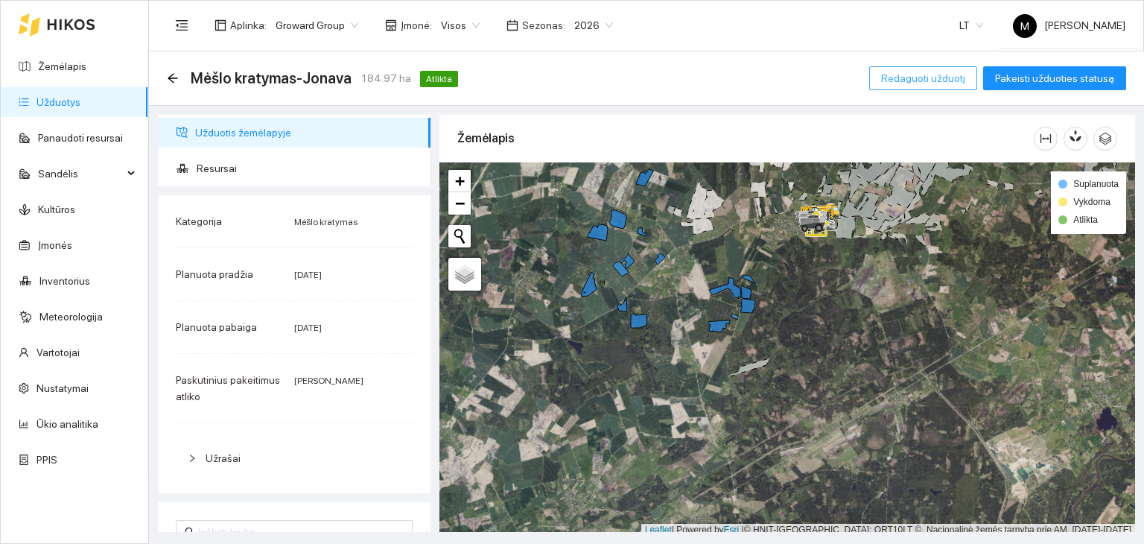
click at [923, 82] on span "Redaguoti užduotį" at bounding box center [923, 78] width 84 height 16
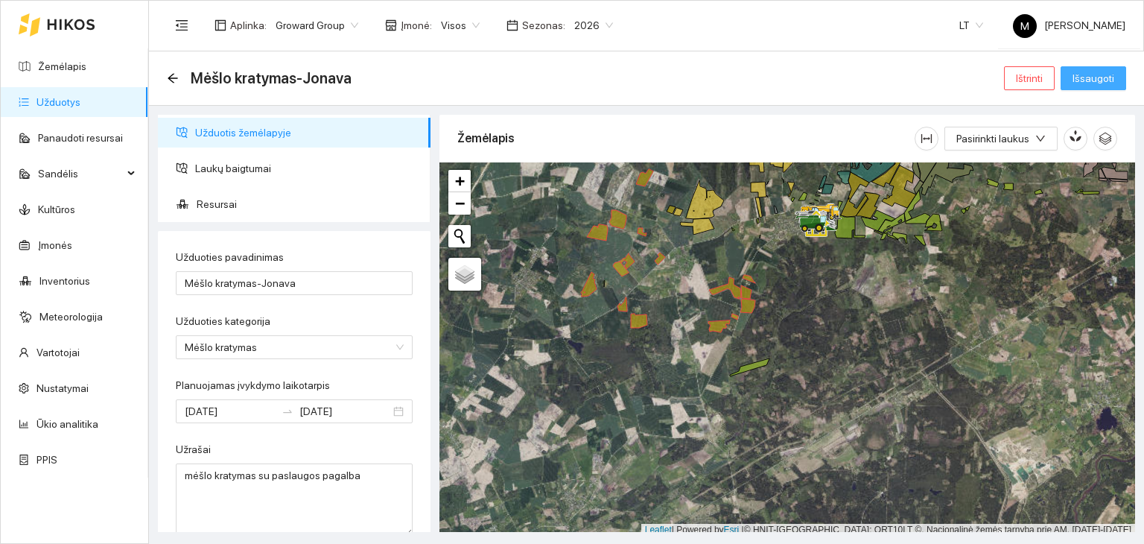
click at [1081, 81] on span "Išsaugoti" at bounding box center [1093, 78] width 42 height 16
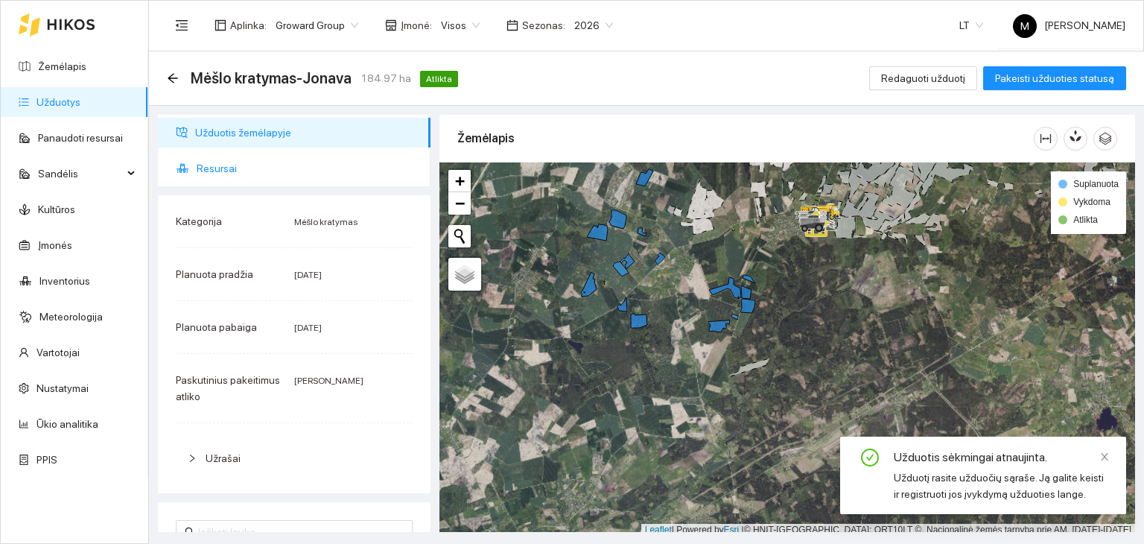
click at [180, 157] on li "Resursai" at bounding box center [294, 168] width 273 height 30
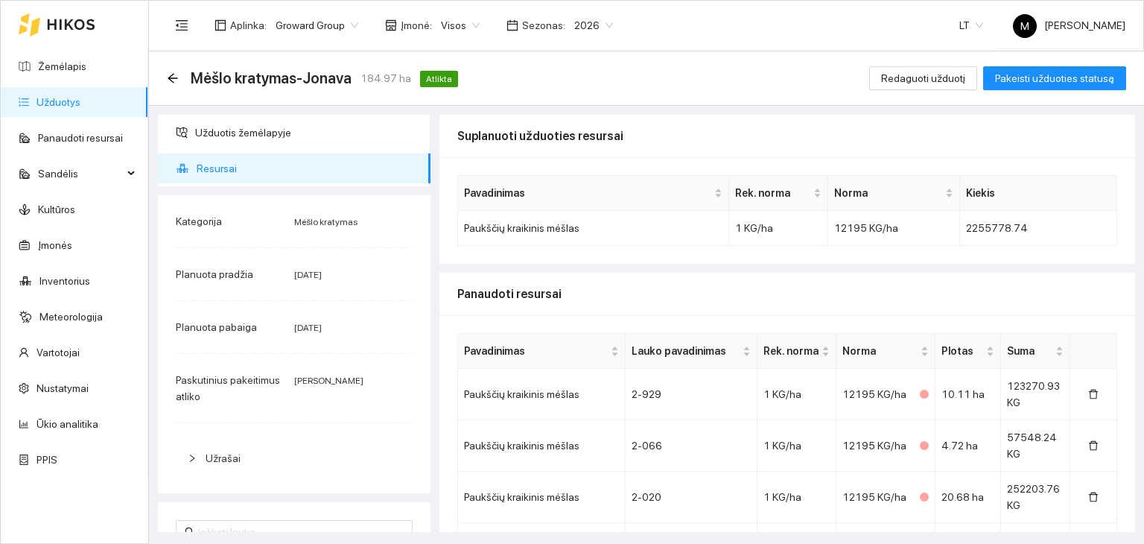
click at [80, 97] on link "Užduotys" at bounding box center [58, 102] width 44 height 12
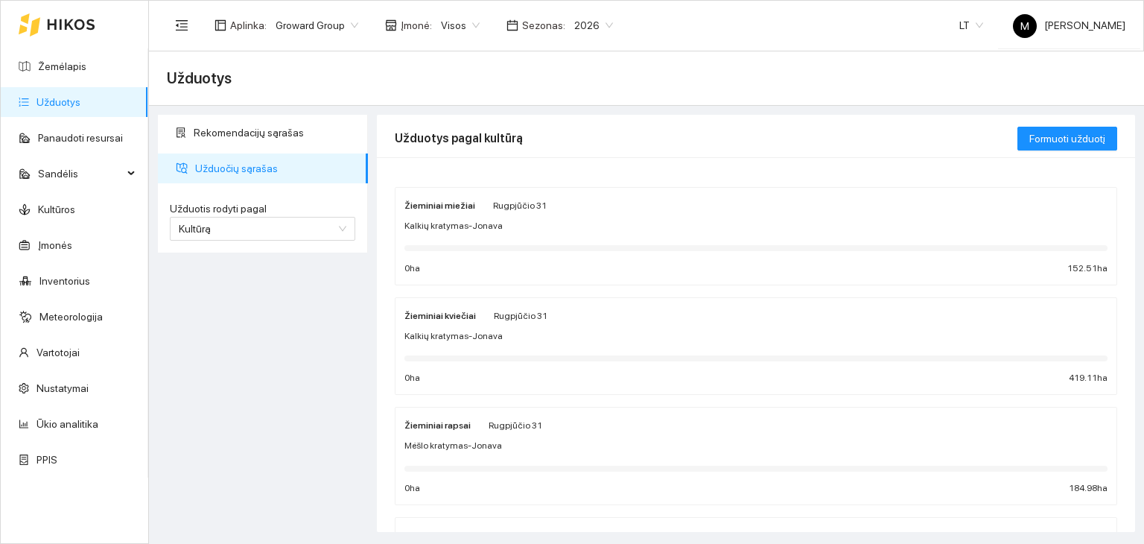
click at [461, 448] on span "Mėšlo kratymas-Jonava" at bounding box center [453, 446] width 98 height 14
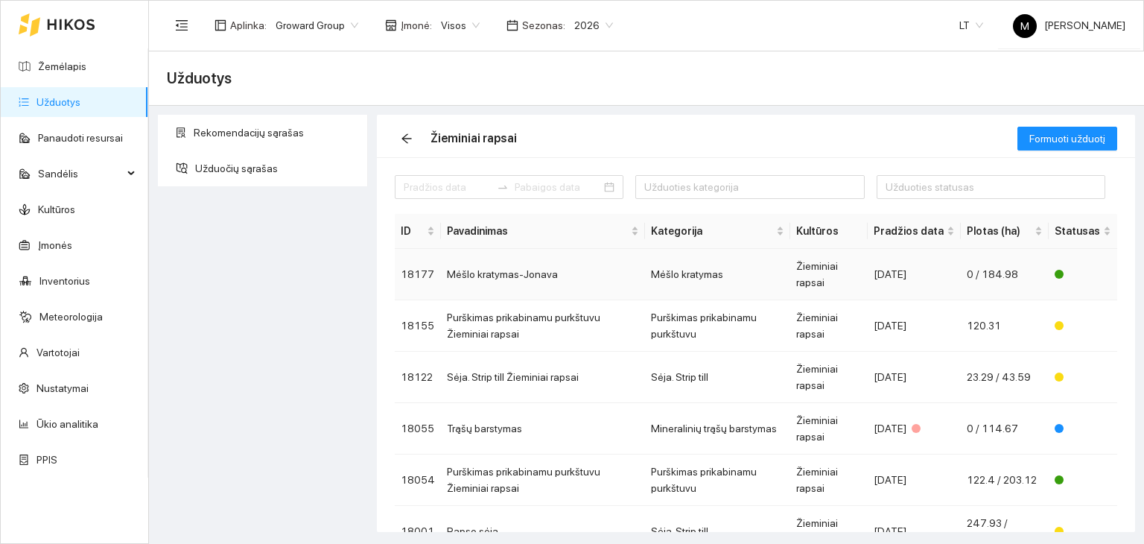
click at [516, 275] on td "Mėšlo kratymas-Jonava" at bounding box center [543, 274] width 204 height 51
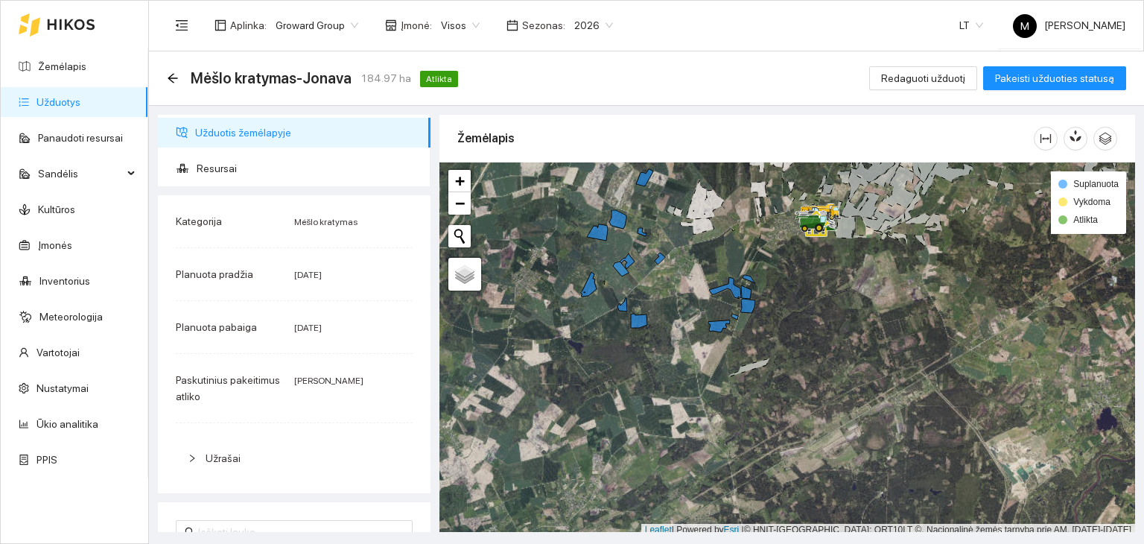
scroll to position [4, 0]
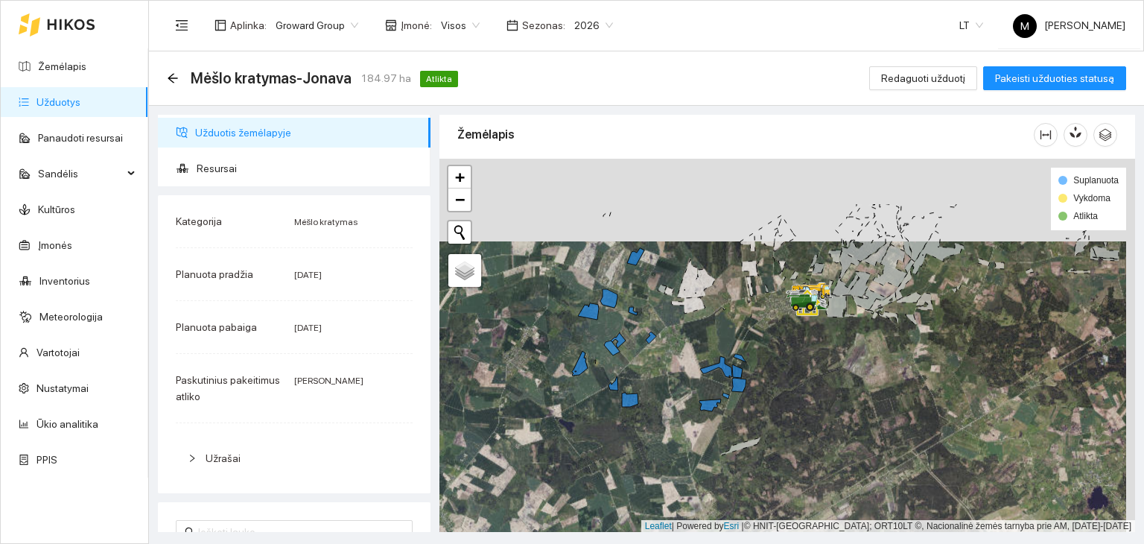
drag, startPoint x: 706, startPoint y: 239, endPoint x: 697, endPoint y: 322, distance: 83.1
click at [697, 322] on div at bounding box center [787, 346] width 696 height 374
click at [260, 175] on span "Resursai" at bounding box center [308, 168] width 222 height 30
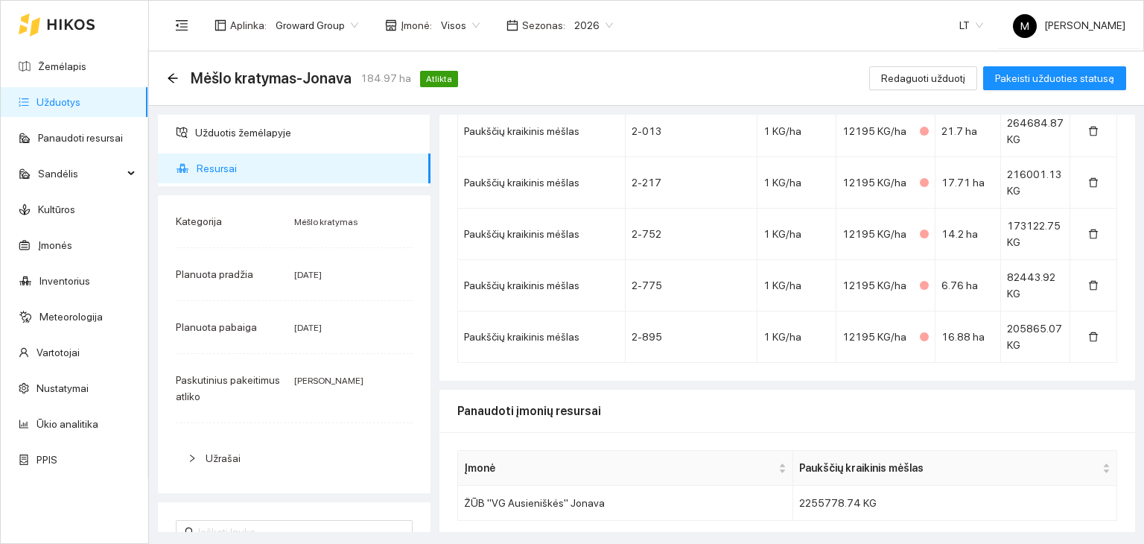
scroll to position [831, 0]
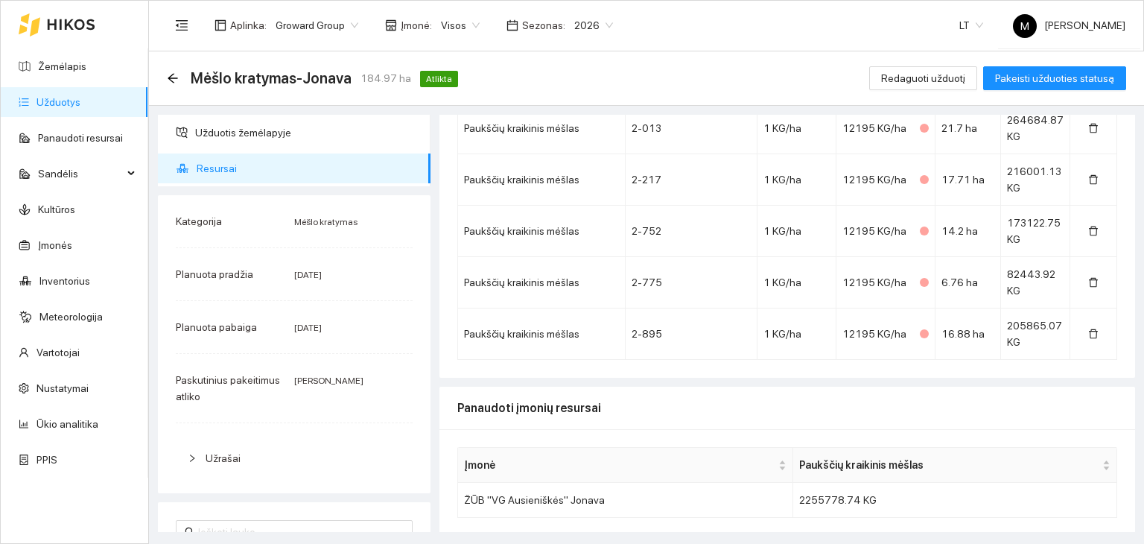
click at [62, 105] on link "Užduotys" at bounding box center [58, 102] width 44 height 12
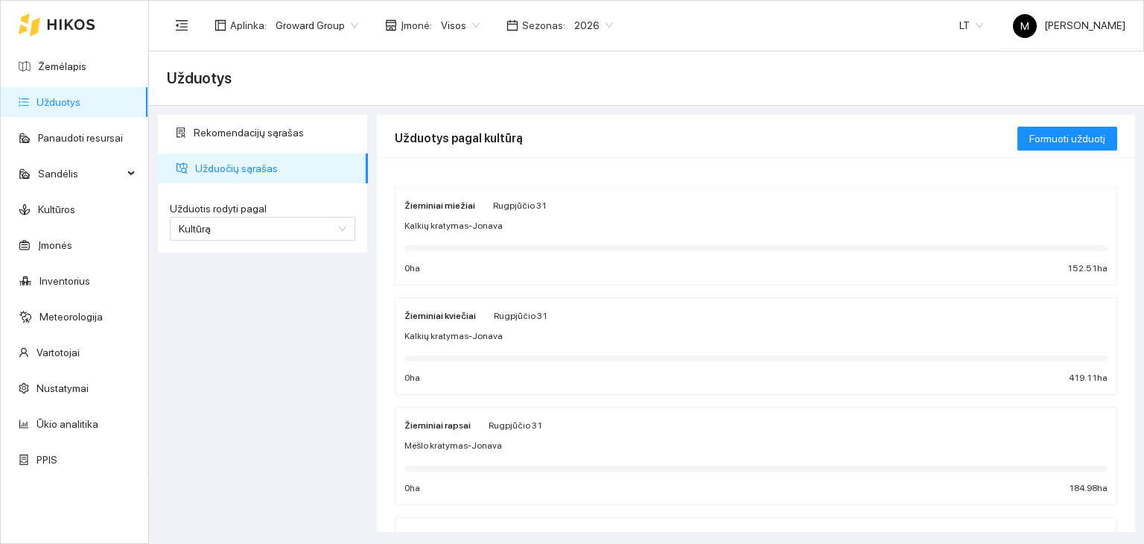
click at [469, 427] on div "Žieminiai rapsai [DATE]" at bounding box center [473, 424] width 138 height 16
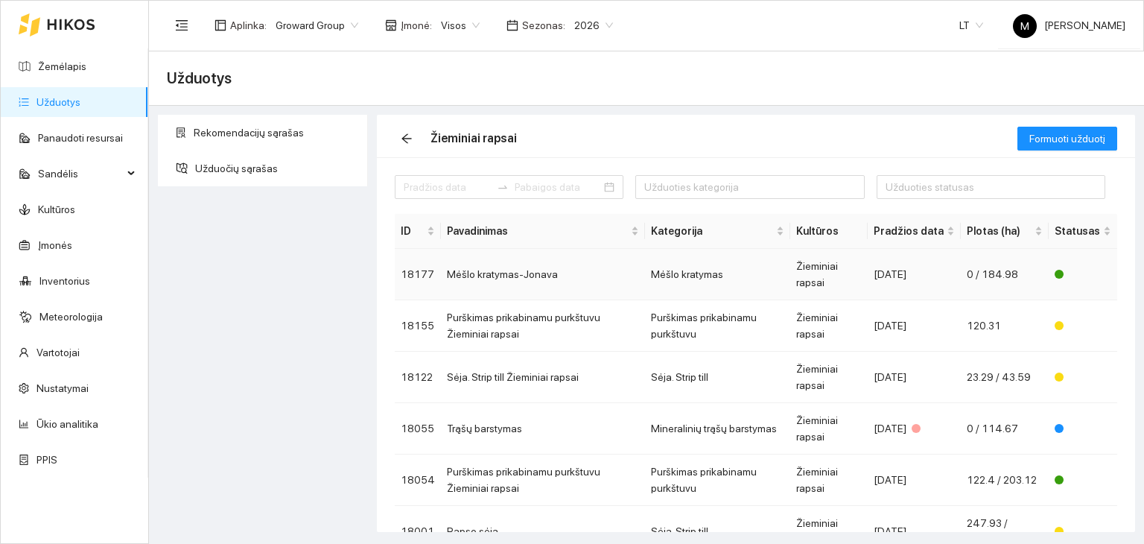
click at [512, 275] on td "Mėšlo kratymas-Jonava" at bounding box center [543, 274] width 204 height 51
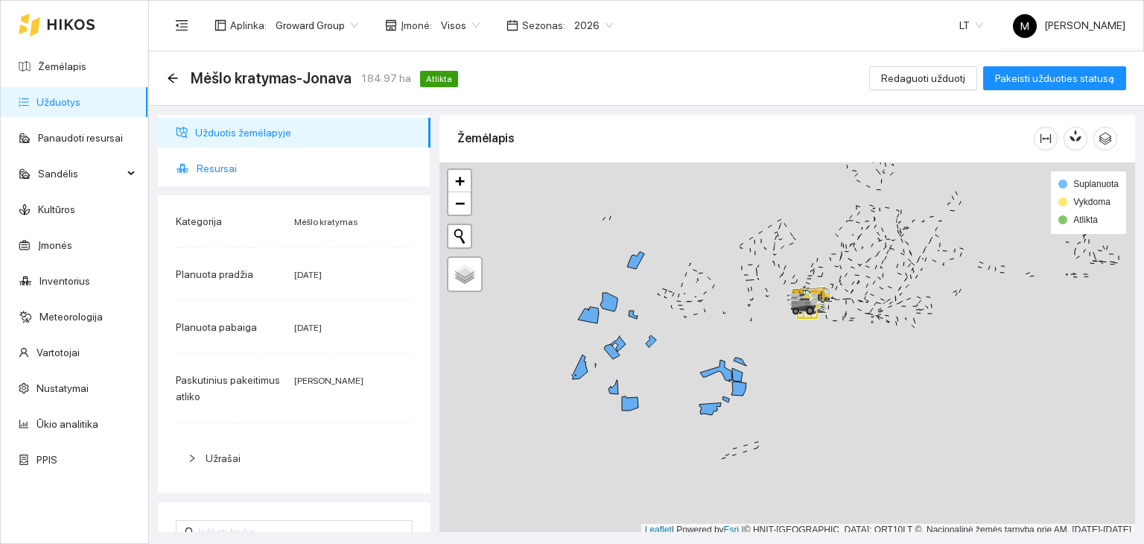
click at [276, 174] on span "Resursai" at bounding box center [308, 168] width 222 height 30
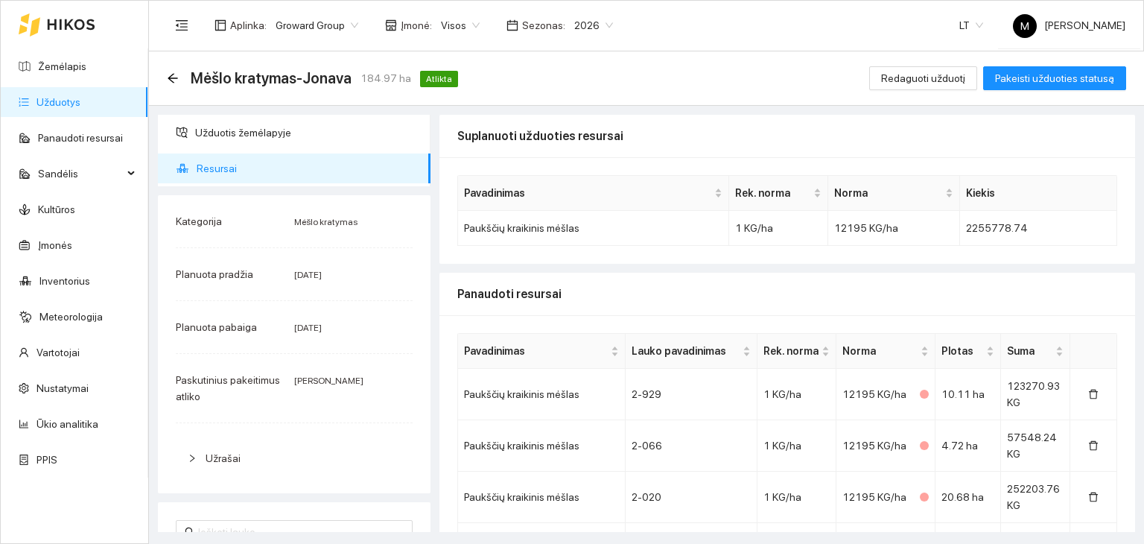
click at [80, 96] on link "Užduotys" at bounding box center [58, 102] width 44 height 12
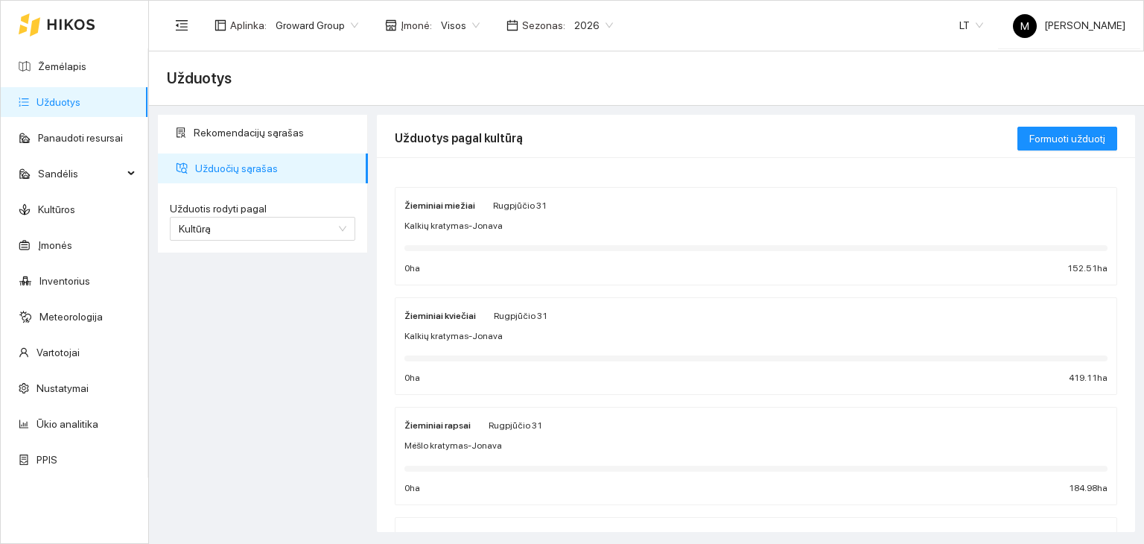
click at [475, 427] on div "Žieminiai rapsai [DATE]" at bounding box center [473, 424] width 138 height 16
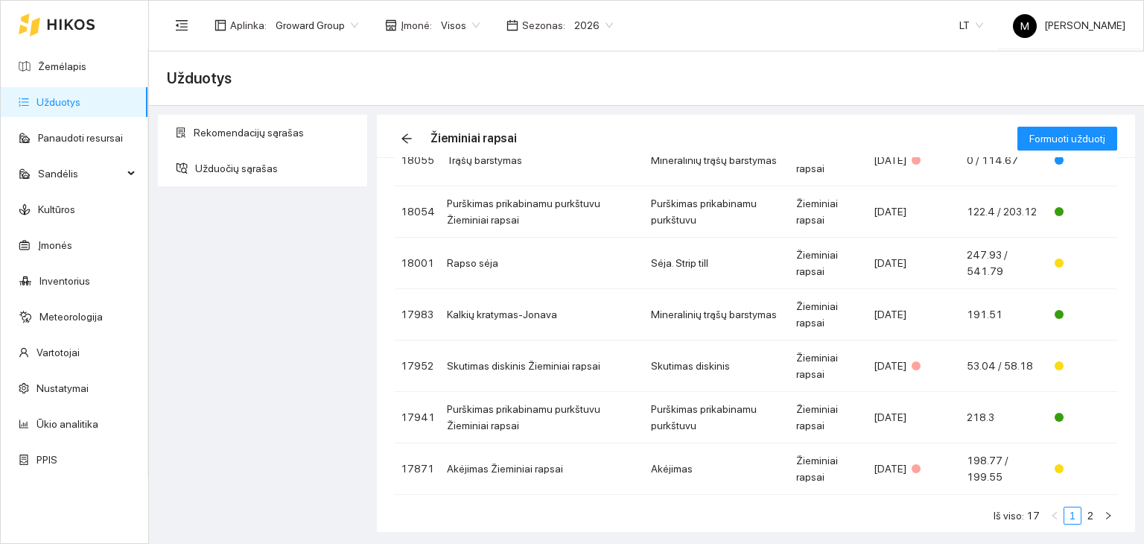
scroll to position [289, 0]
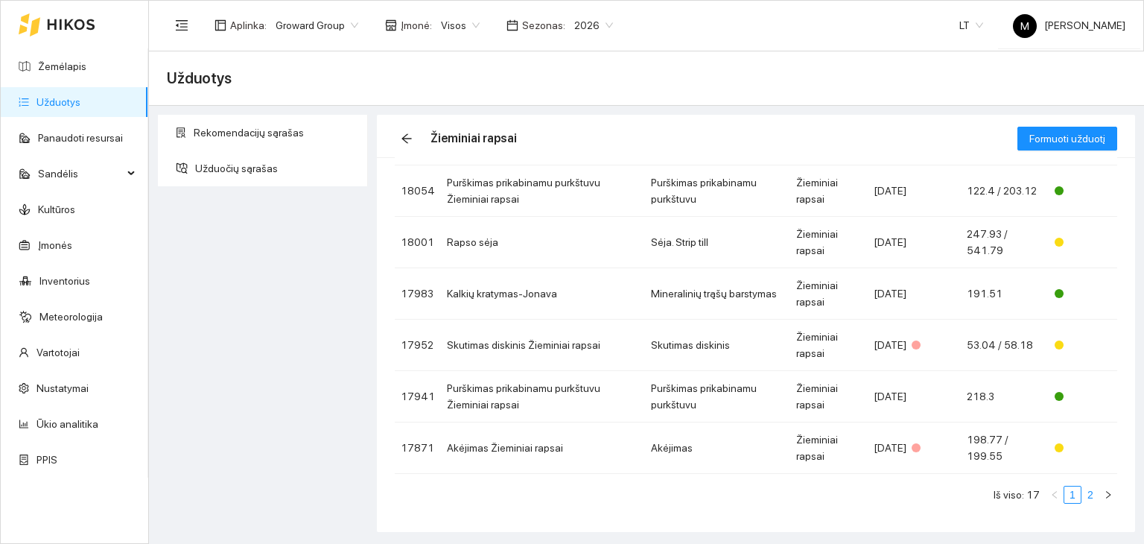
click at [1082, 490] on link "2" at bounding box center [1090, 494] width 16 height 16
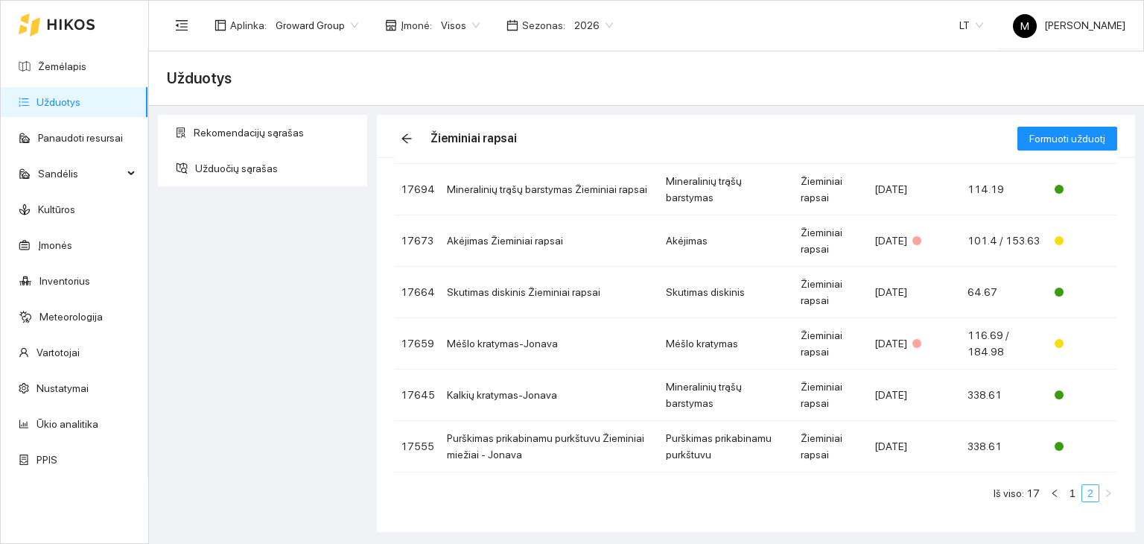
scroll to position [135, 0]
click at [526, 339] on td "Mėšlo kratymas-Jonava" at bounding box center [550, 344] width 219 height 51
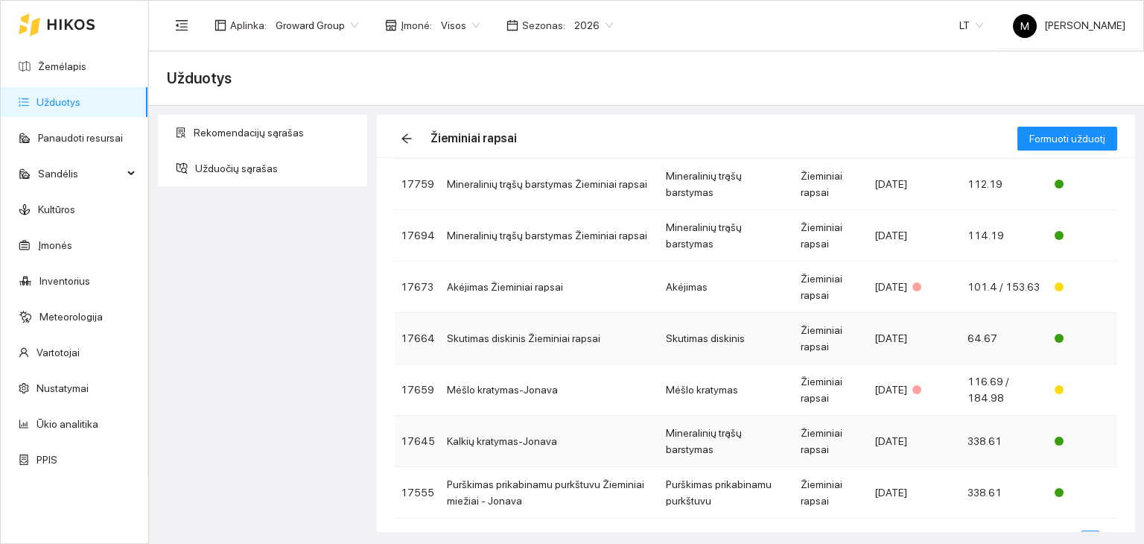
scroll to position [135, 0]
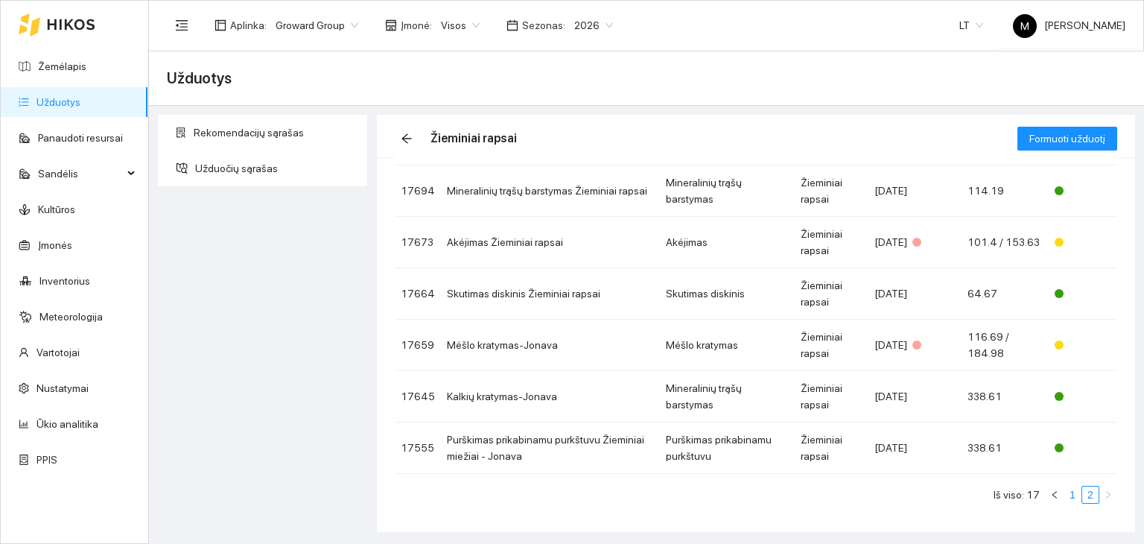
click at [1064, 489] on link "1" at bounding box center [1072, 494] width 16 height 16
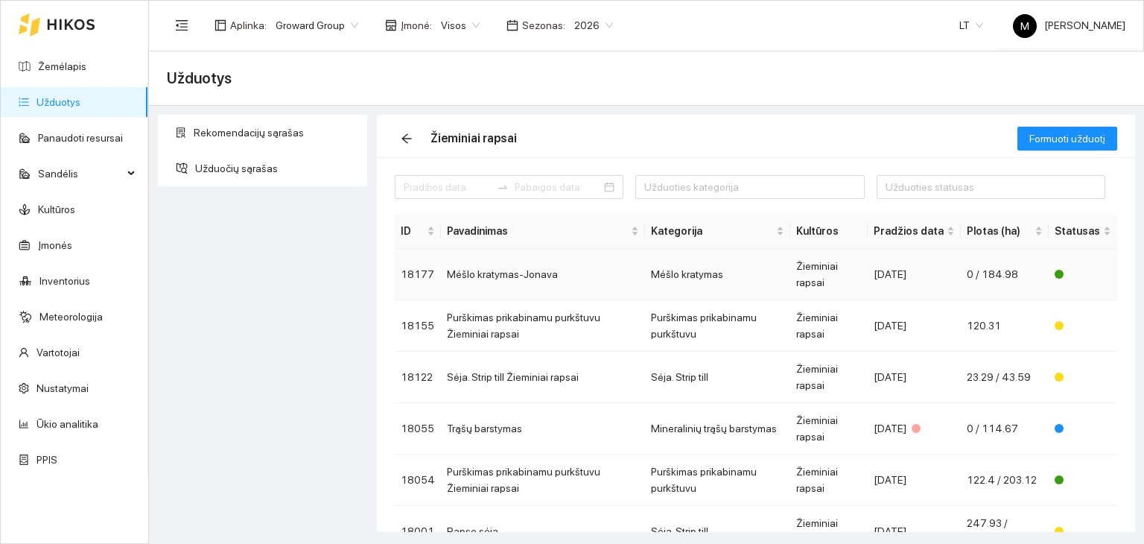
click at [472, 276] on td "Mėšlo kratymas-Jonava" at bounding box center [543, 274] width 204 height 51
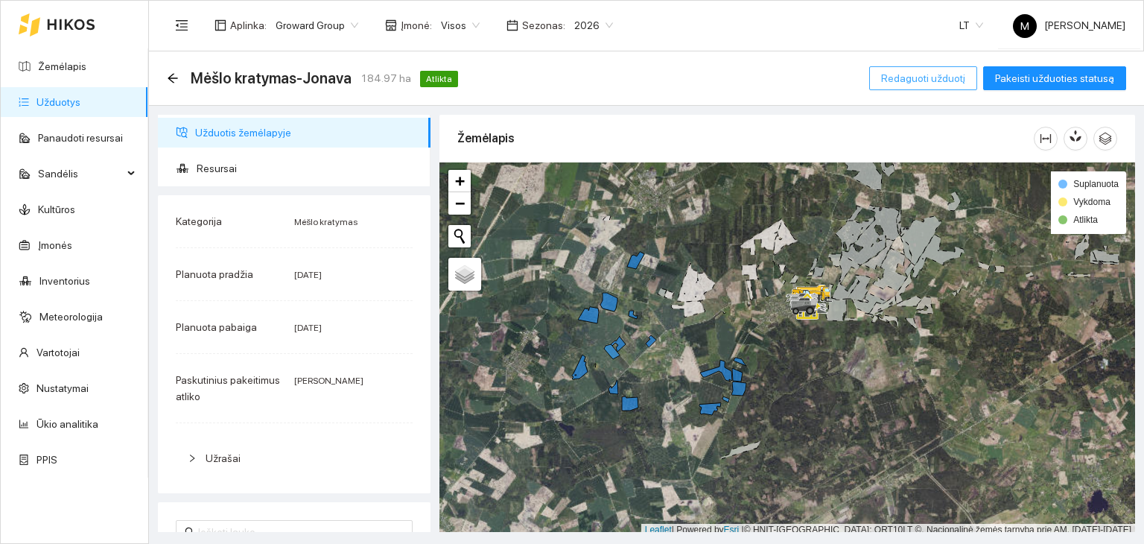
click at [927, 84] on span "Redaguoti užduotį" at bounding box center [923, 78] width 84 height 16
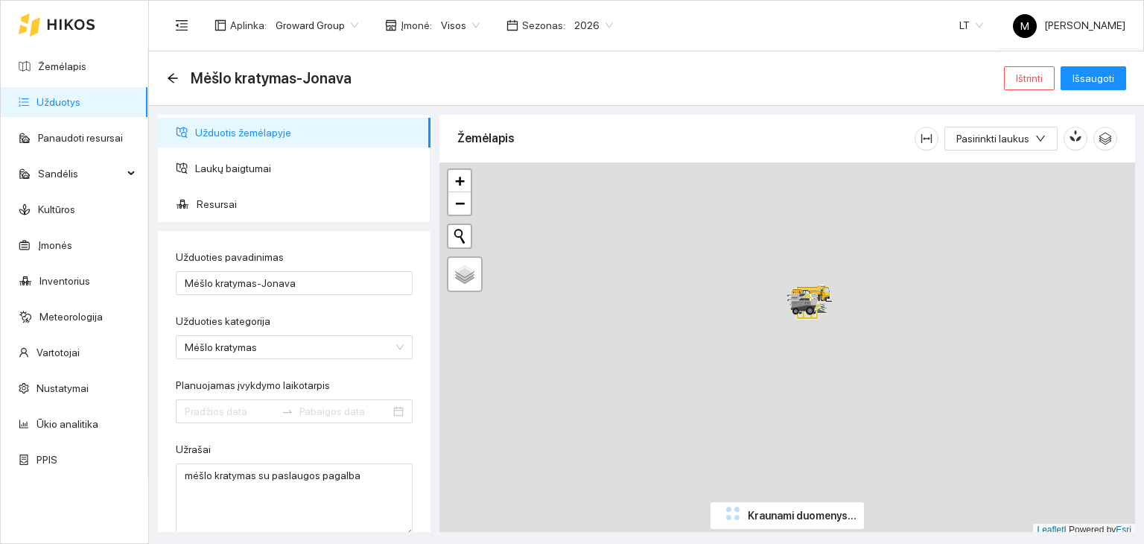
type input "[DATE]"
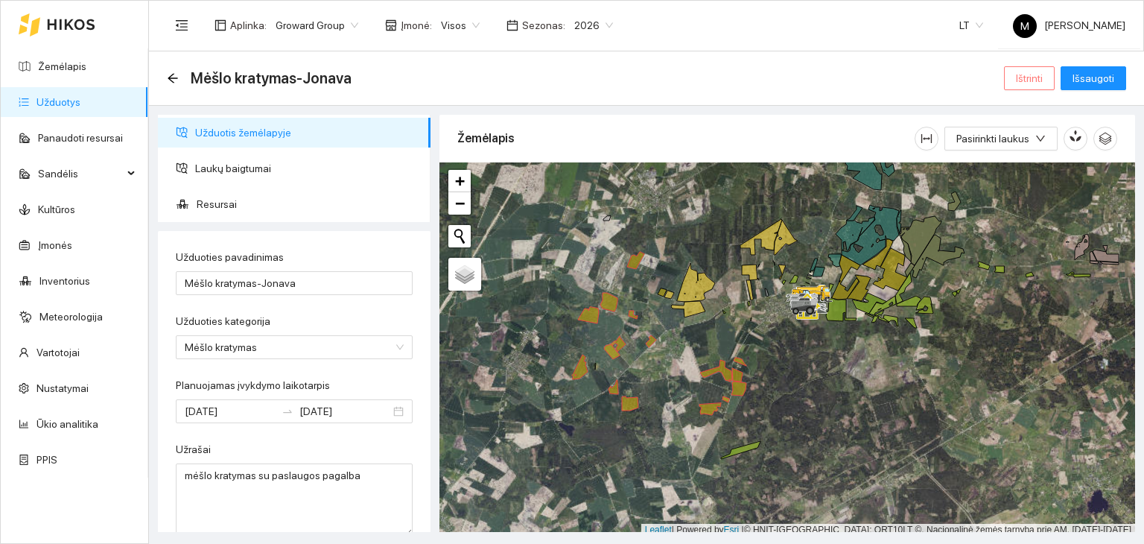
click at [1043, 80] on span "Ištrinti" at bounding box center [1029, 78] width 27 height 16
click at [1029, 152] on span "Taip" at bounding box center [1034, 150] width 19 height 16
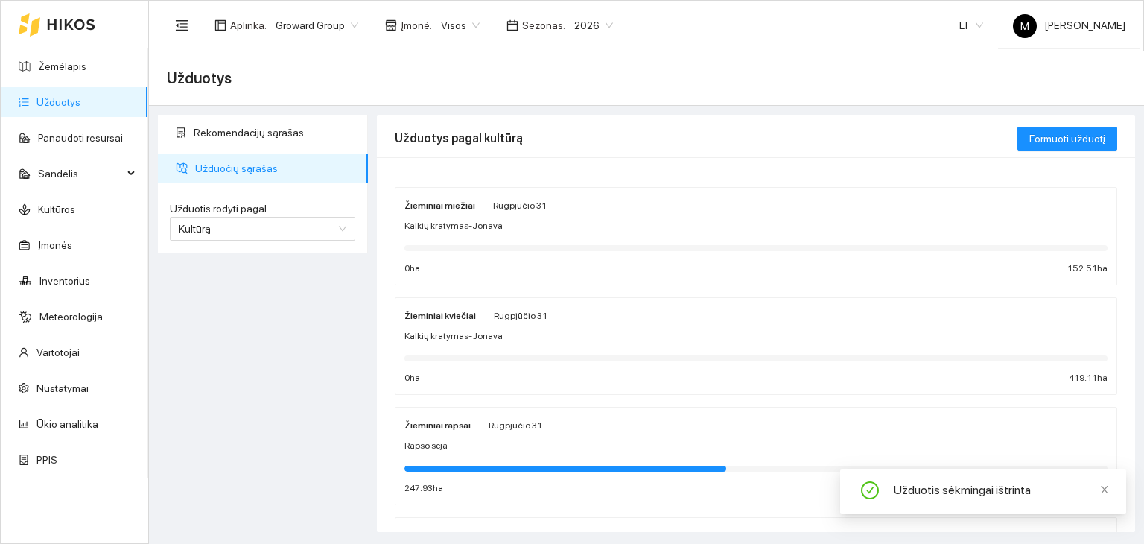
click at [454, 447] on div "Rapso sėja" at bounding box center [755, 446] width 703 height 14
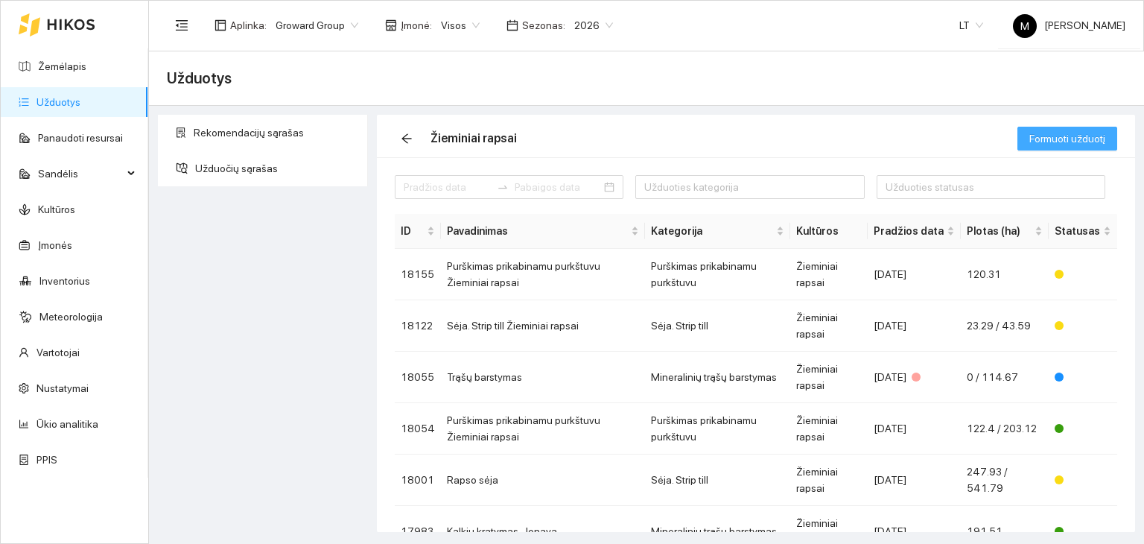
click at [1052, 138] on span "Formuoti užduotį" at bounding box center [1067, 138] width 76 height 16
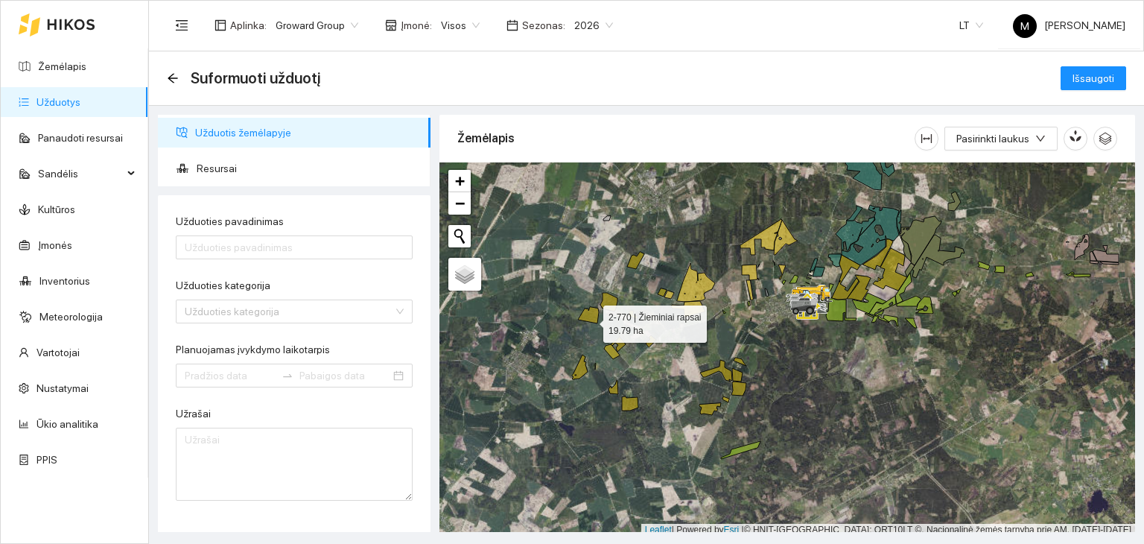
drag, startPoint x: 590, startPoint y: 319, endPoint x: 597, endPoint y: 314, distance: 9.5
click at [591, 319] on div at bounding box center [787, 349] width 696 height 374
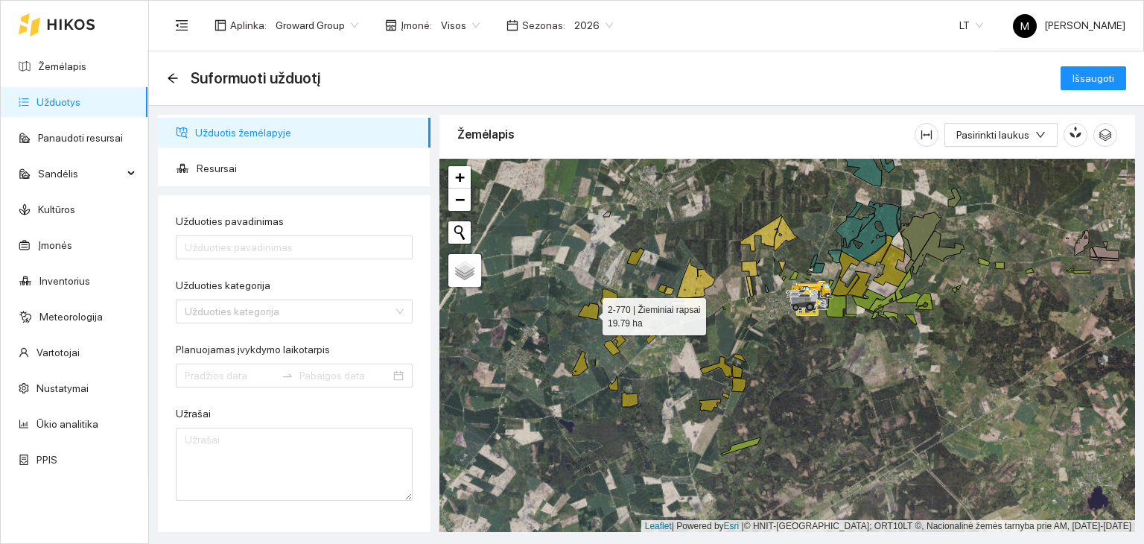
click at [589, 312] on icon at bounding box center [588, 311] width 21 height 16
click at [611, 290] on icon at bounding box center [608, 298] width 17 height 19
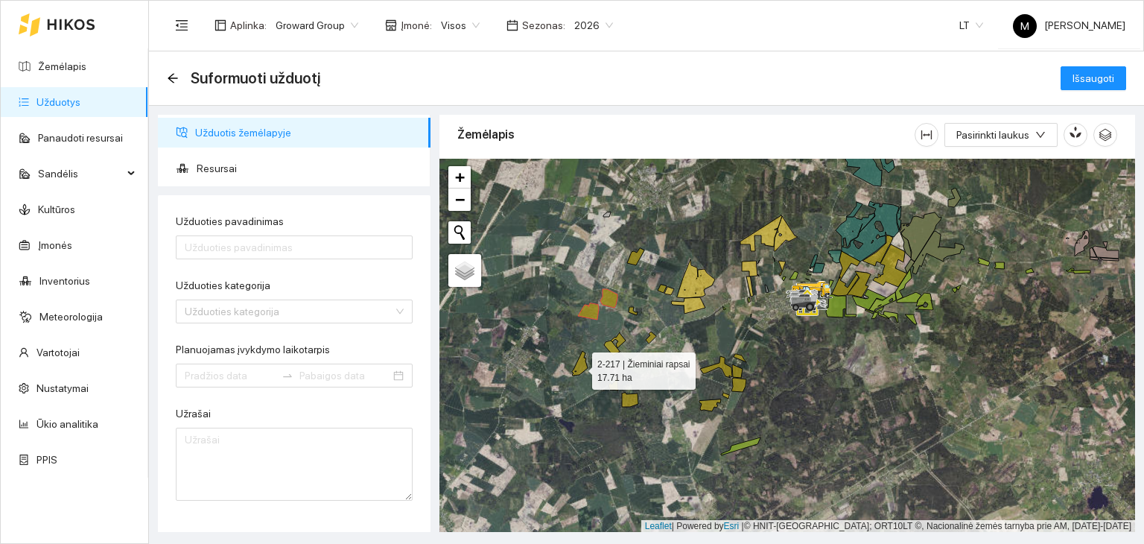
click at [579, 366] on icon at bounding box center [580, 363] width 16 height 25
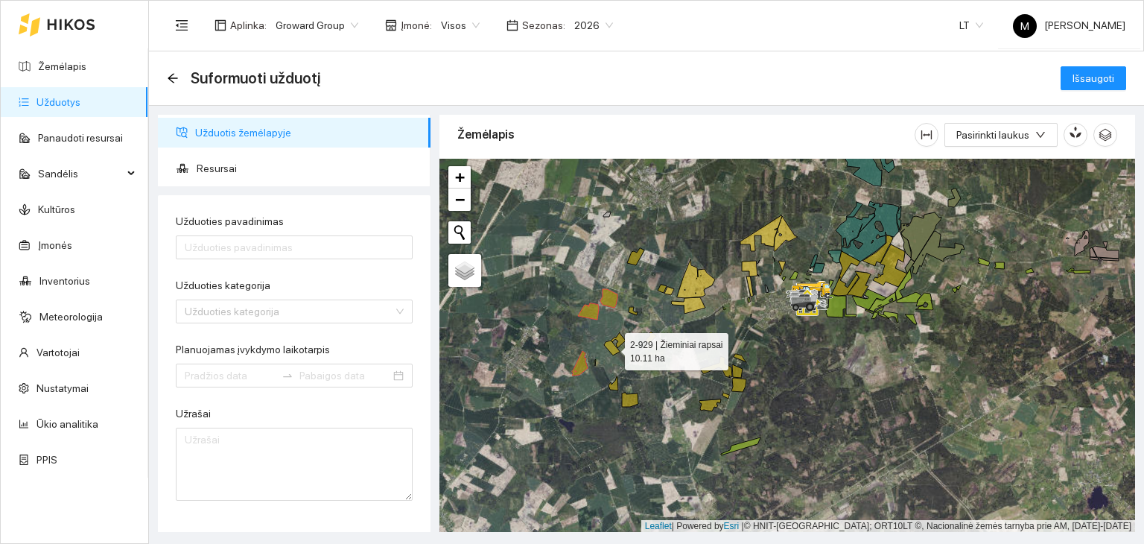
click at [612, 349] on icon at bounding box center [612, 347] width 16 height 15
click at [1108, 77] on span "Išsaugoti" at bounding box center [1093, 78] width 42 height 16
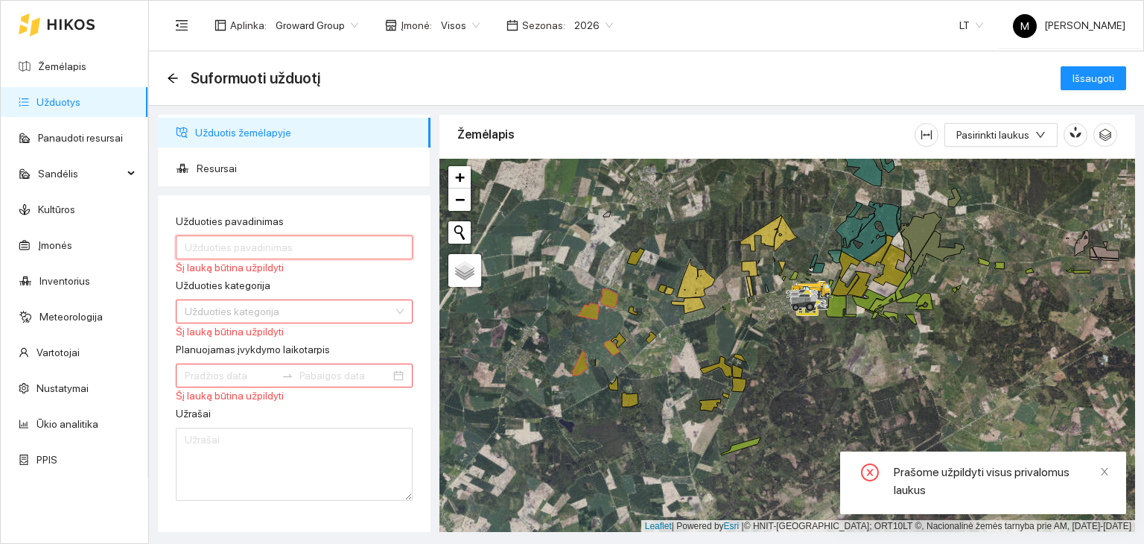
click at [268, 240] on input "Užduoties pavadinimas" at bounding box center [294, 247] width 237 height 24
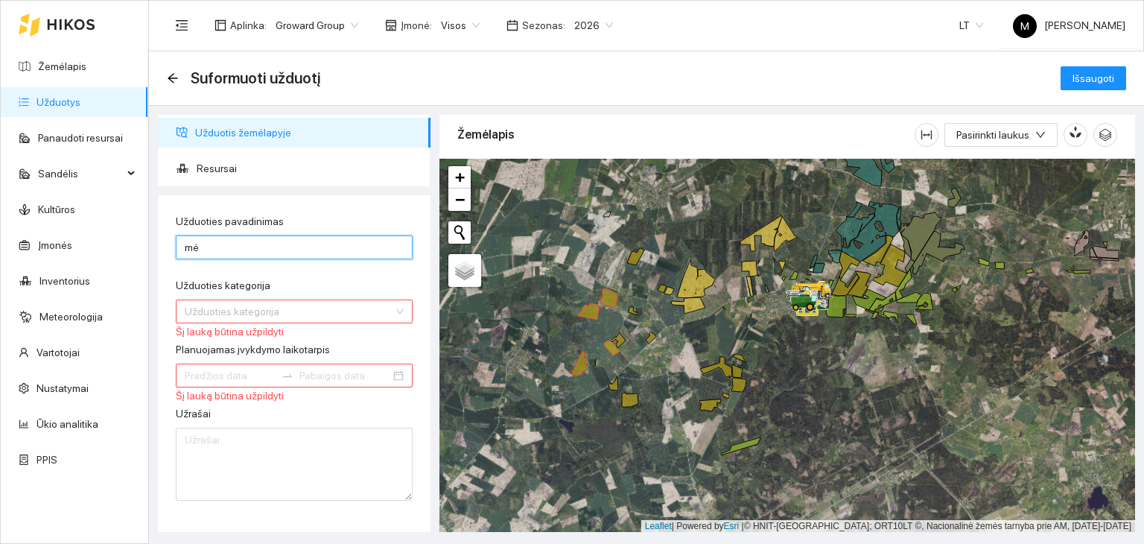
type input "Mėšlo kratymas-Jonava"
click at [250, 315] on input "Užduoties kategorija" at bounding box center [289, 311] width 209 height 22
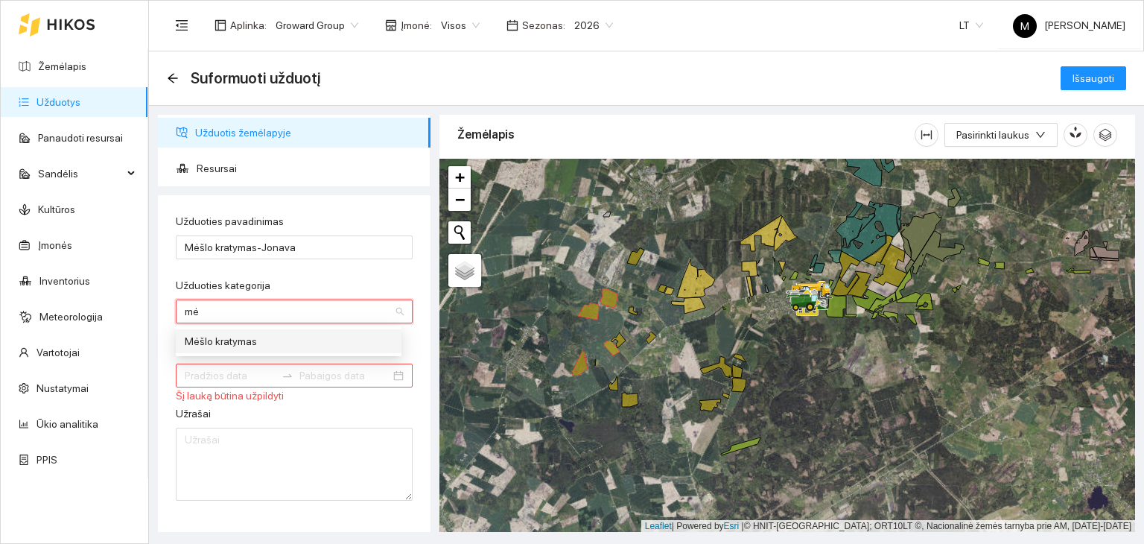
type input "m"
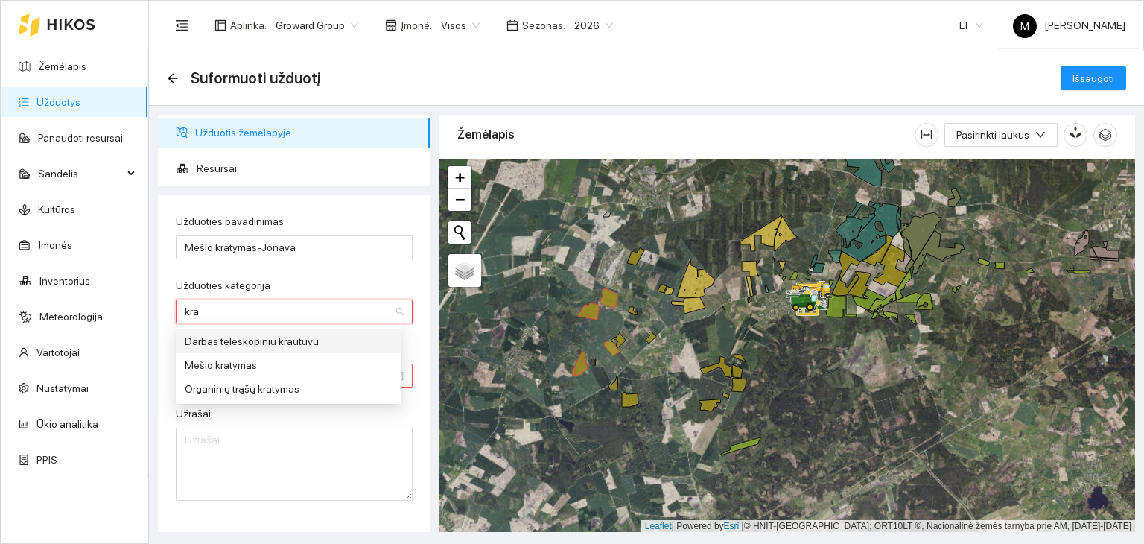
type input "krat"
click at [251, 342] on div "Mėšlo kratymas" at bounding box center [289, 341] width 208 height 16
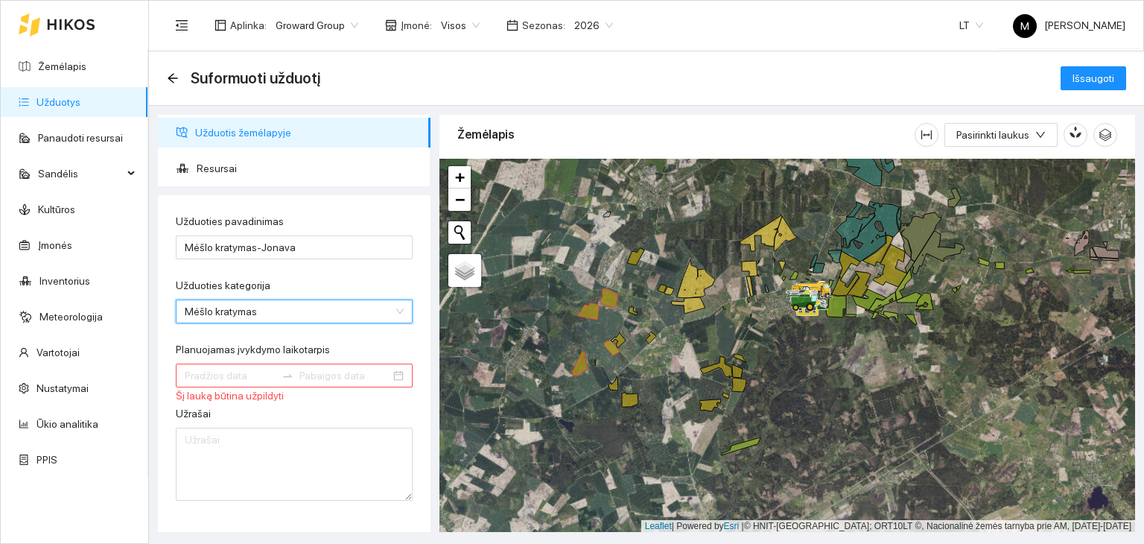
click at [233, 375] on input "Planuojamas įvykdymo laikotarpis" at bounding box center [230, 375] width 91 height 16
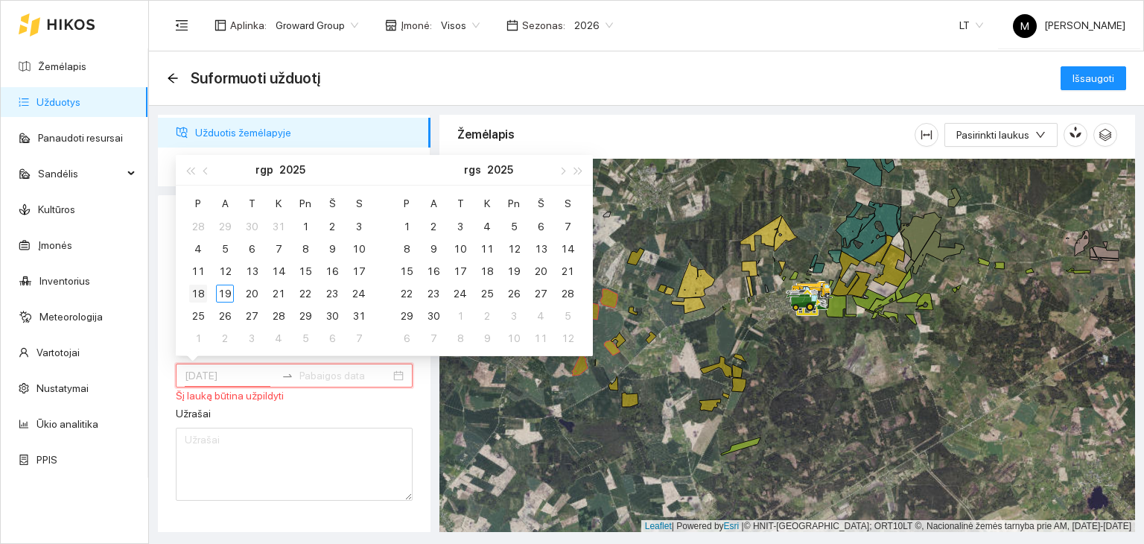
type input "[DATE]"
click at [200, 289] on div "18" at bounding box center [198, 293] width 18 height 18
type input "[DATE]"
click at [232, 296] on div "19" at bounding box center [225, 293] width 18 height 18
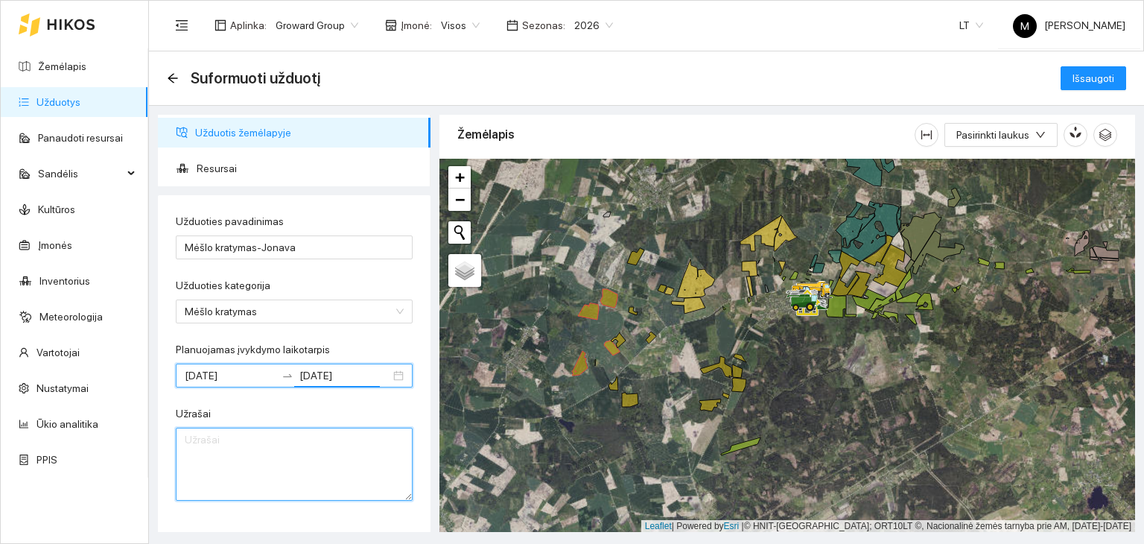
click at [222, 452] on textarea "Užrašai" at bounding box center [294, 463] width 237 height 73
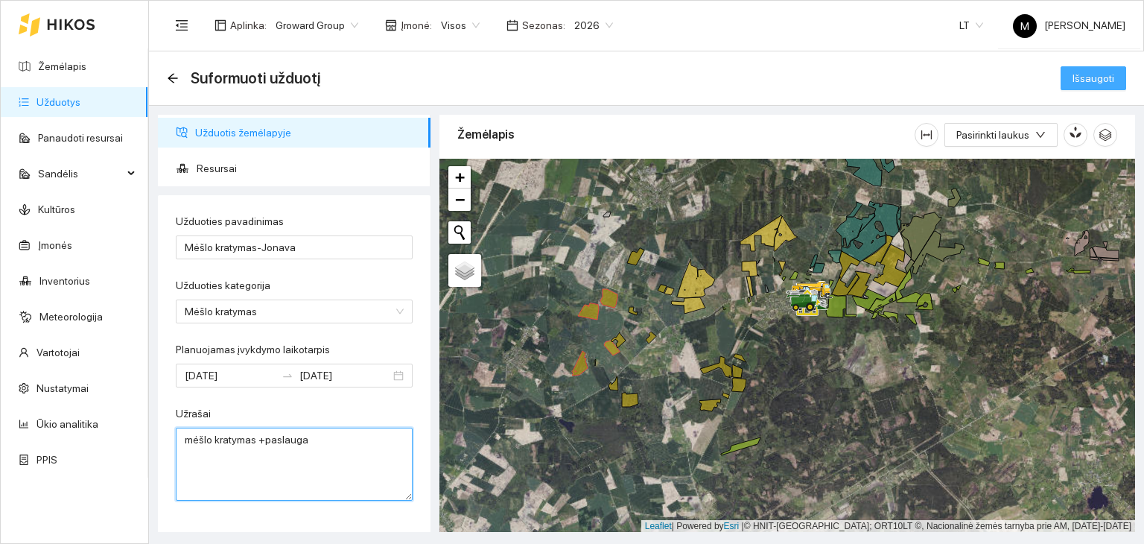
type textarea "mėšlo kratymas +paslauga"
click at [1076, 76] on span "Išsaugoti" at bounding box center [1093, 78] width 42 height 16
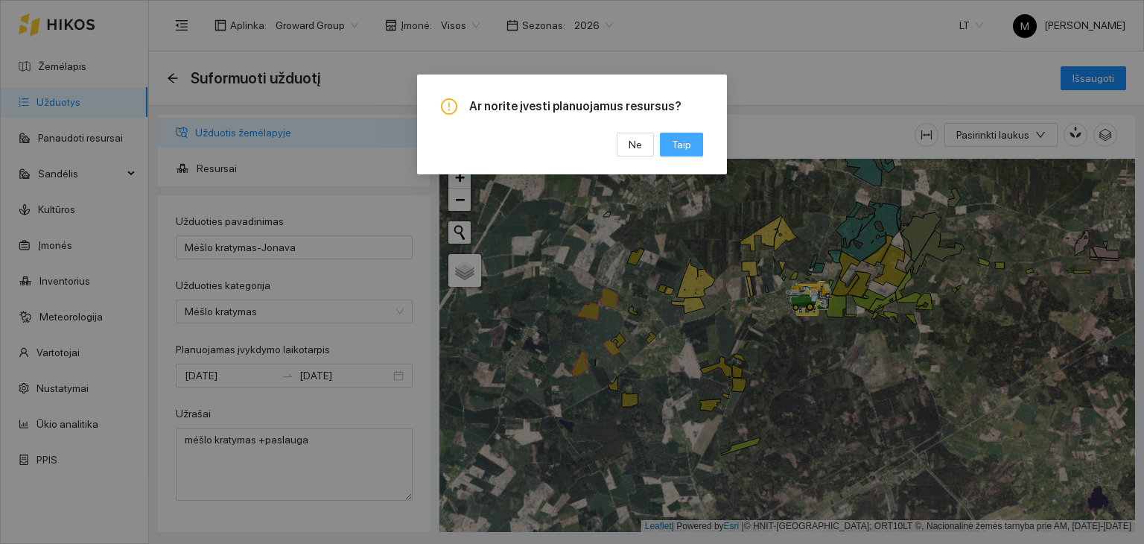
click at [685, 141] on span "Taip" at bounding box center [681, 144] width 19 height 16
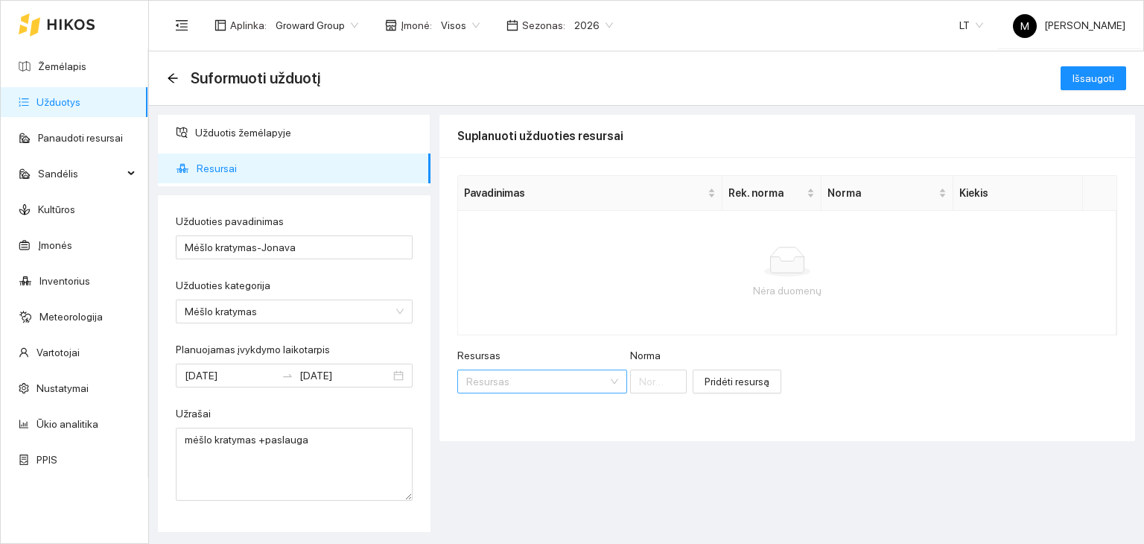
click at [527, 378] on input "Resursas" at bounding box center [536, 381] width 141 height 22
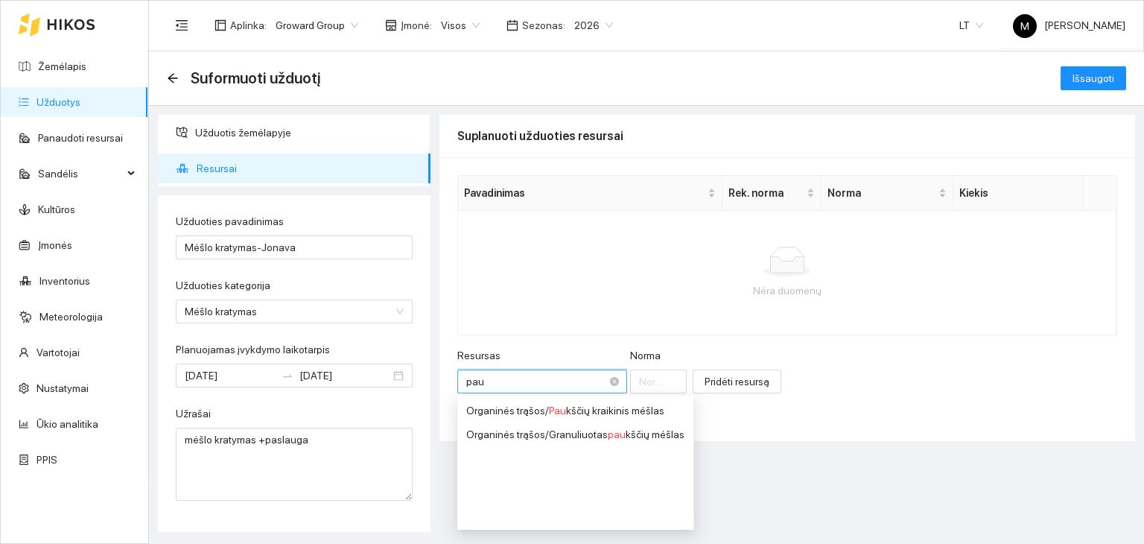
type input "pauk"
click at [526, 404] on div "Organinės trąšos / Pauk ščių kraikinis mėšlas" at bounding box center [575, 410] width 218 height 16
type input "1"
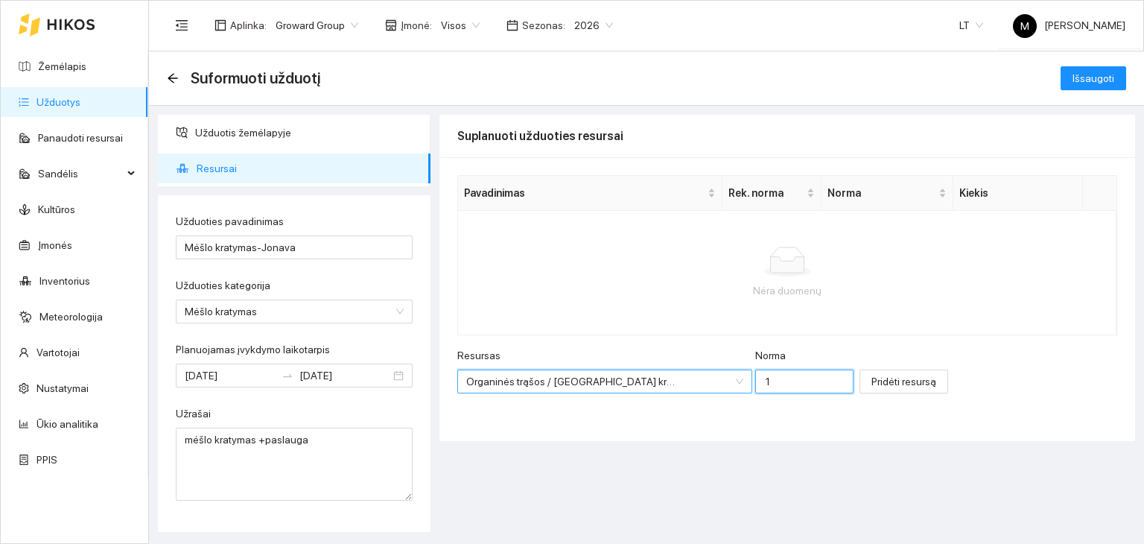
click at [755, 384] on input "1" at bounding box center [804, 381] width 98 height 24
type input "12195"
click at [871, 376] on span "Pridėti resursą" at bounding box center [903, 381] width 65 height 16
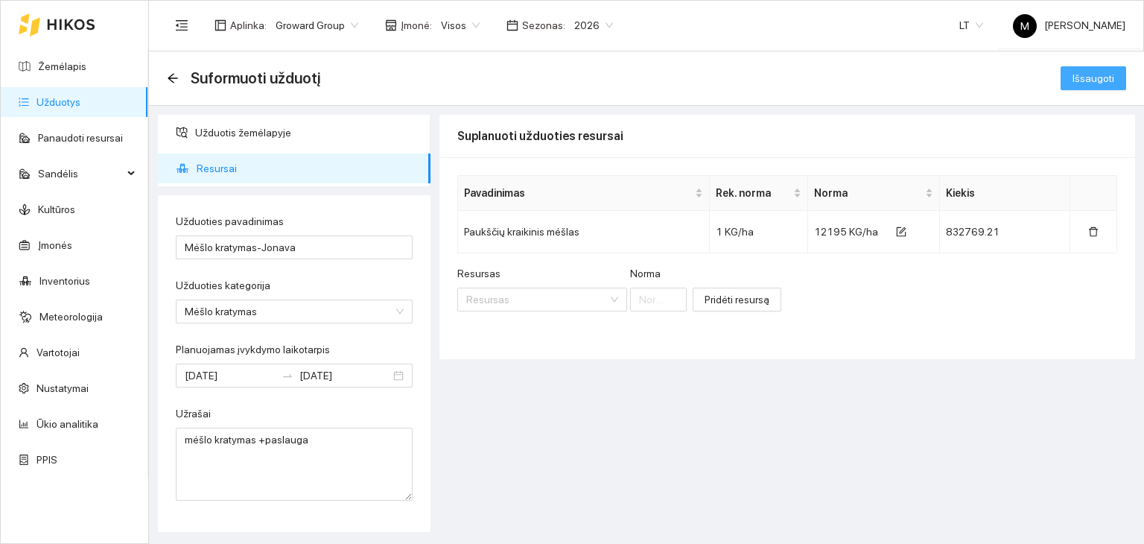
click at [1099, 76] on span "Išsaugoti" at bounding box center [1093, 78] width 42 height 16
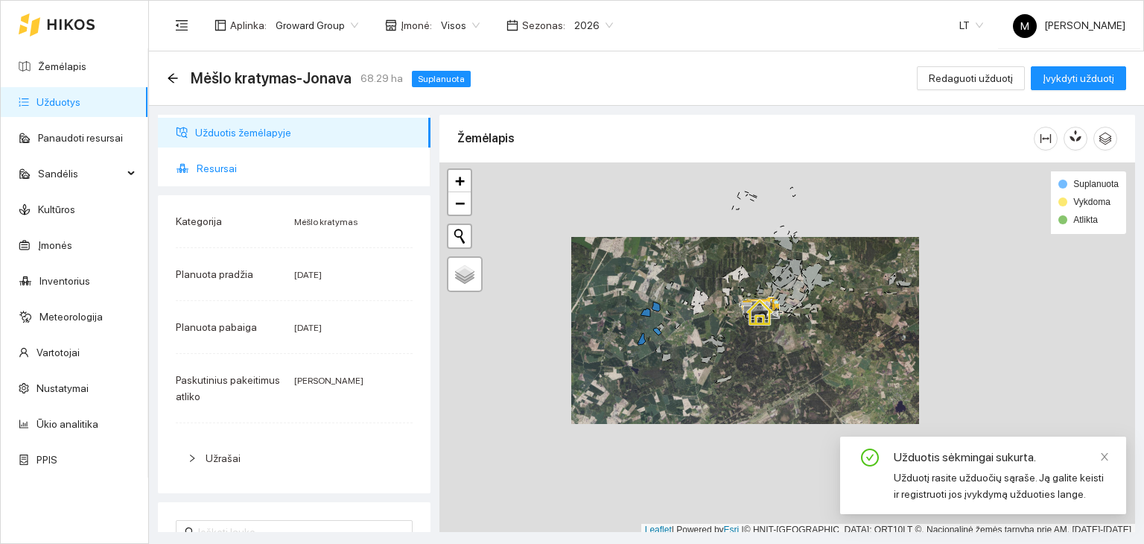
click at [247, 175] on span "Resursai" at bounding box center [308, 168] width 222 height 30
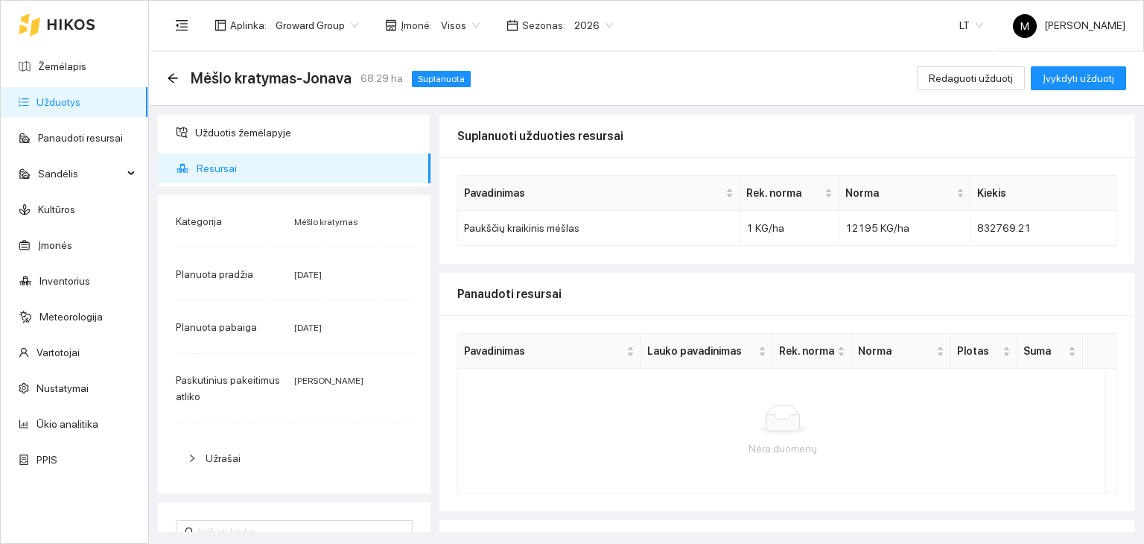
click at [1075, 63] on div "Mėšlo kratymas-Jonava 68.29 ha Suplanuota Redaguoti užduotį Įvykdyti užduotį" at bounding box center [646, 78] width 959 height 30
click at [1072, 74] on span "Įvykdyti užduotį" at bounding box center [1078, 78] width 71 height 16
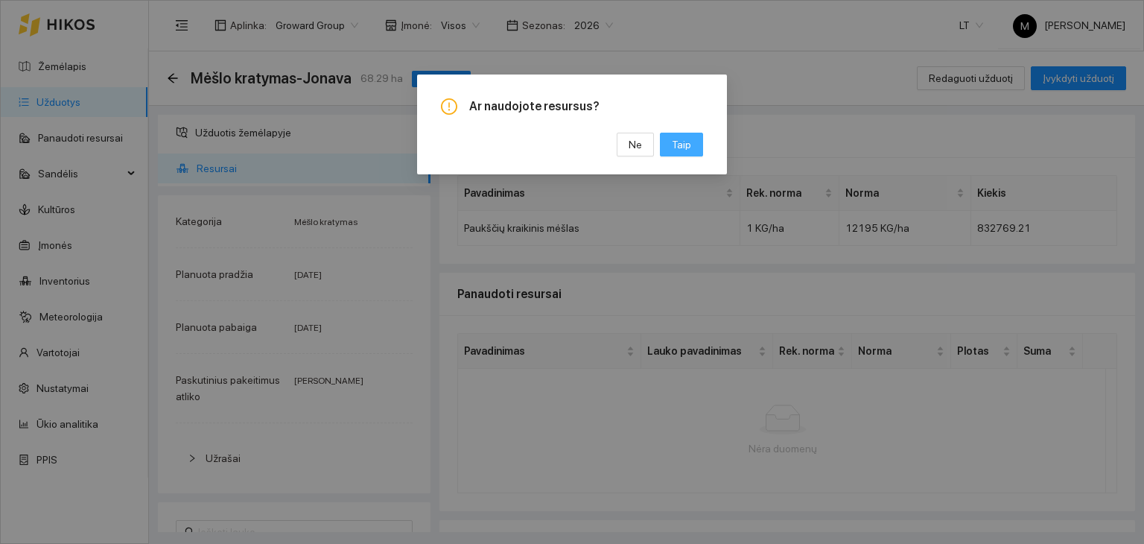
click at [676, 144] on span "Taip" at bounding box center [681, 144] width 19 height 16
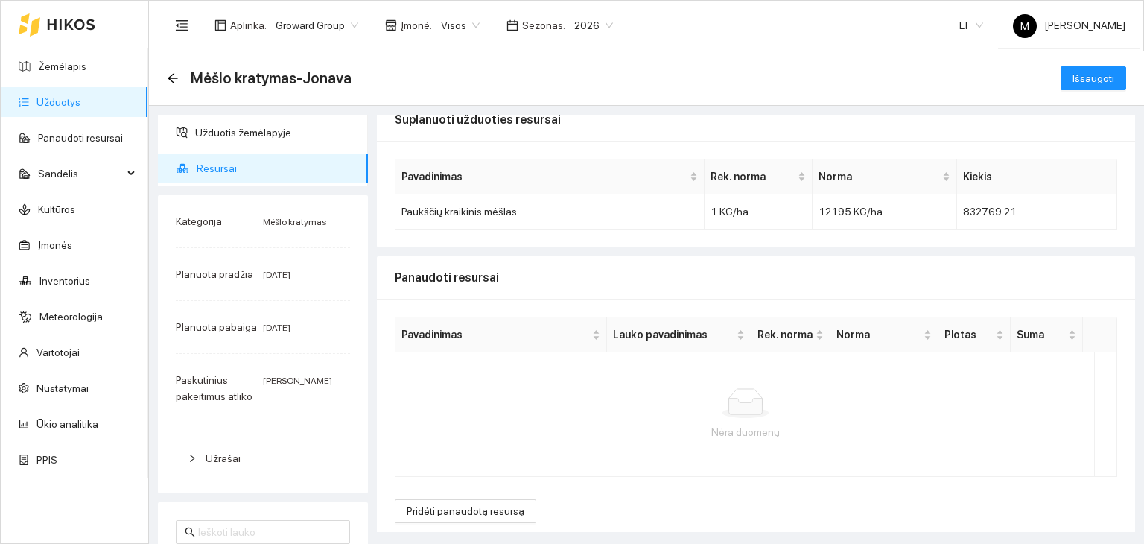
scroll to position [24, 0]
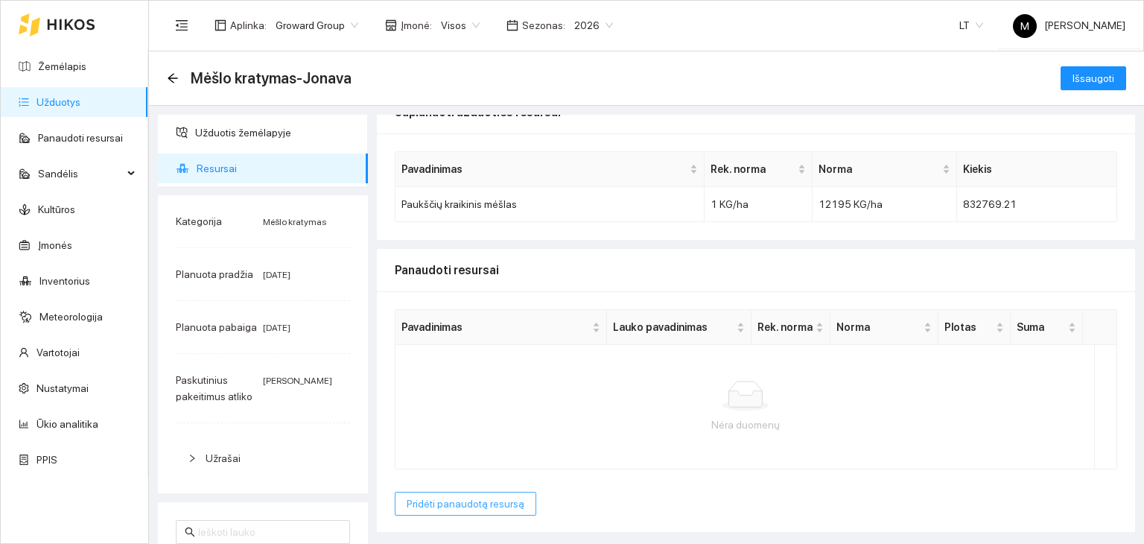
click at [489, 500] on span "Pridėti panaudotą resursą" at bounding box center [466, 503] width 118 height 16
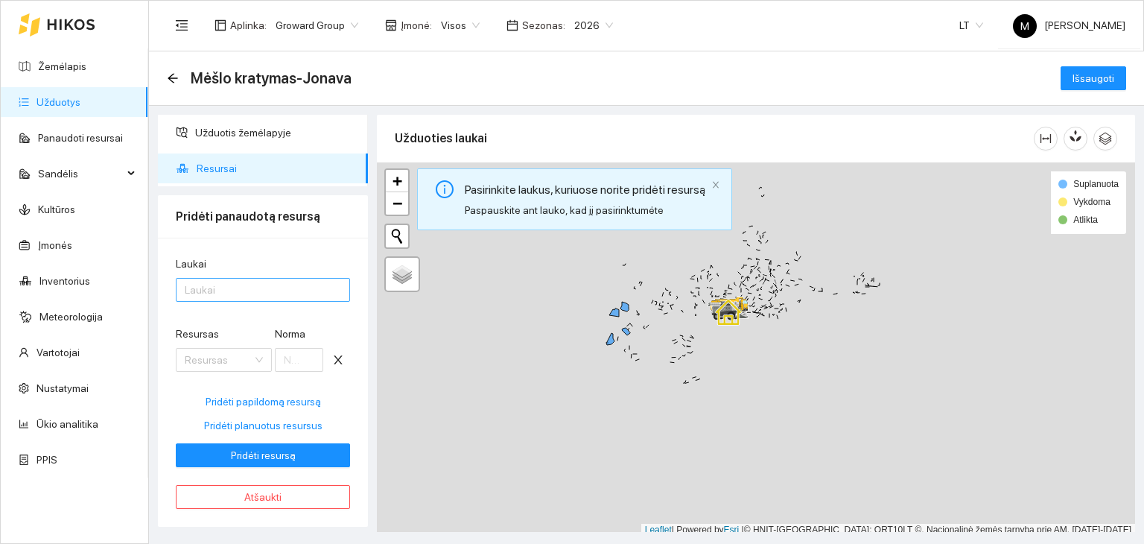
click at [267, 287] on div at bounding box center [255, 290] width 152 height 18
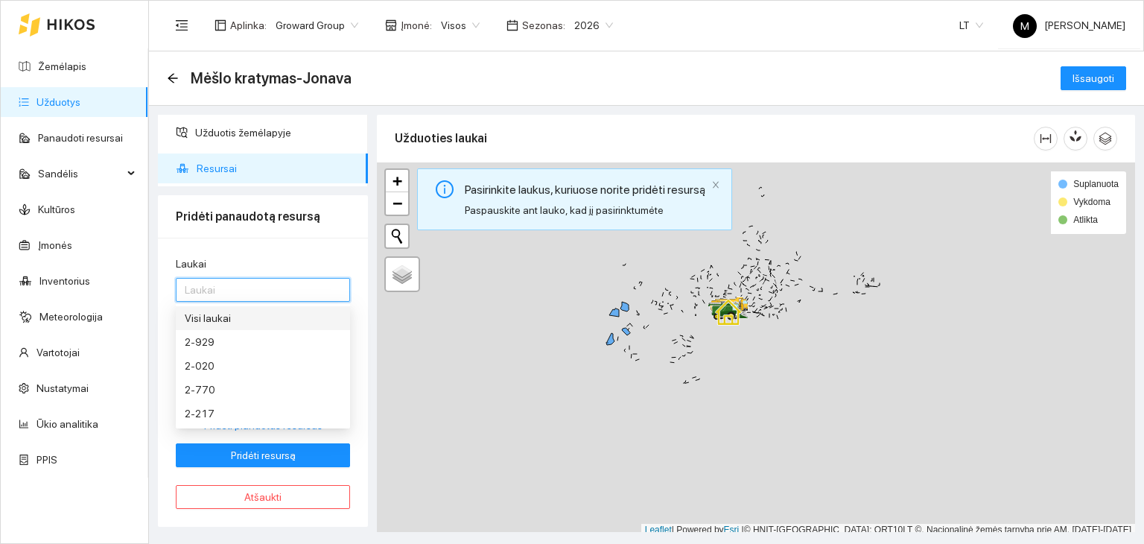
click at [243, 321] on div "Visi laukai" at bounding box center [263, 318] width 156 height 16
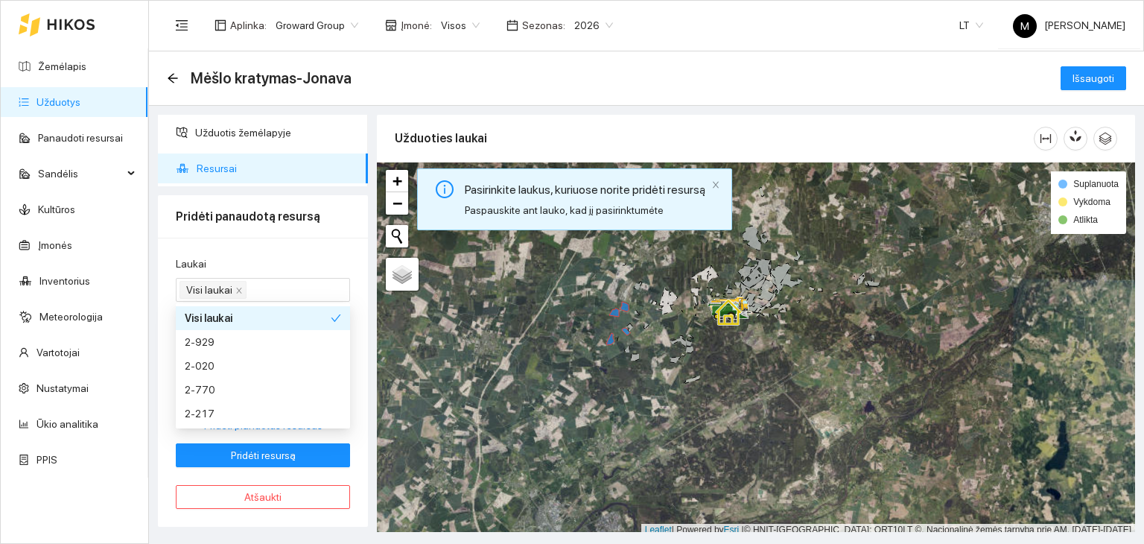
click at [292, 257] on div "Laukai" at bounding box center [263, 266] width 174 height 22
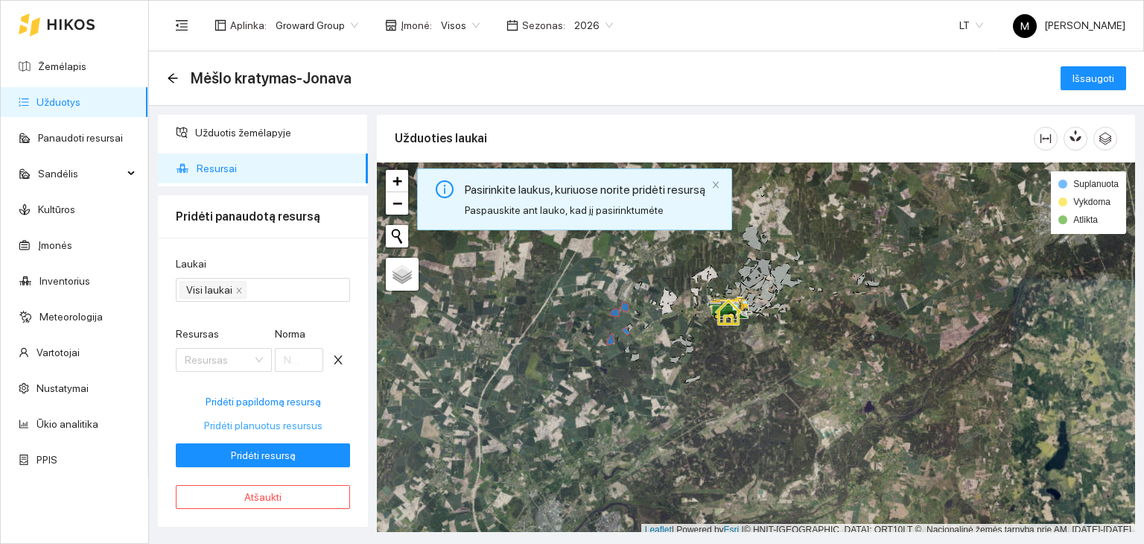
click at [229, 429] on span "Pridėti planuotus resursus" at bounding box center [263, 425] width 118 height 16
type input "12195"
click at [240, 454] on span "Pridėti resursą" at bounding box center [263, 455] width 65 height 16
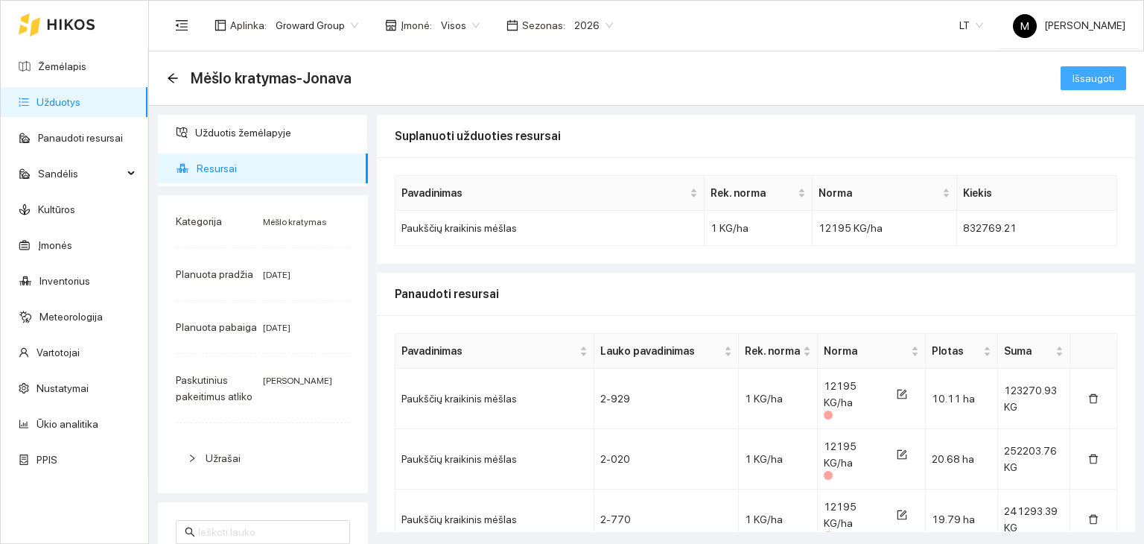
click at [1081, 77] on span "Išsaugoti" at bounding box center [1093, 78] width 42 height 16
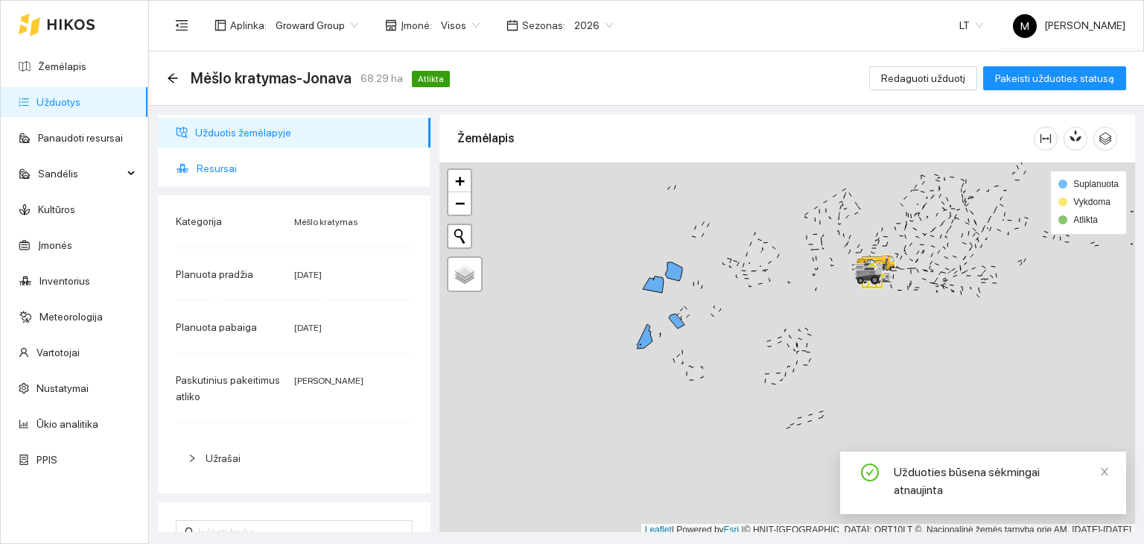
click at [217, 174] on span "Resursai" at bounding box center [308, 168] width 222 height 30
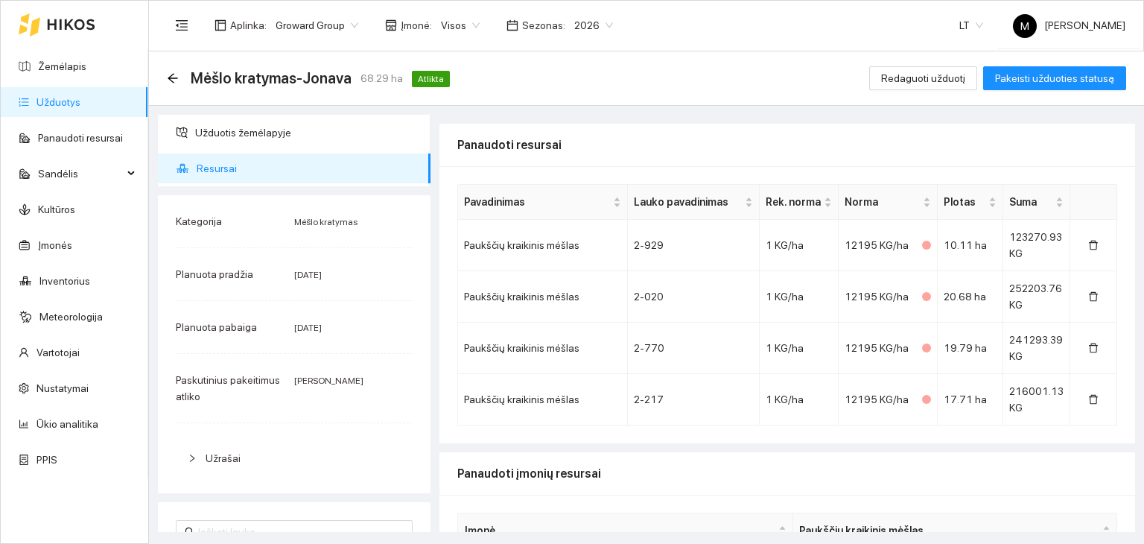
scroll to position [216, 0]
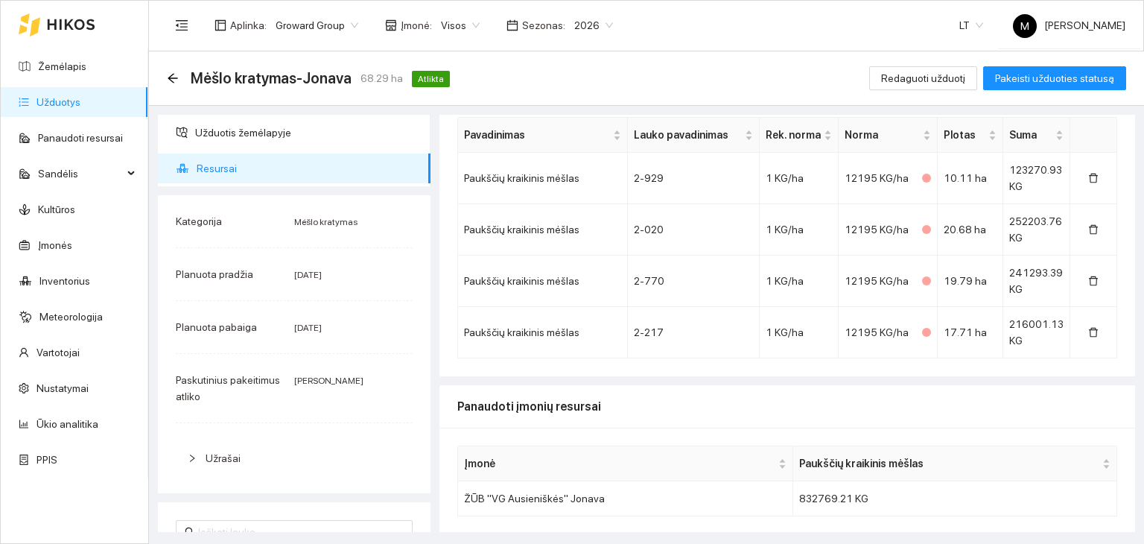
click at [80, 99] on link "Užduotys" at bounding box center [58, 102] width 44 height 12
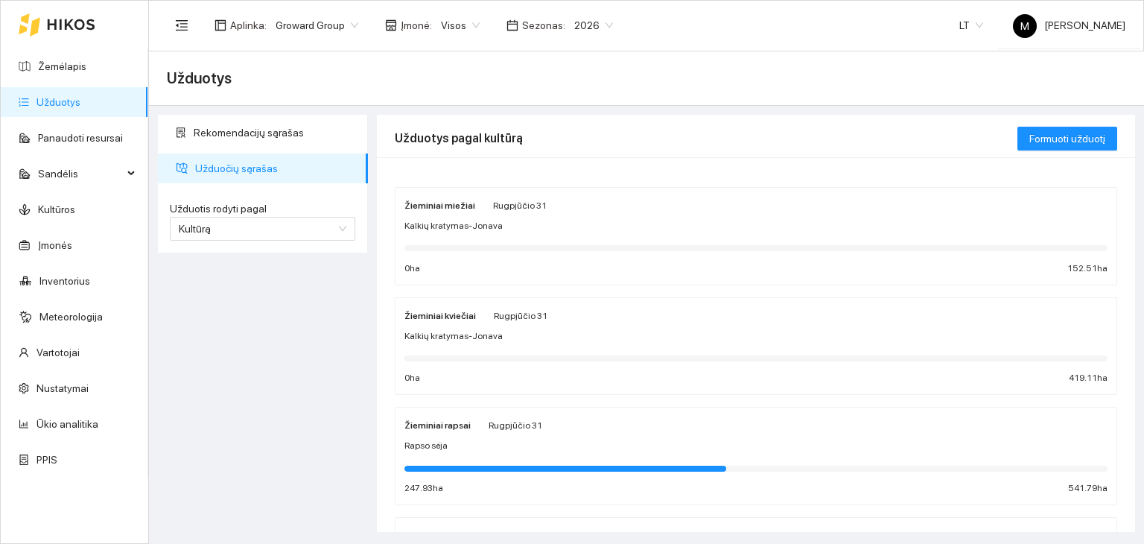
click at [509, 439] on div "Rapso sėja" at bounding box center [755, 446] width 703 height 14
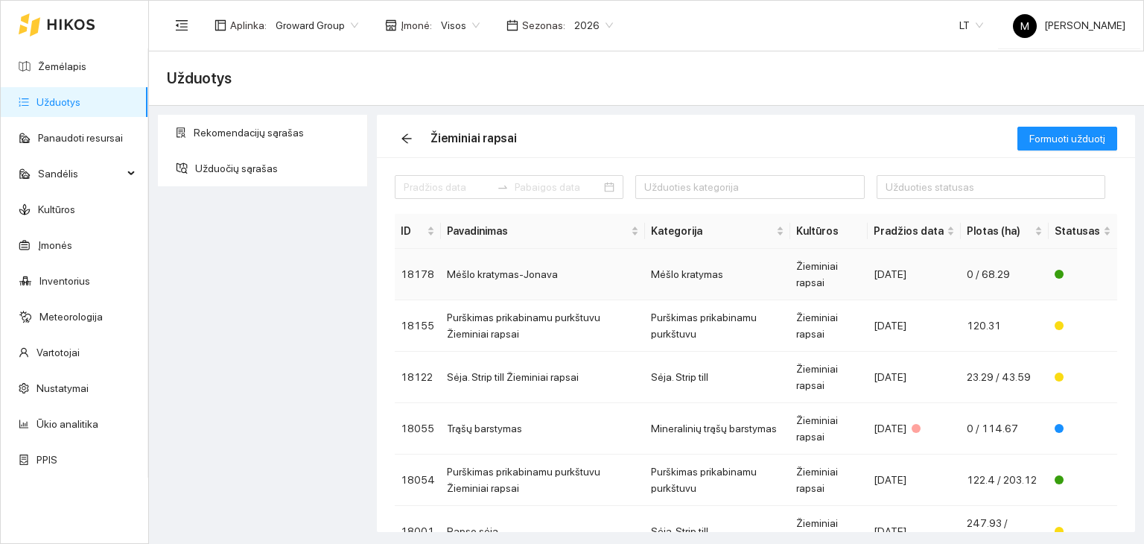
click at [550, 261] on td "Mėšlo kratymas-Jonava" at bounding box center [543, 274] width 204 height 51
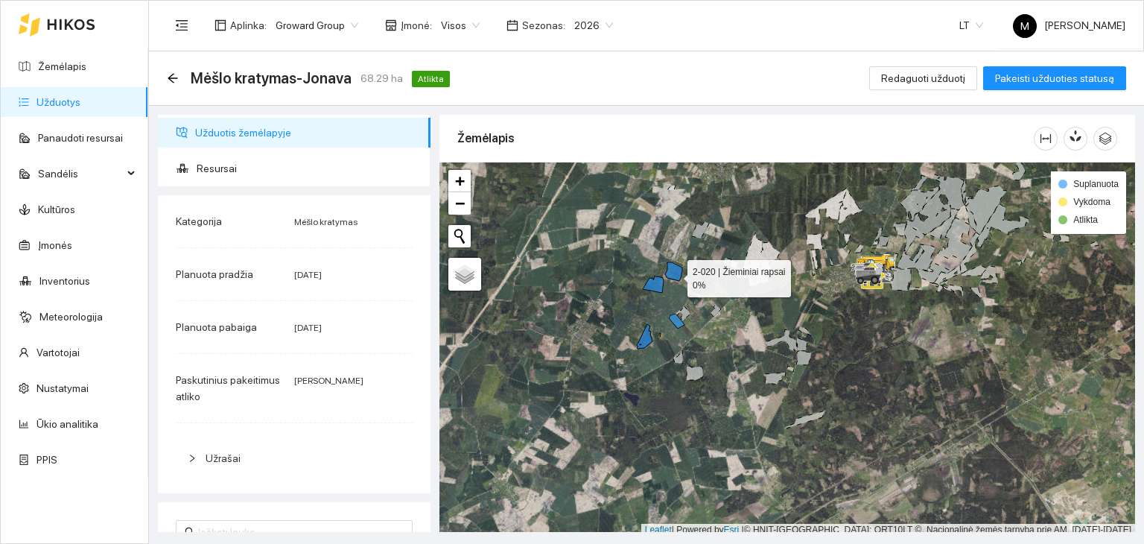
click at [674, 274] on icon at bounding box center [673, 271] width 17 height 19
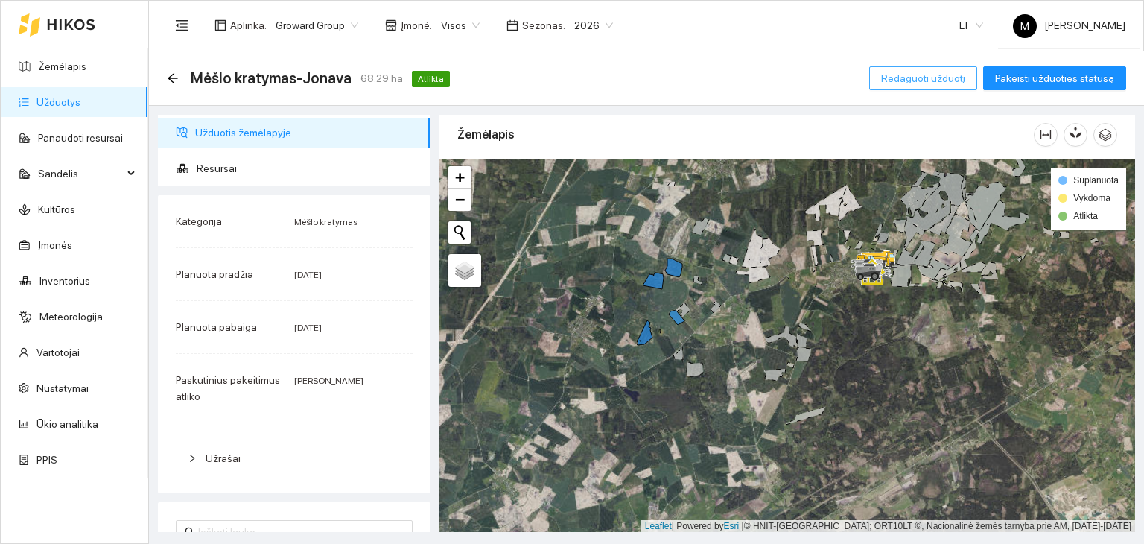
click at [906, 79] on span "Redaguoti užduotį" at bounding box center [923, 78] width 84 height 16
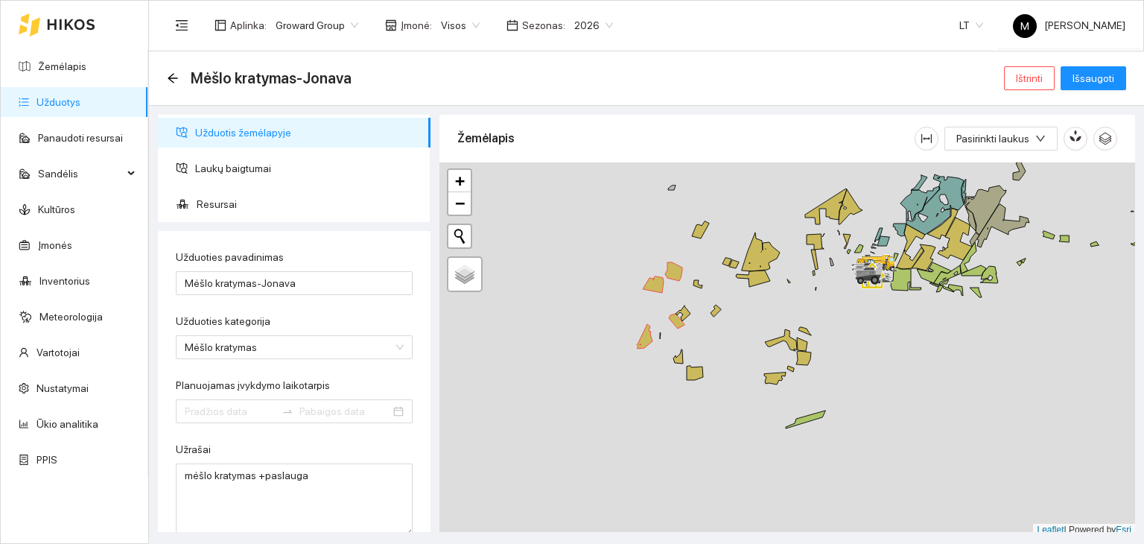
type input "[DATE]"
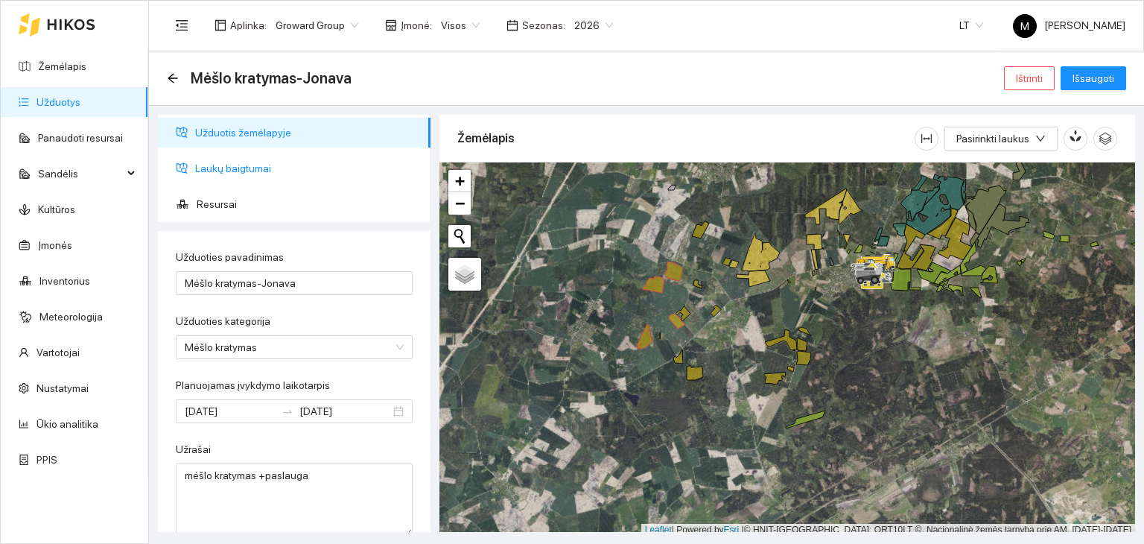
click at [263, 171] on span "Laukų baigtumai" at bounding box center [306, 168] width 223 height 30
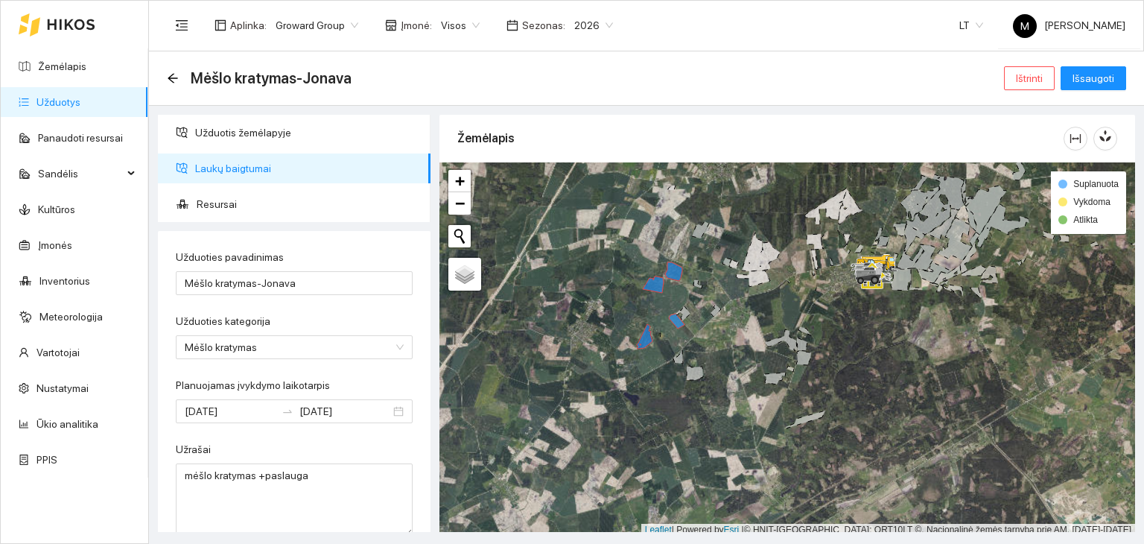
scroll to position [4, 0]
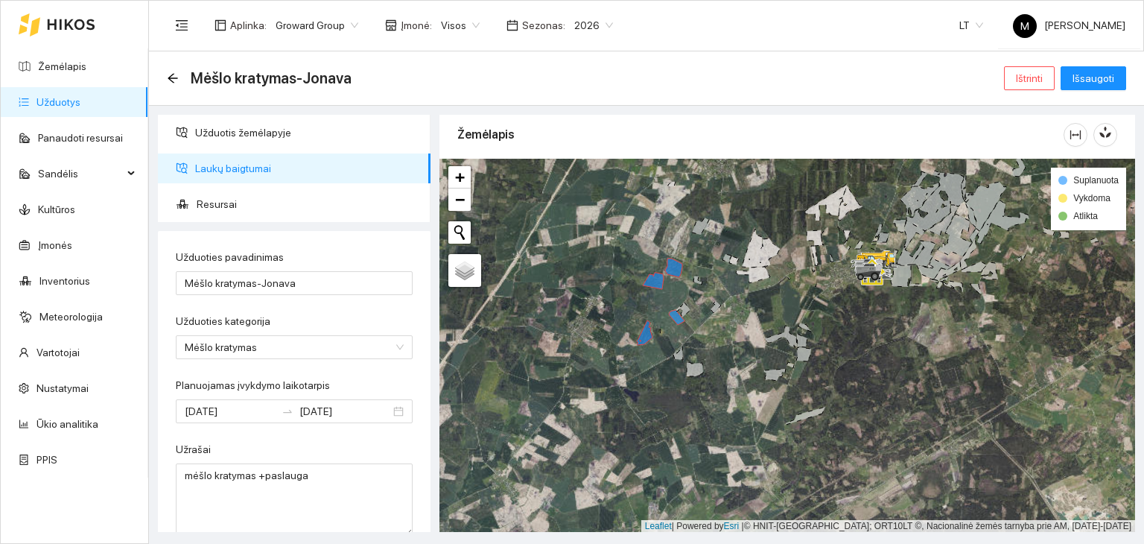
click at [673, 279] on div at bounding box center [787, 346] width 696 height 374
click at [673, 267] on icon at bounding box center [673, 267] width 17 height 19
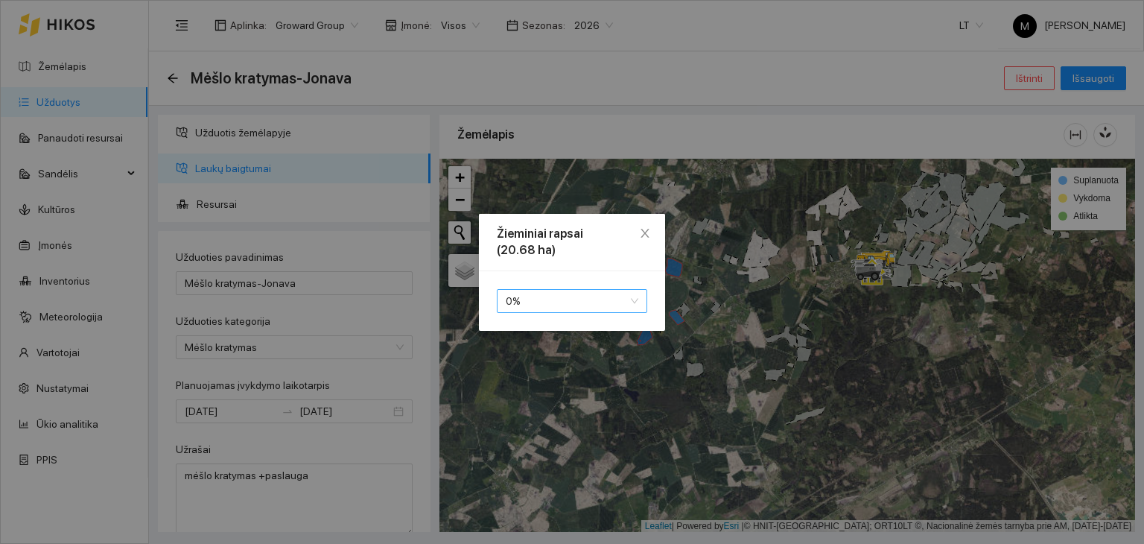
click at [582, 295] on span "0 %" at bounding box center [572, 301] width 133 height 22
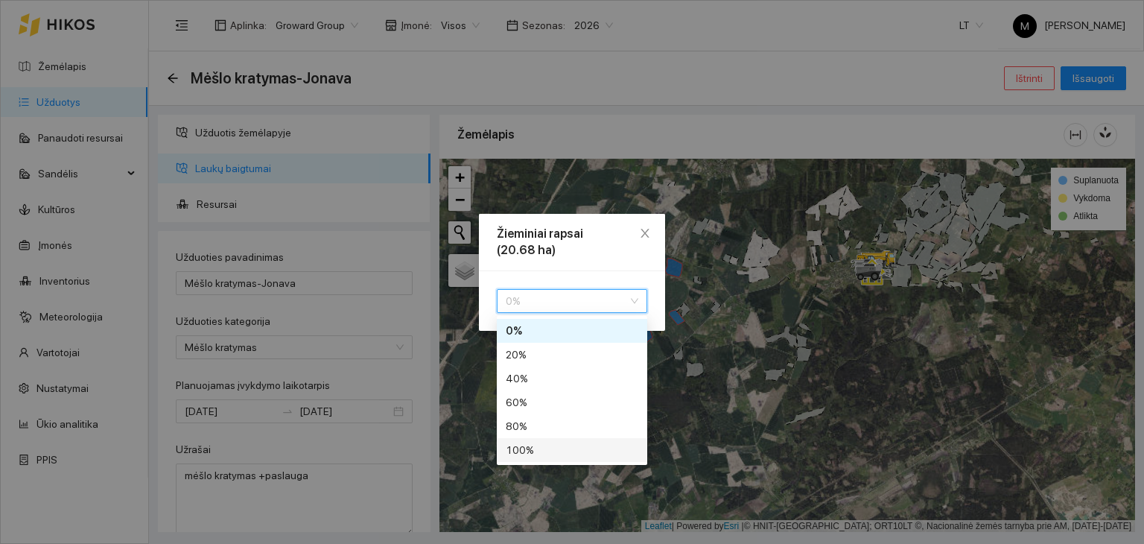
click at [522, 445] on div "100 %" at bounding box center [572, 450] width 133 height 16
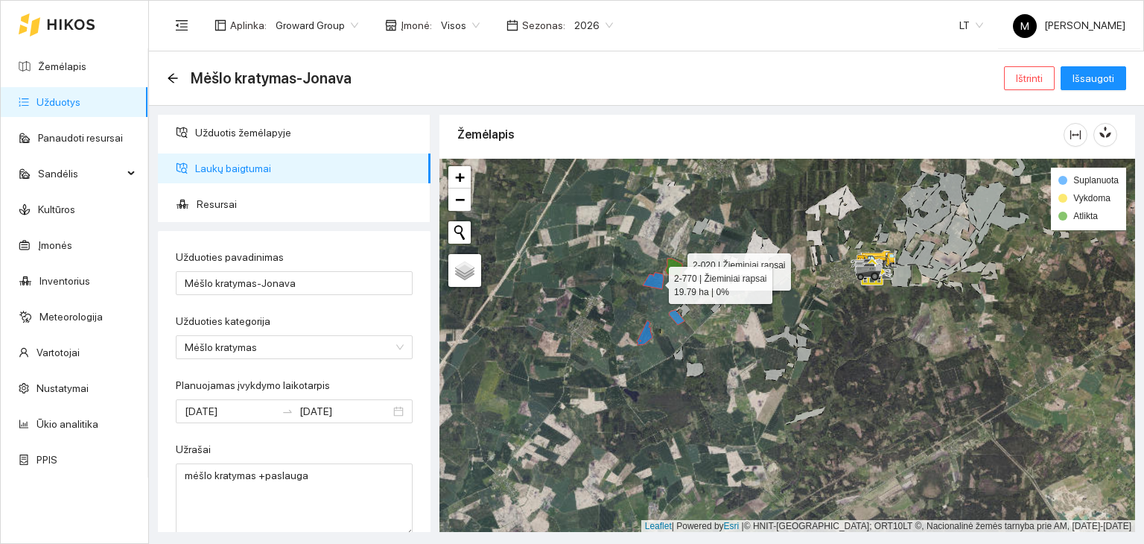
click at [655, 281] on icon at bounding box center [653, 281] width 21 height 16
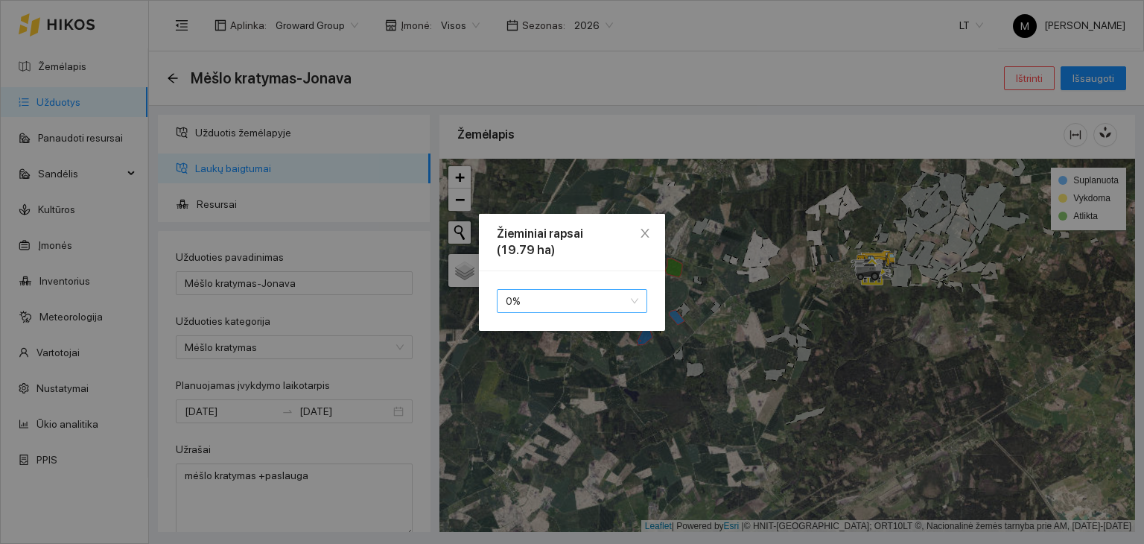
click at [583, 305] on span "0 %" at bounding box center [572, 301] width 133 height 22
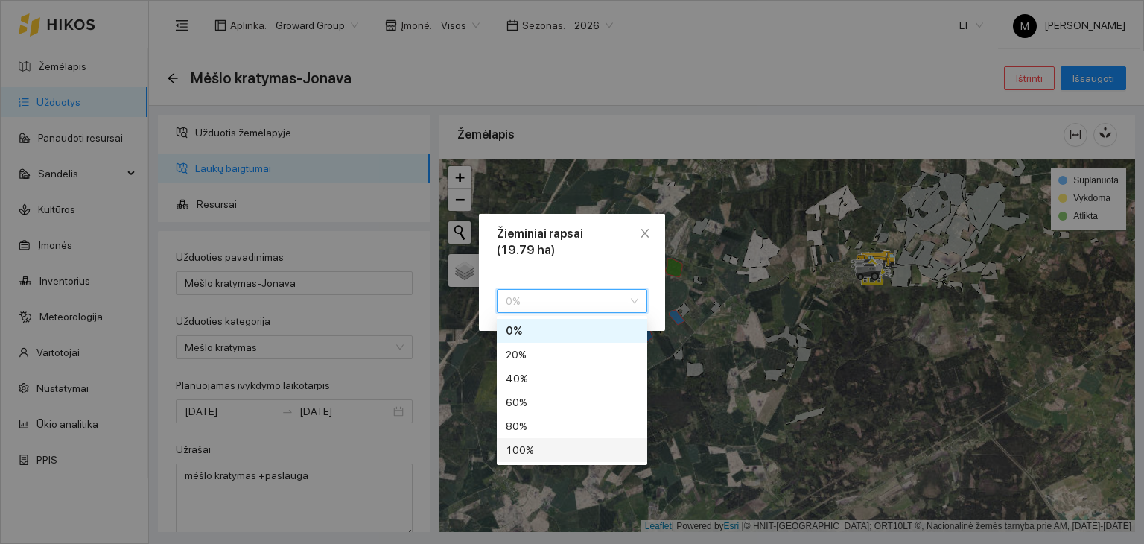
click at [524, 453] on div "100 %" at bounding box center [572, 450] width 133 height 16
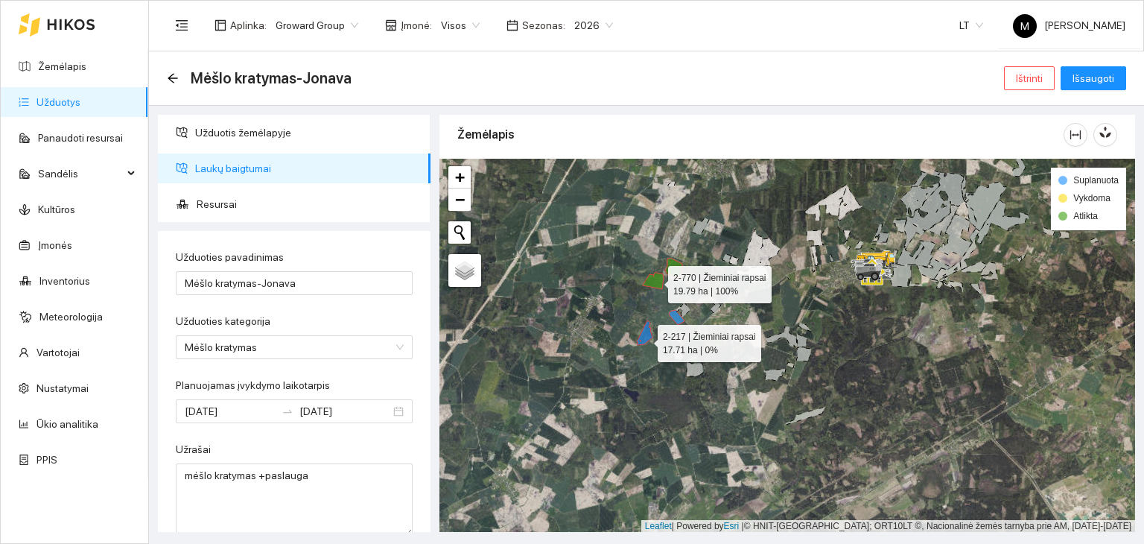
click at [644, 339] on icon at bounding box center [645, 332] width 16 height 25
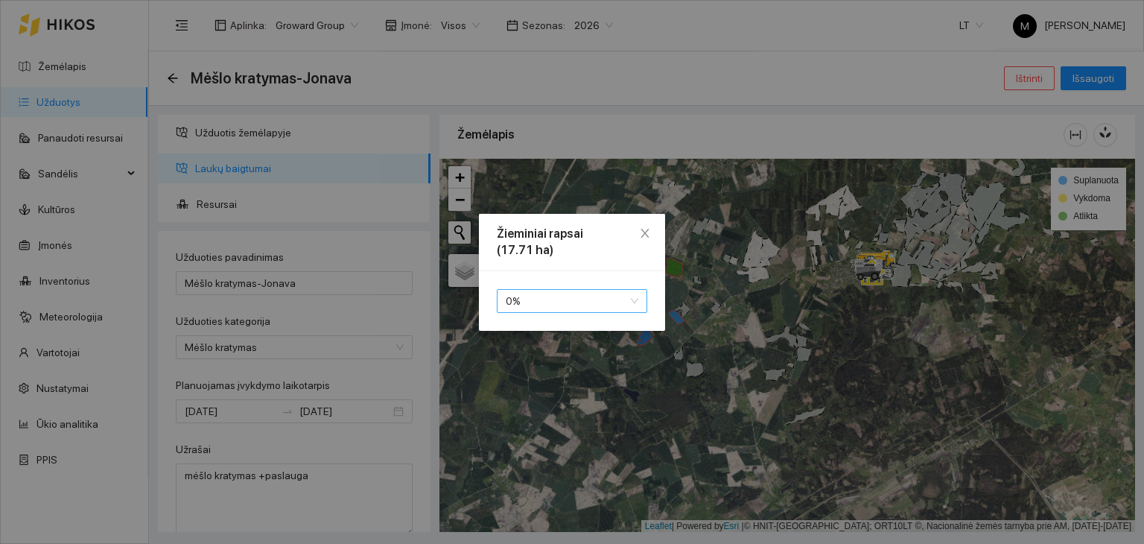
click at [597, 298] on span "0 %" at bounding box center [572, 301] width 133 height 22
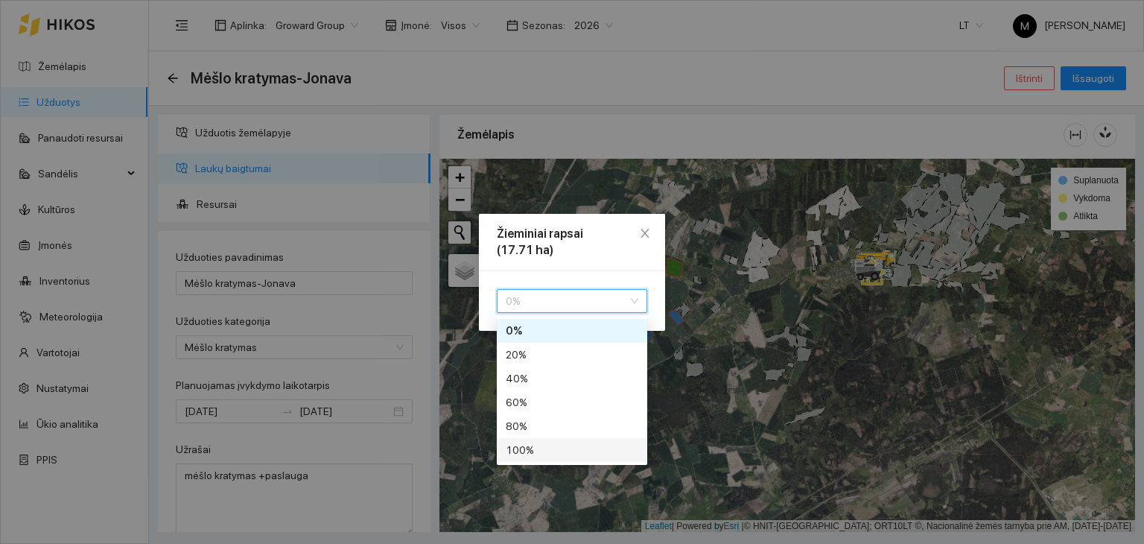
click at [535, 452] on div "100 %" at bounding box center [572, 450] width 133 height 16
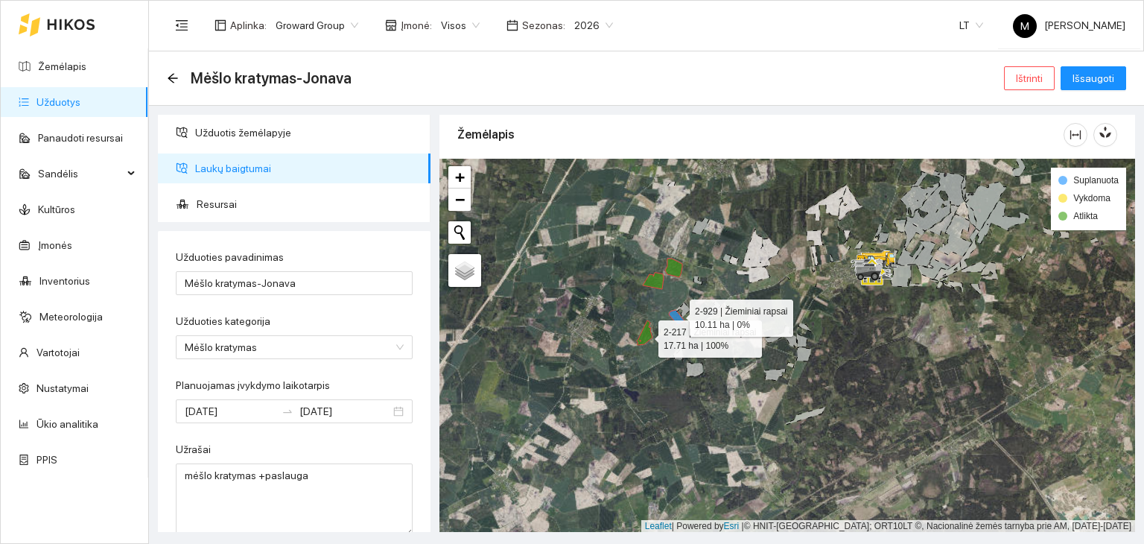
click at [676, 314] on icon at bounding box center [677, 317] width 16 height 15
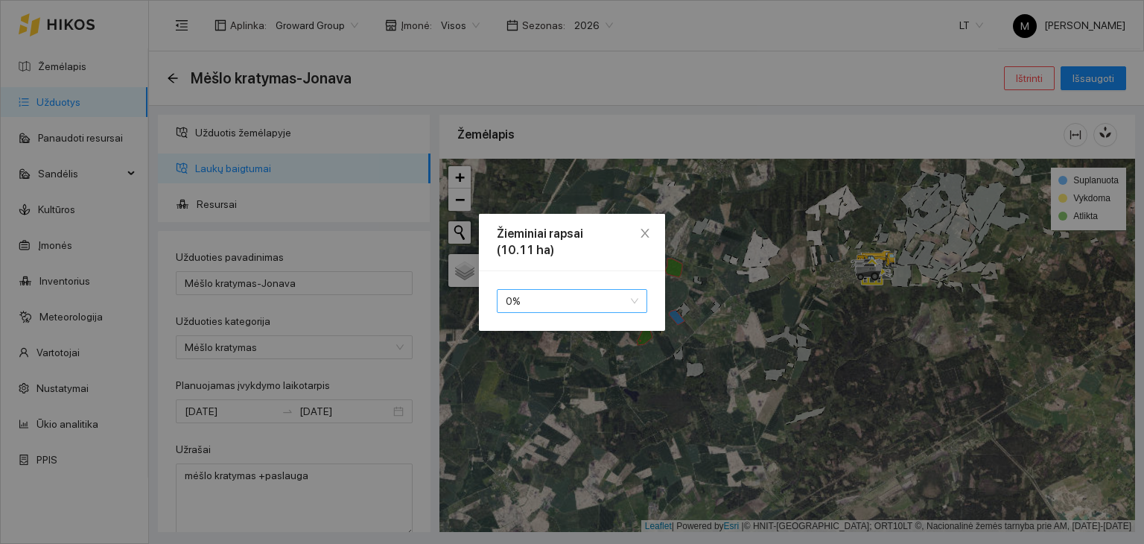
click at [598, 296] on span "0 %" at bounding box center [572, 301] width 133 height 22
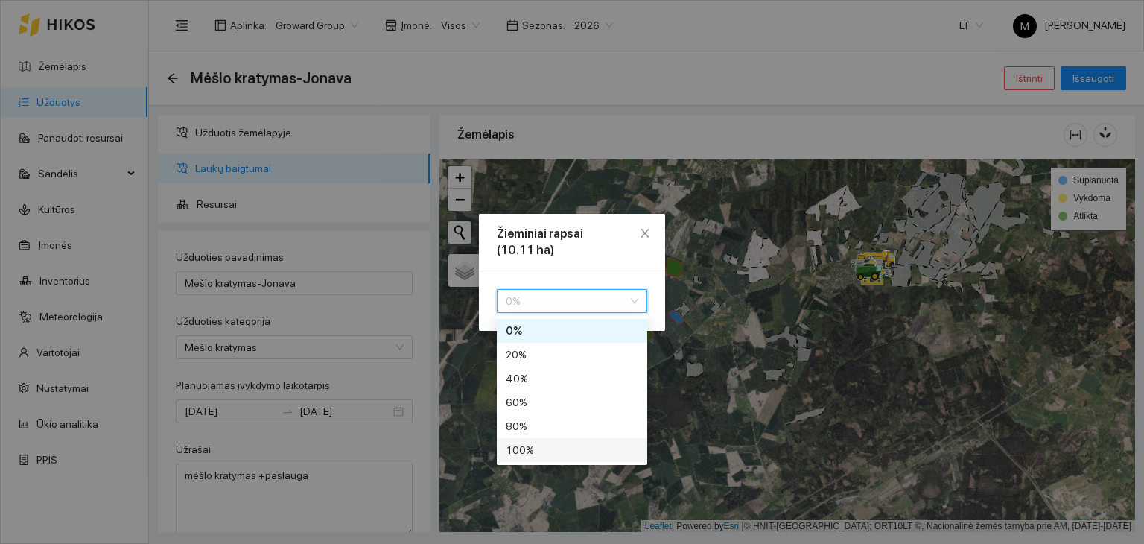
click at [533, 453] on div "100 %" at bounding box center [572, 450] width 133 height 16
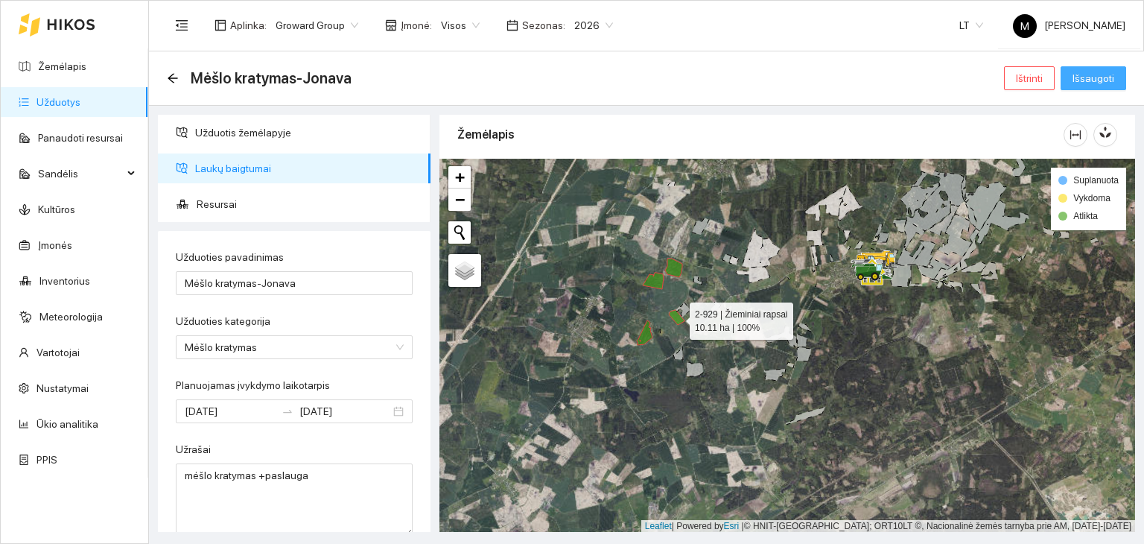
click at [1090, 74] on span "Išsaugoti" at bounding box center [1093, 78] width 42 height 16
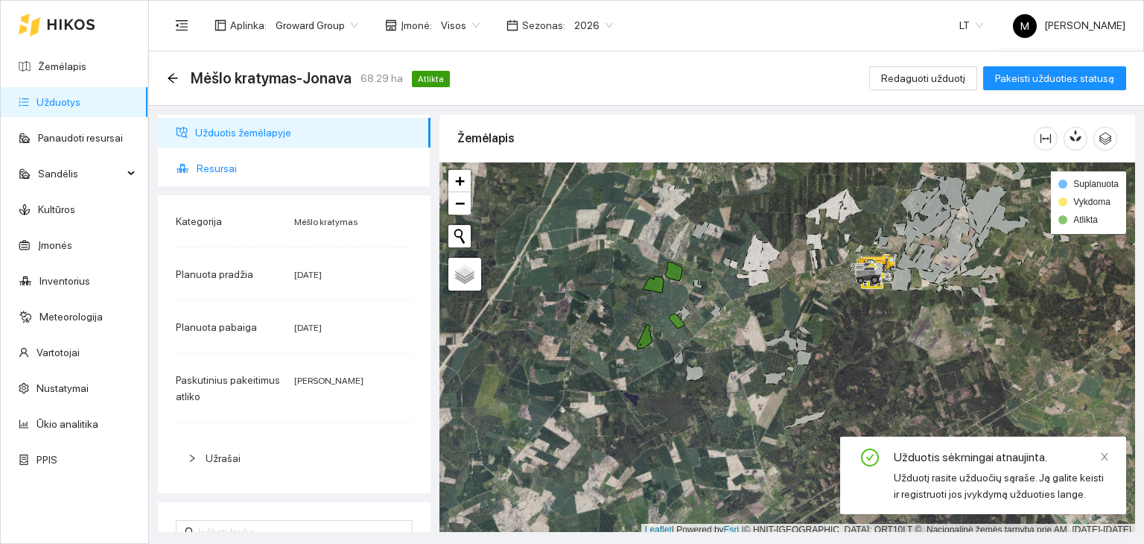
click at [328, 169] on span "Resursai" at bounding box center [308, 168] width 222 height 30
